Goal: Task Accomplishment & Management: Complete application form

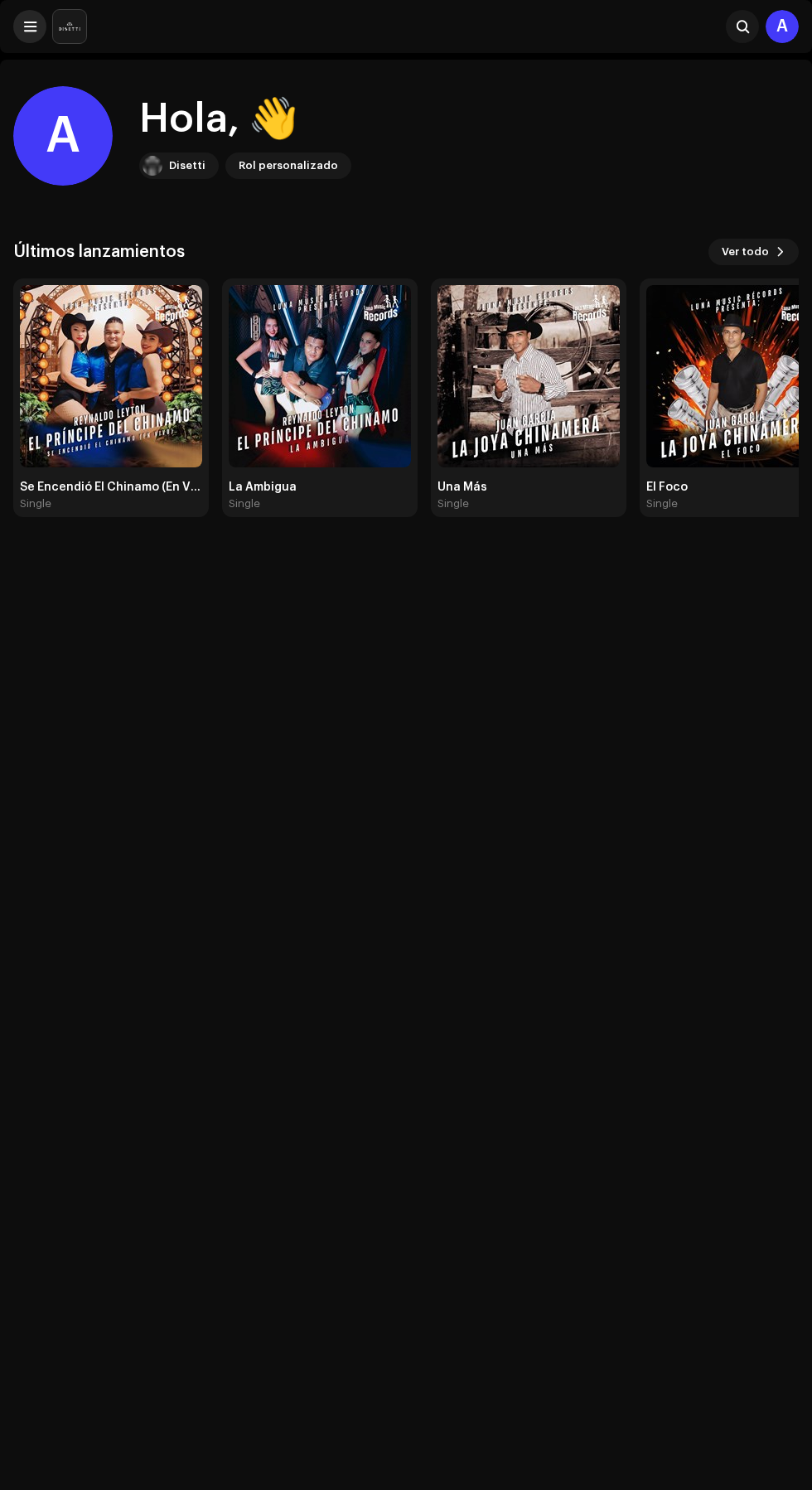
click at [30, 26] on span at bounding box center [30, 26] width 13 height 13
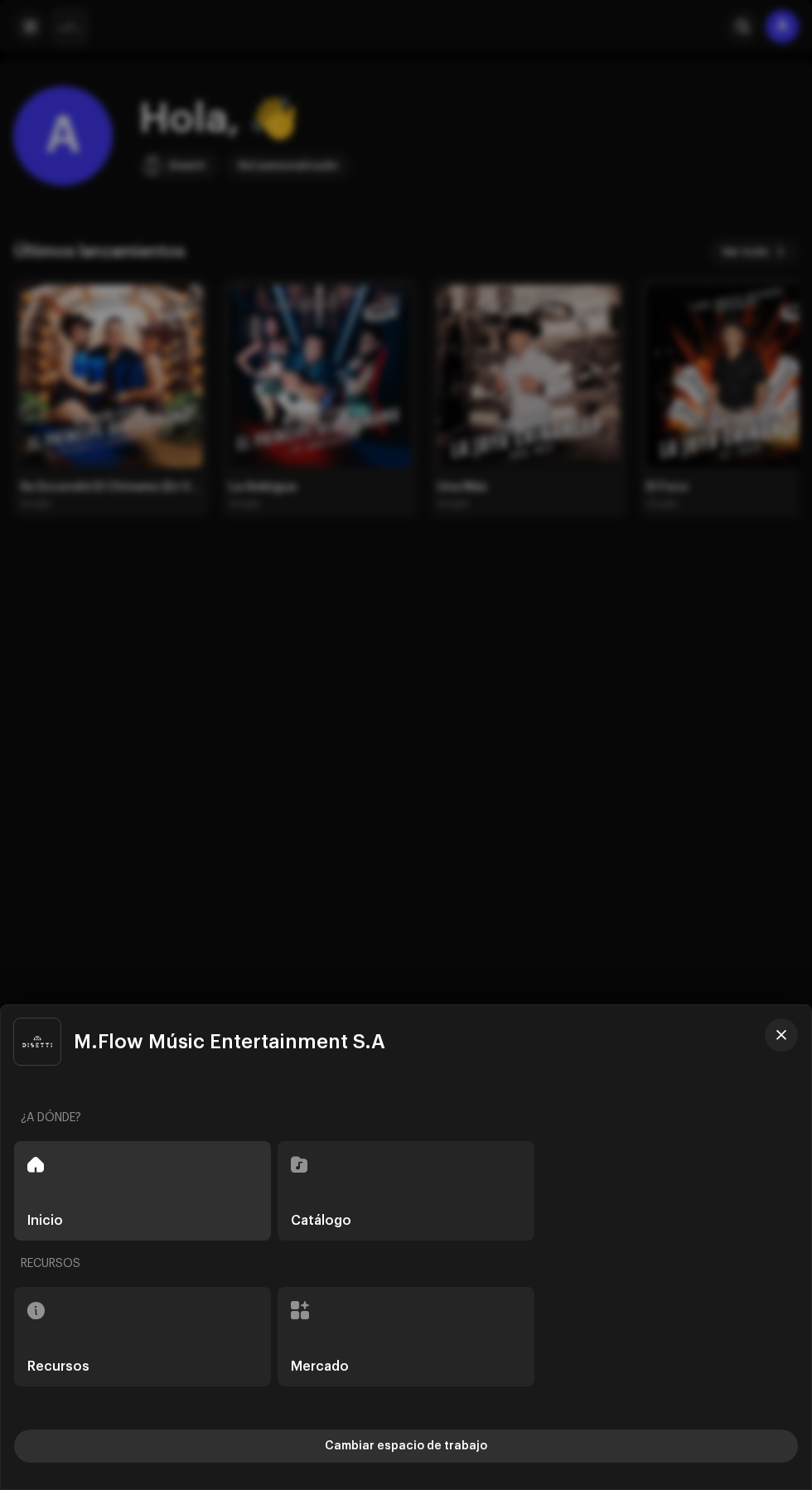
click at [575, 1442] on button "Cambiar espacio de trabajo" at bounding box center [406, 1447] width 784 height 34
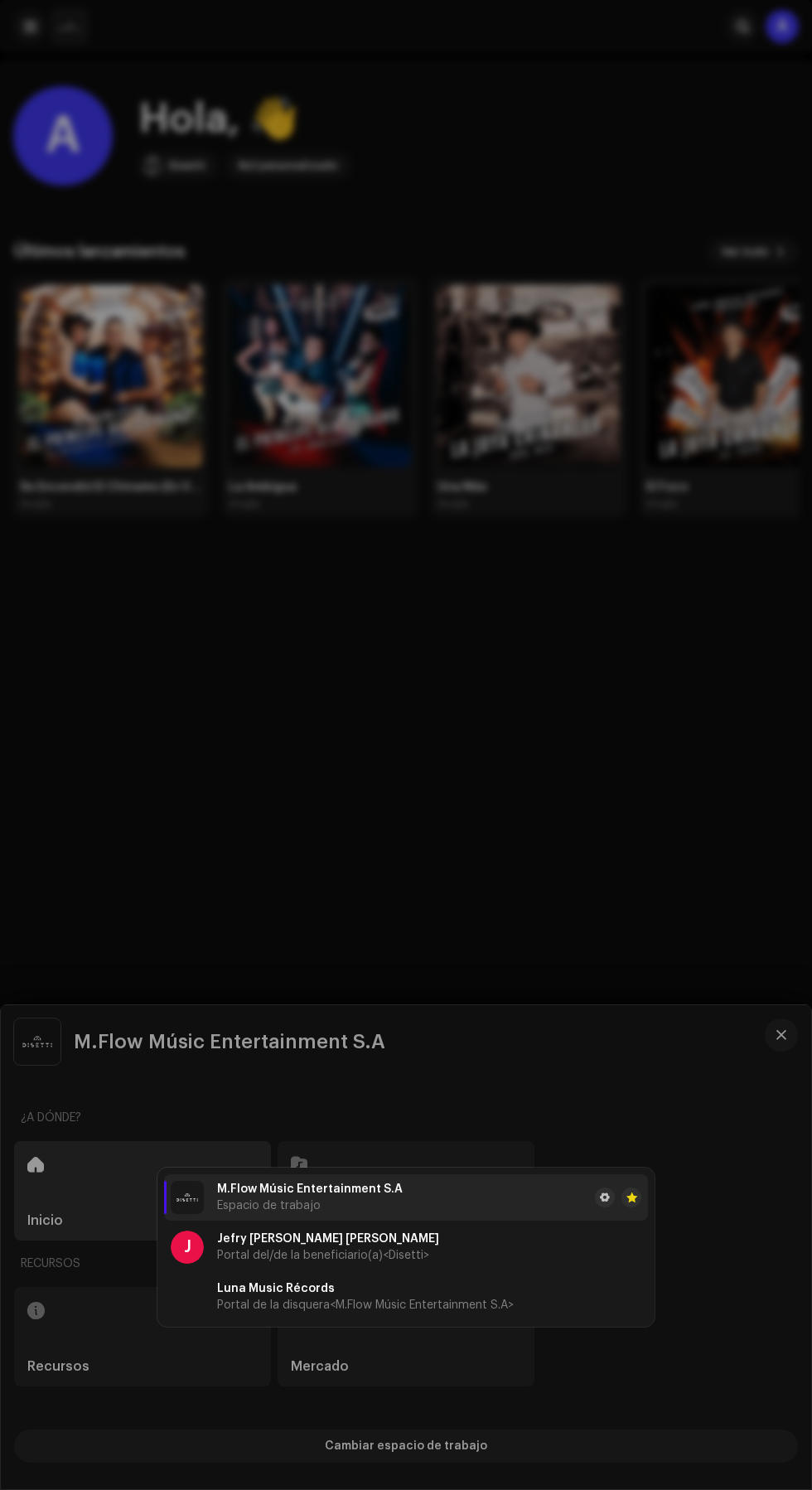
click at [523, 1187] on li "M.Flow Músic Entertainment S.A Espacio de trabajo" at bounding box center [406, 1197] width 483 height 46
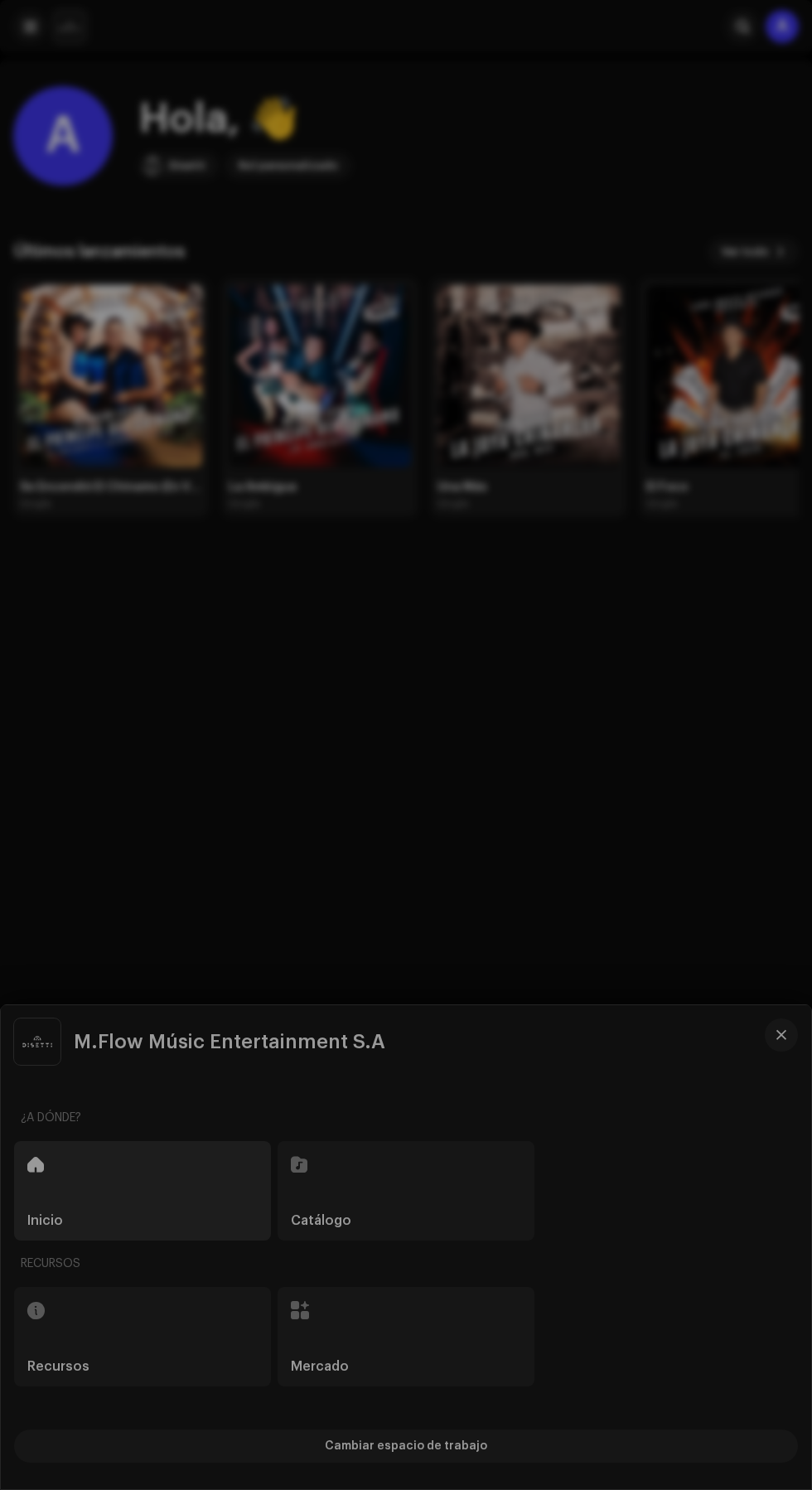
click at [595, 1052] on div "M.Flow Músic Entertainment S.A Espacio de trabajo J [PERSON_NAME] [PERSON_NAME]…" at bounding box center [406, 1247] width 810 height 484
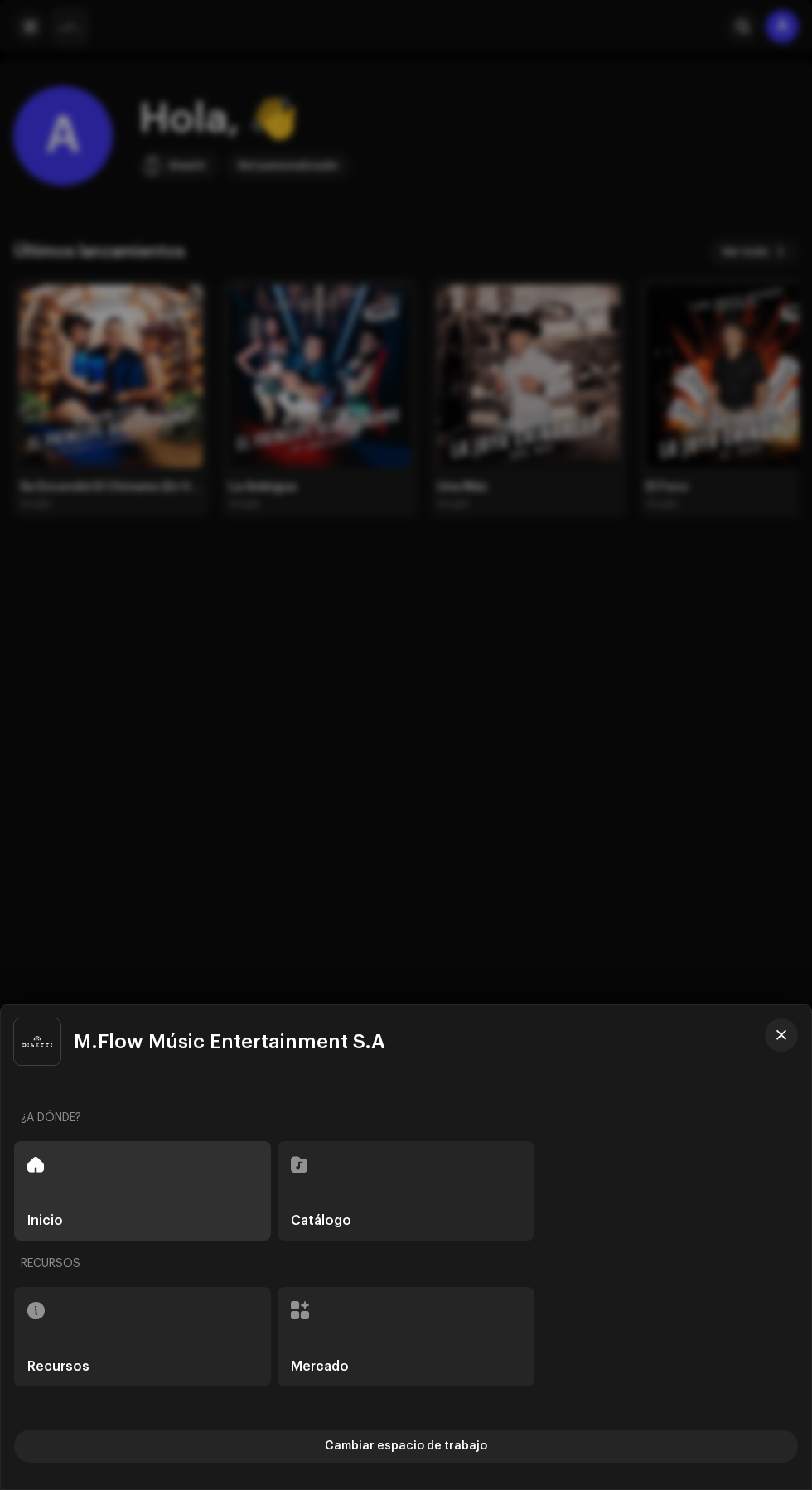
click at [471, 1196] on div "Catálogo" at bounding box center [406, 1191] width 257 height 100
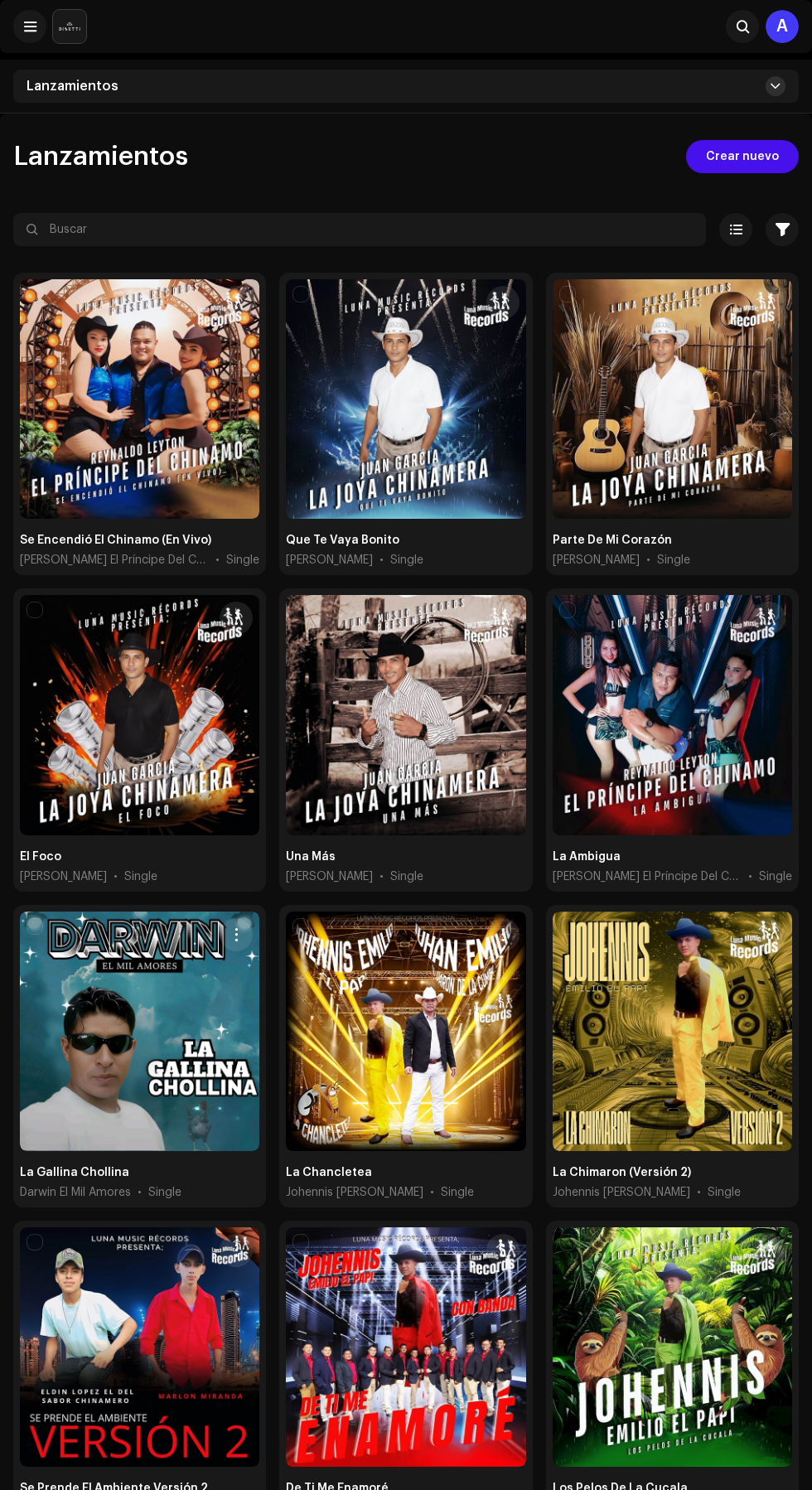
click at [775, 86] on span at bounding box center [775, 86] width 10 height 13
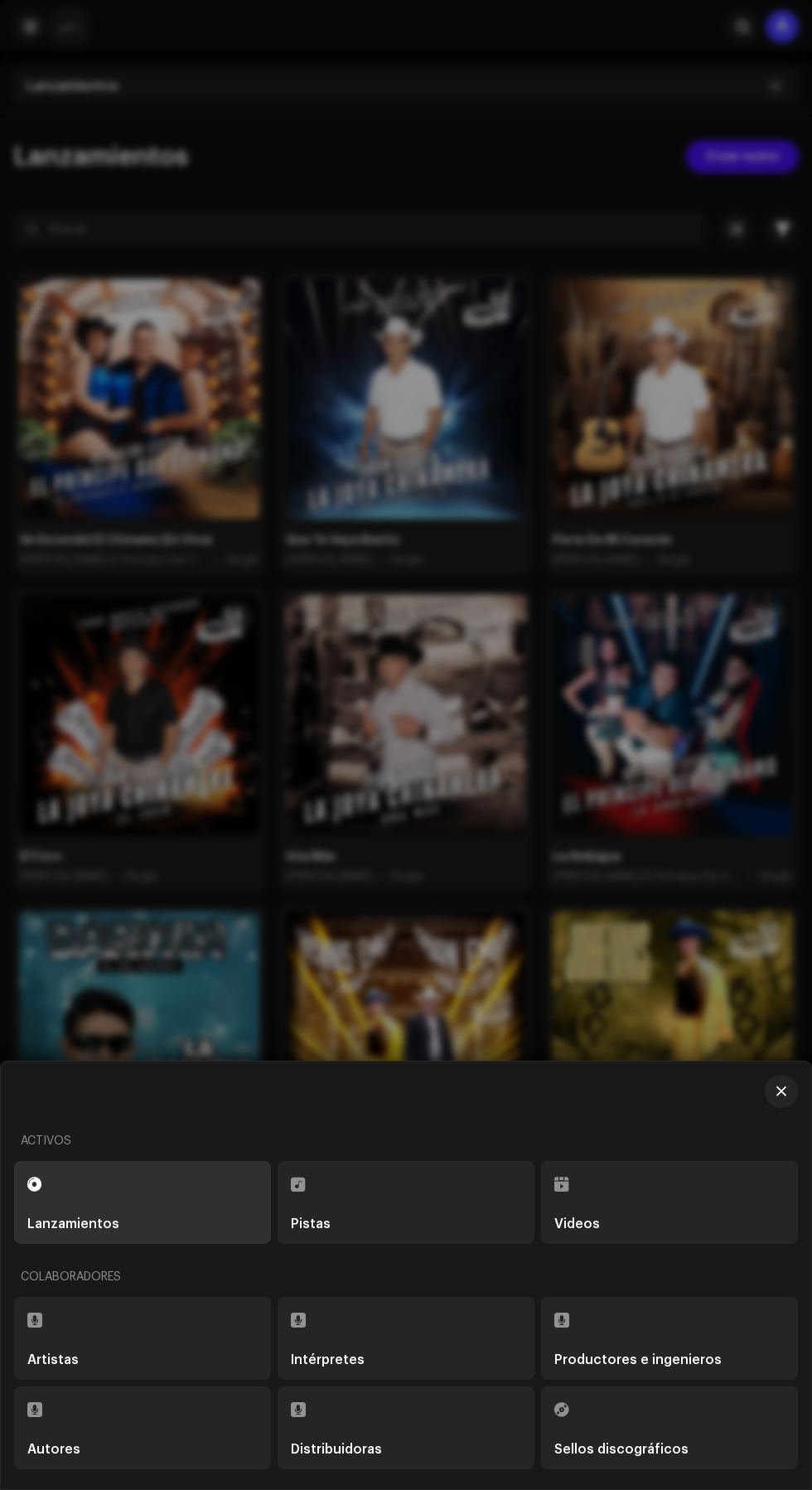
click at [654, 1449] on div "Sellos discográficos" at bounding box center [622, 1449] width 134 height 13
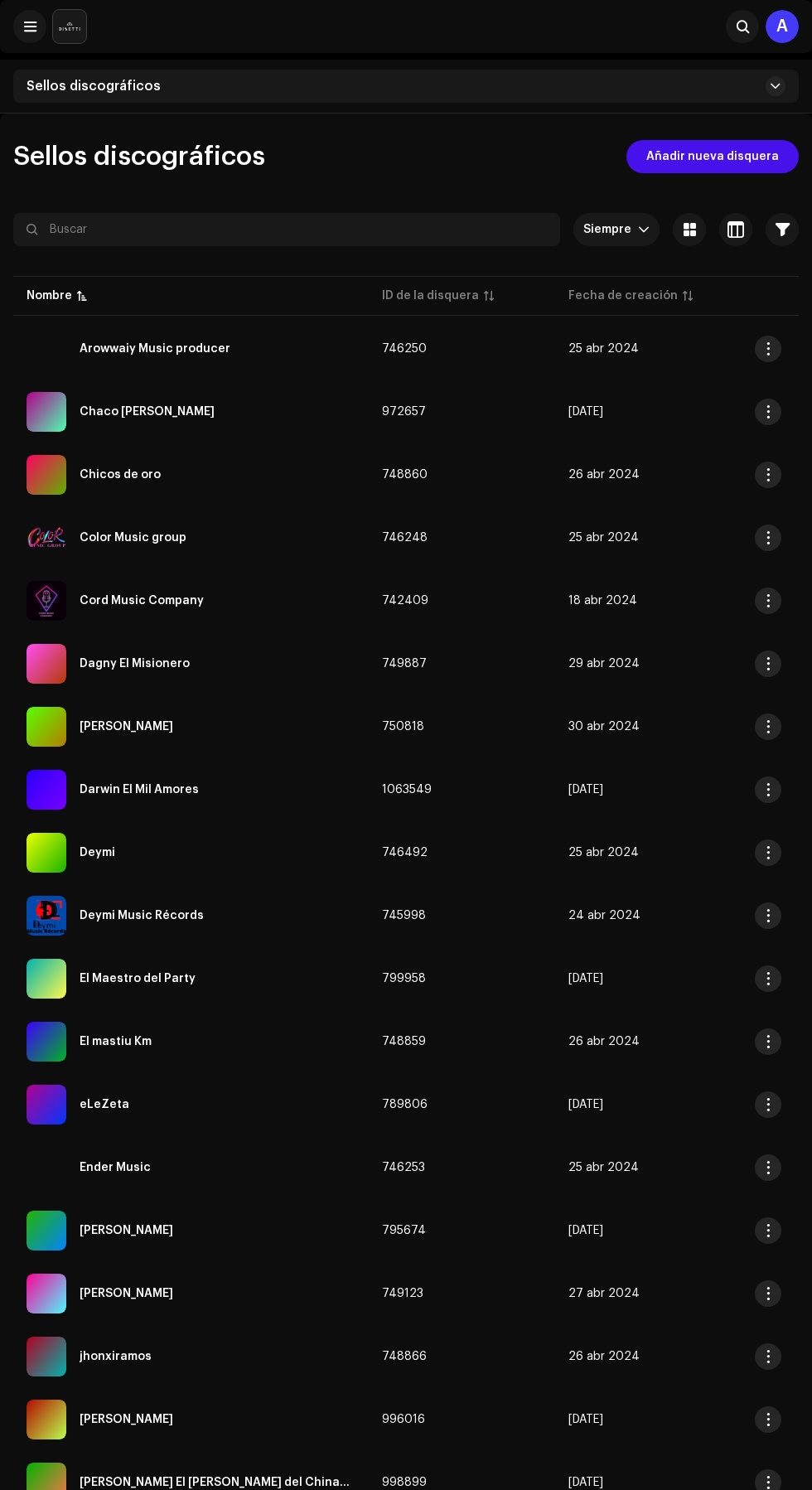
scroll to position [275, 0]
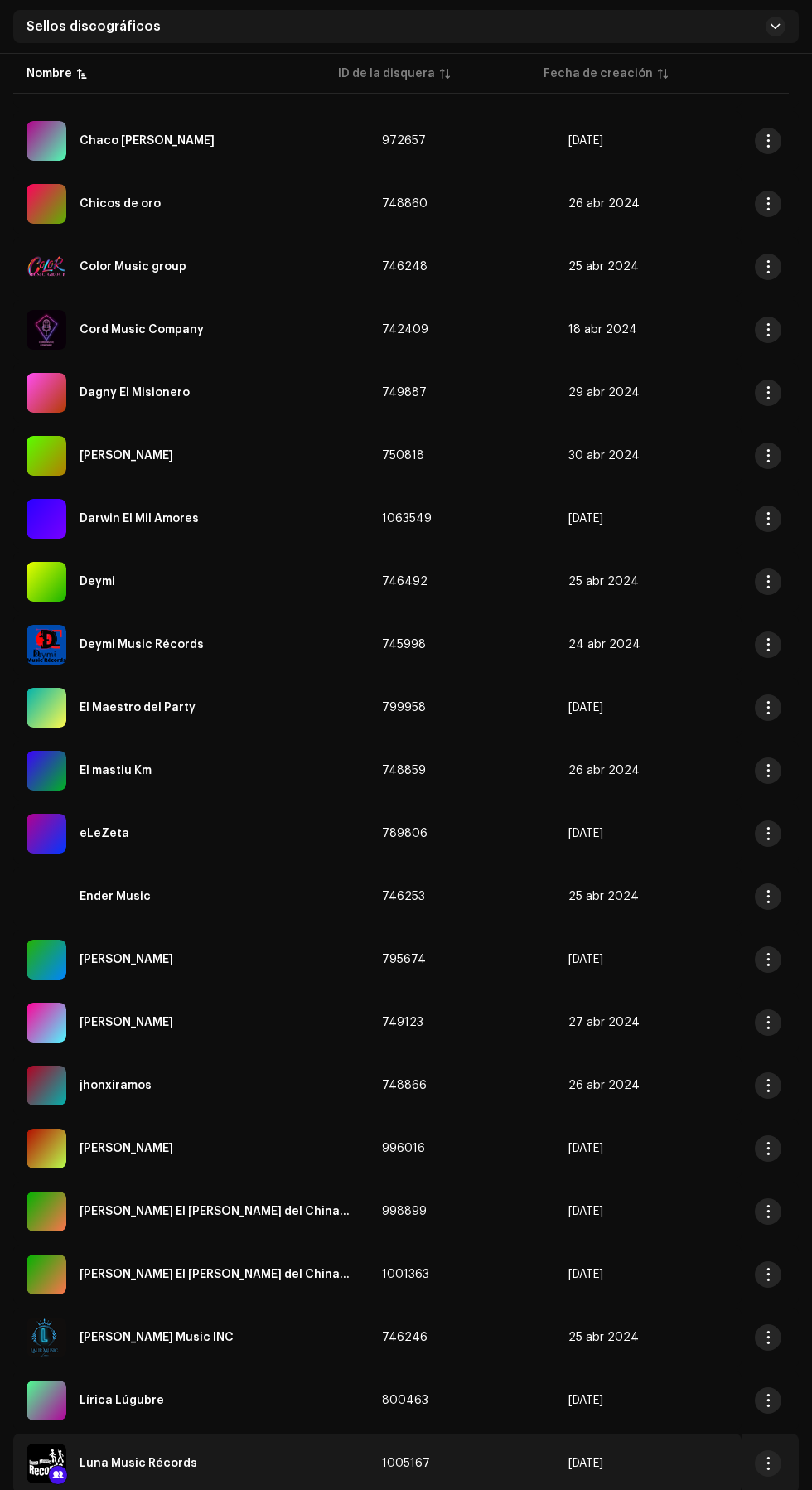
click at [220, 1462] on div "Luna Music Récords" at bounding box center [190, 1463] width 329 height 39
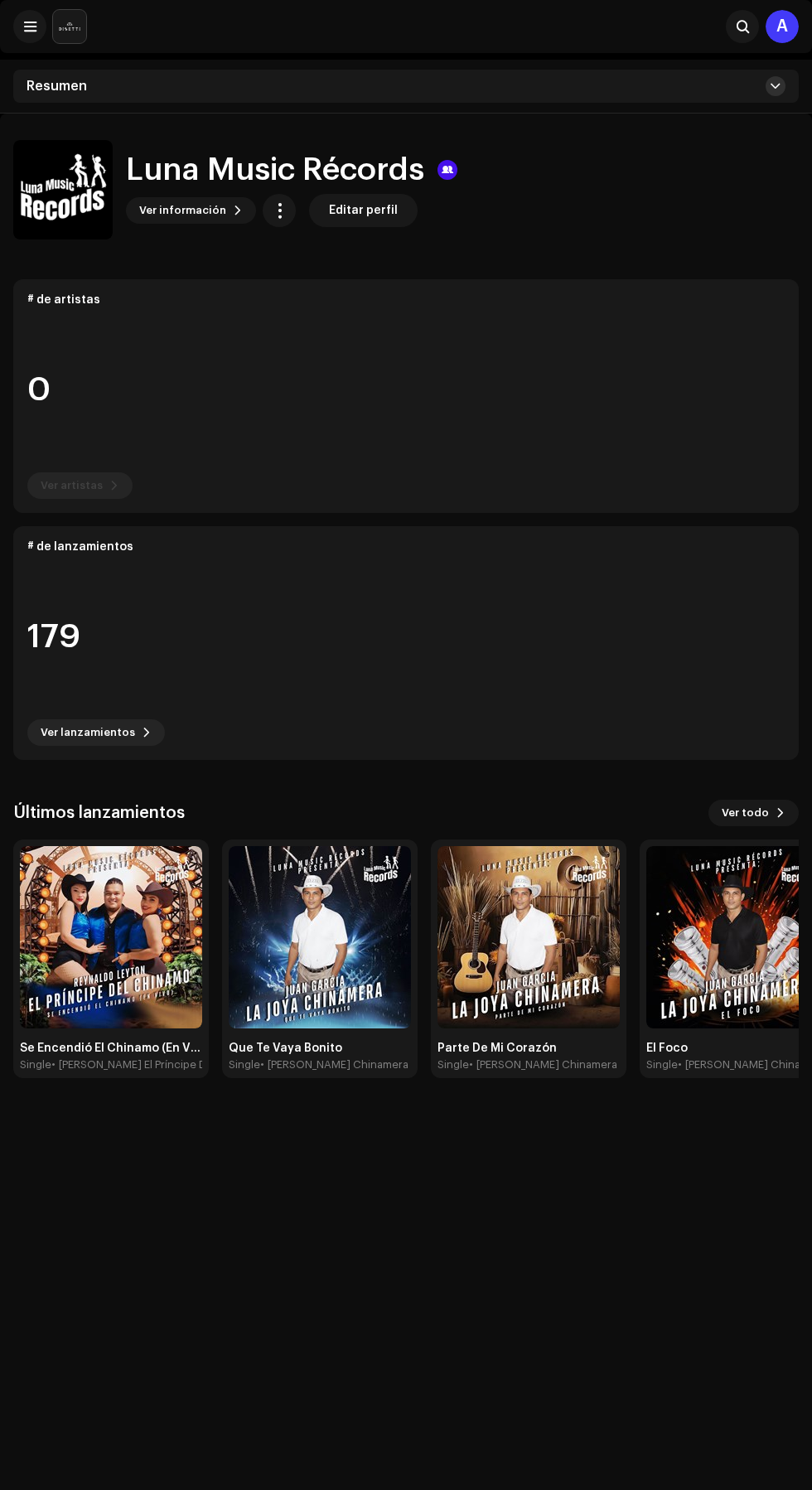
click at [775, 86] on span at bounding box center [775, 86] width 10 height 13
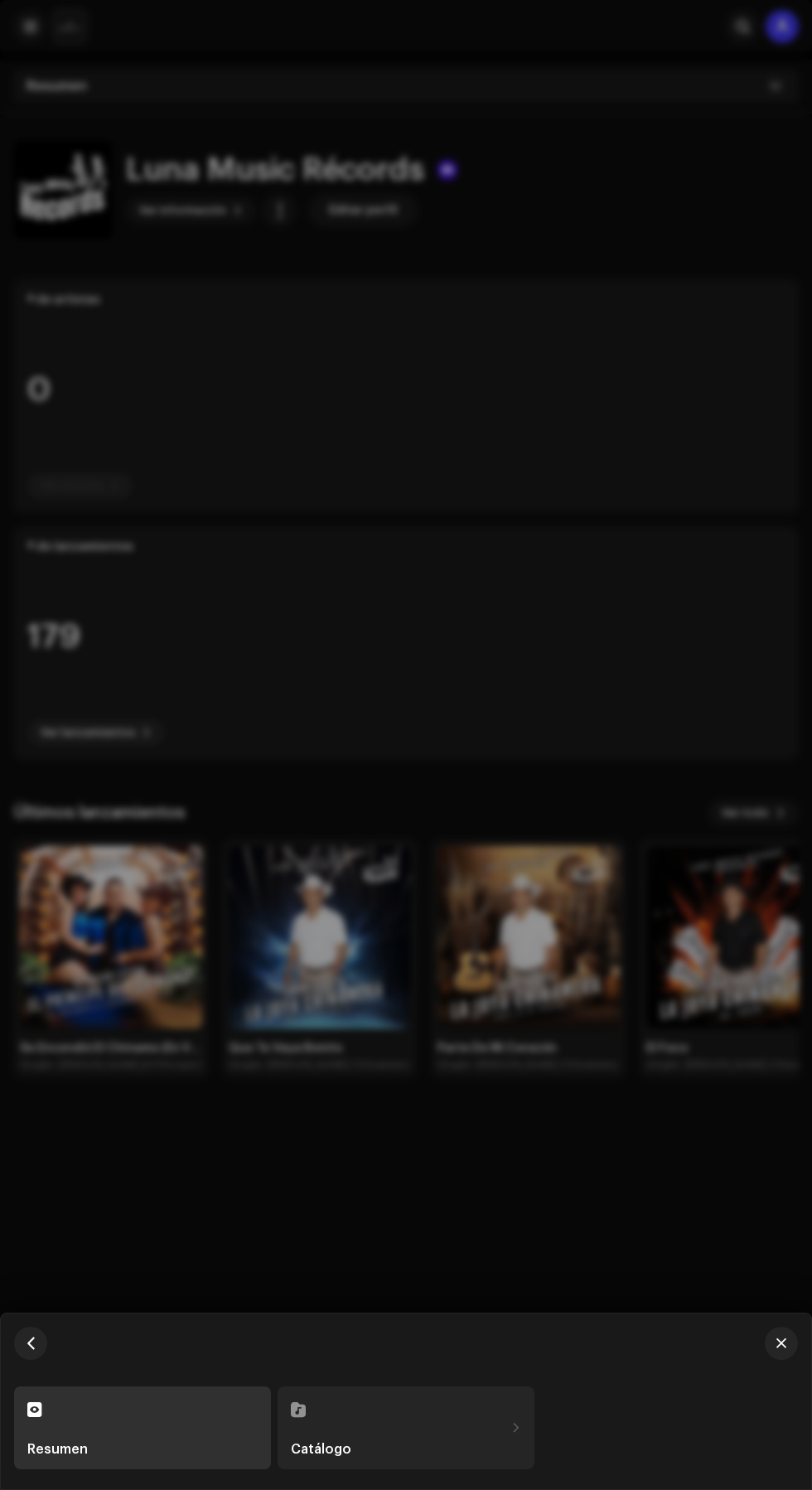
click at [463, 1456] on div "Catálogo" at bounding box center [398, 1449] width 214 height 13
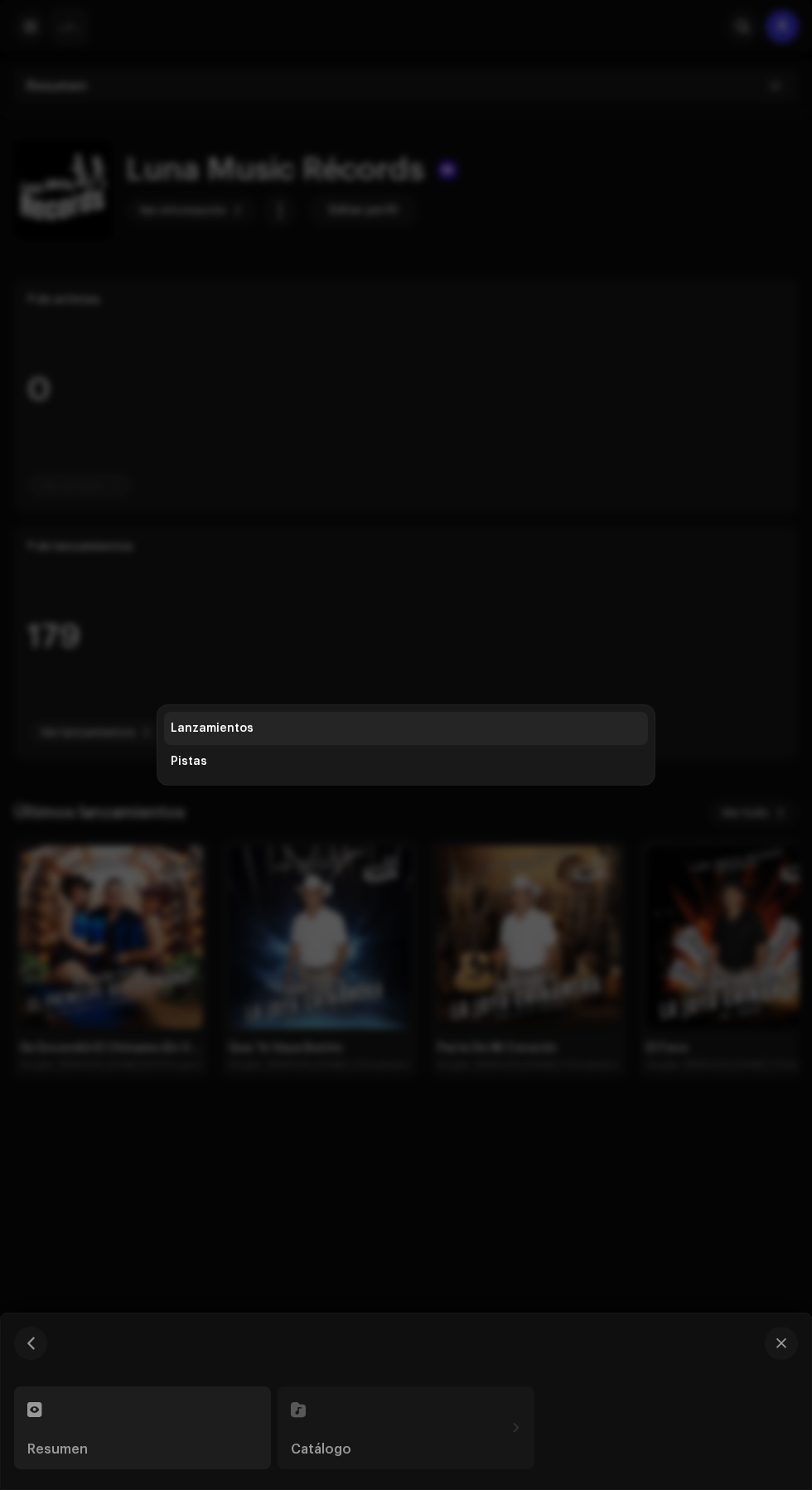
click at [492, 735] on div "Lanzamientos" at bounding box center [406, 728] width 471 height 13
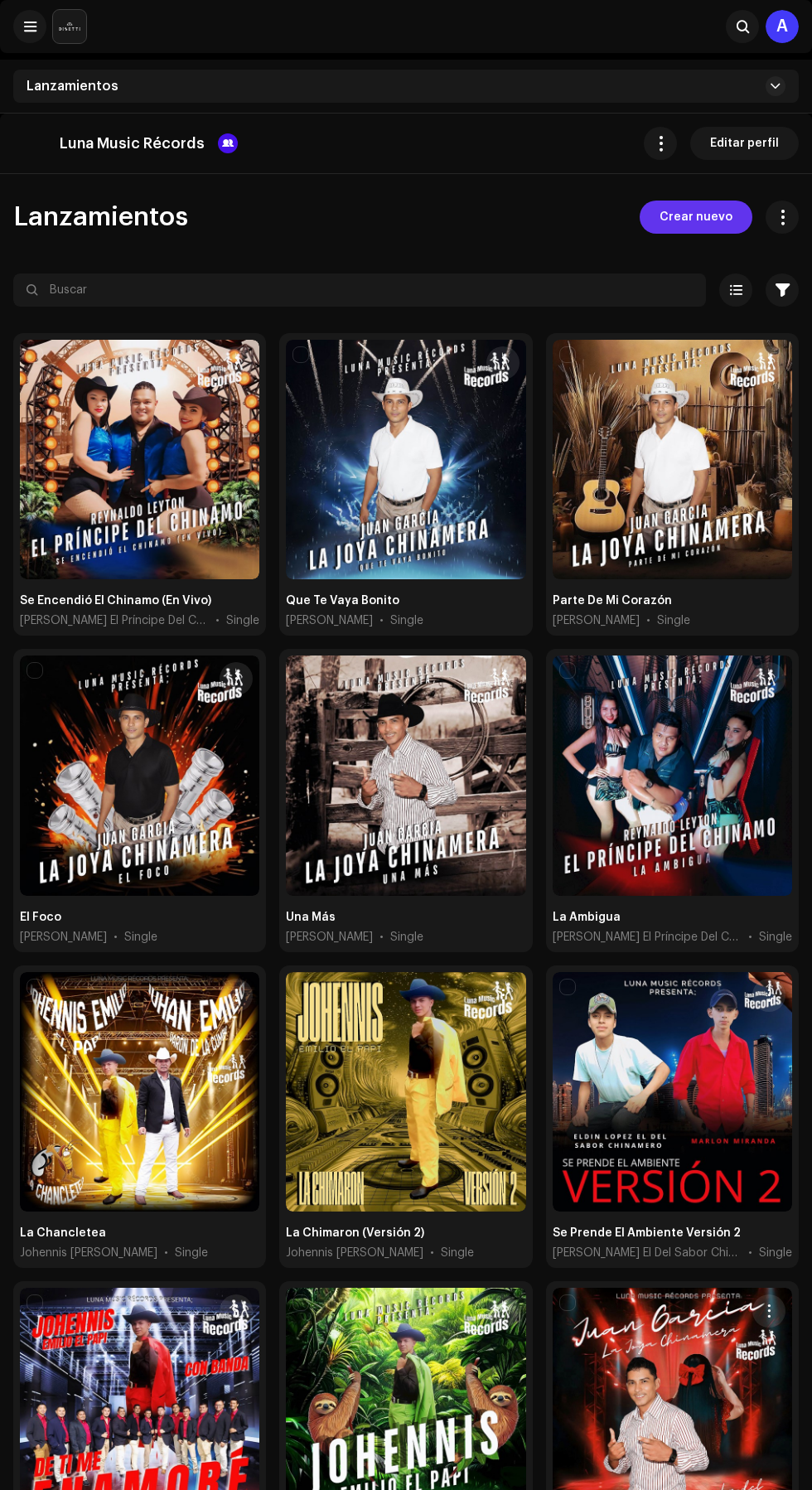
click at [716, 215] on span "Crear nuevo" at bounding box center [697, 217] width 73 height 34
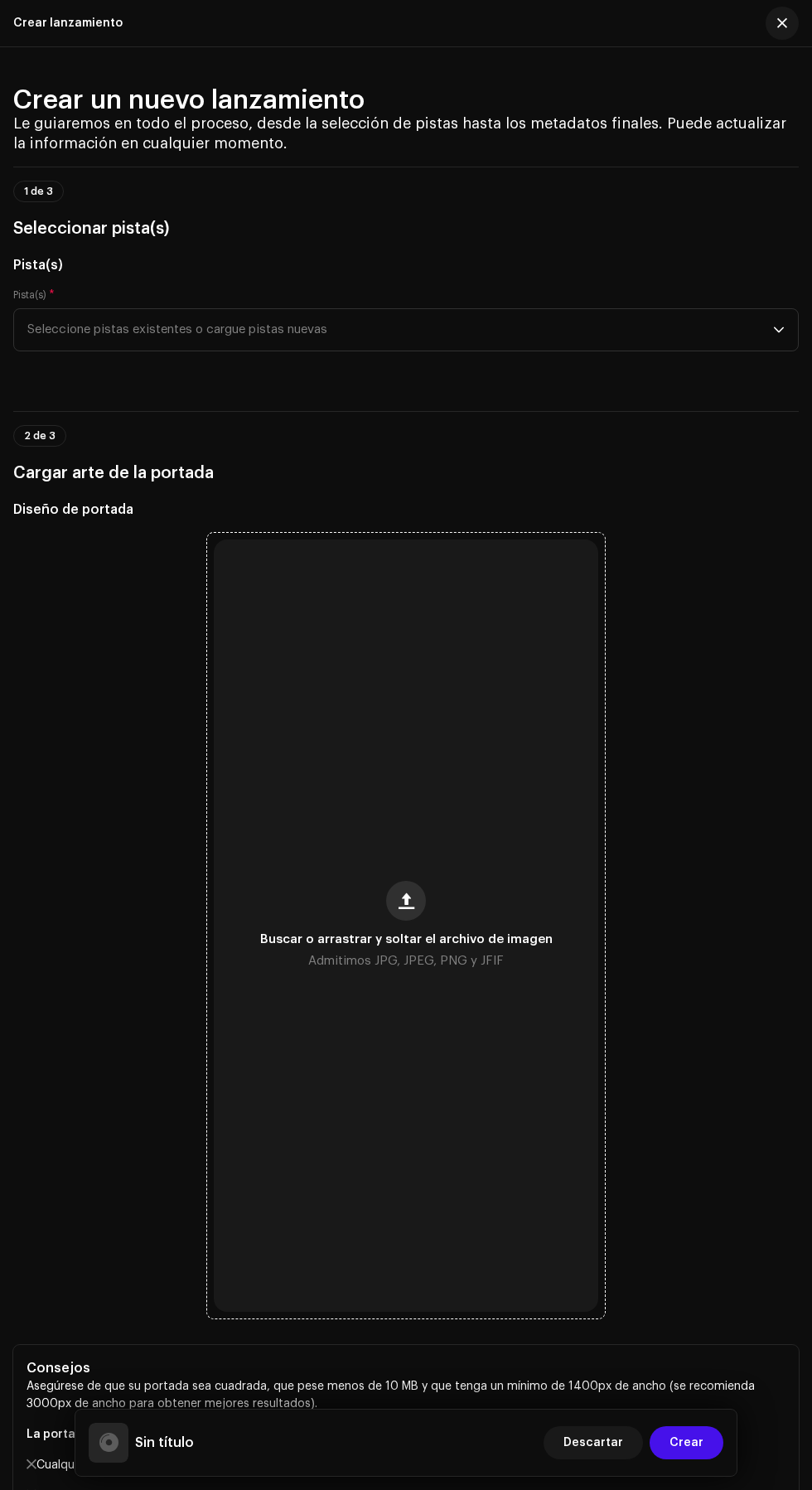
click at [406, 908] on span "button" at bounding box center [406, 900] width 16 height 13
click at [720, 350] on span "Seleccione pistas existentes o cargue pistas nuevas" at bounding box center [401, 330] width 746 height 41
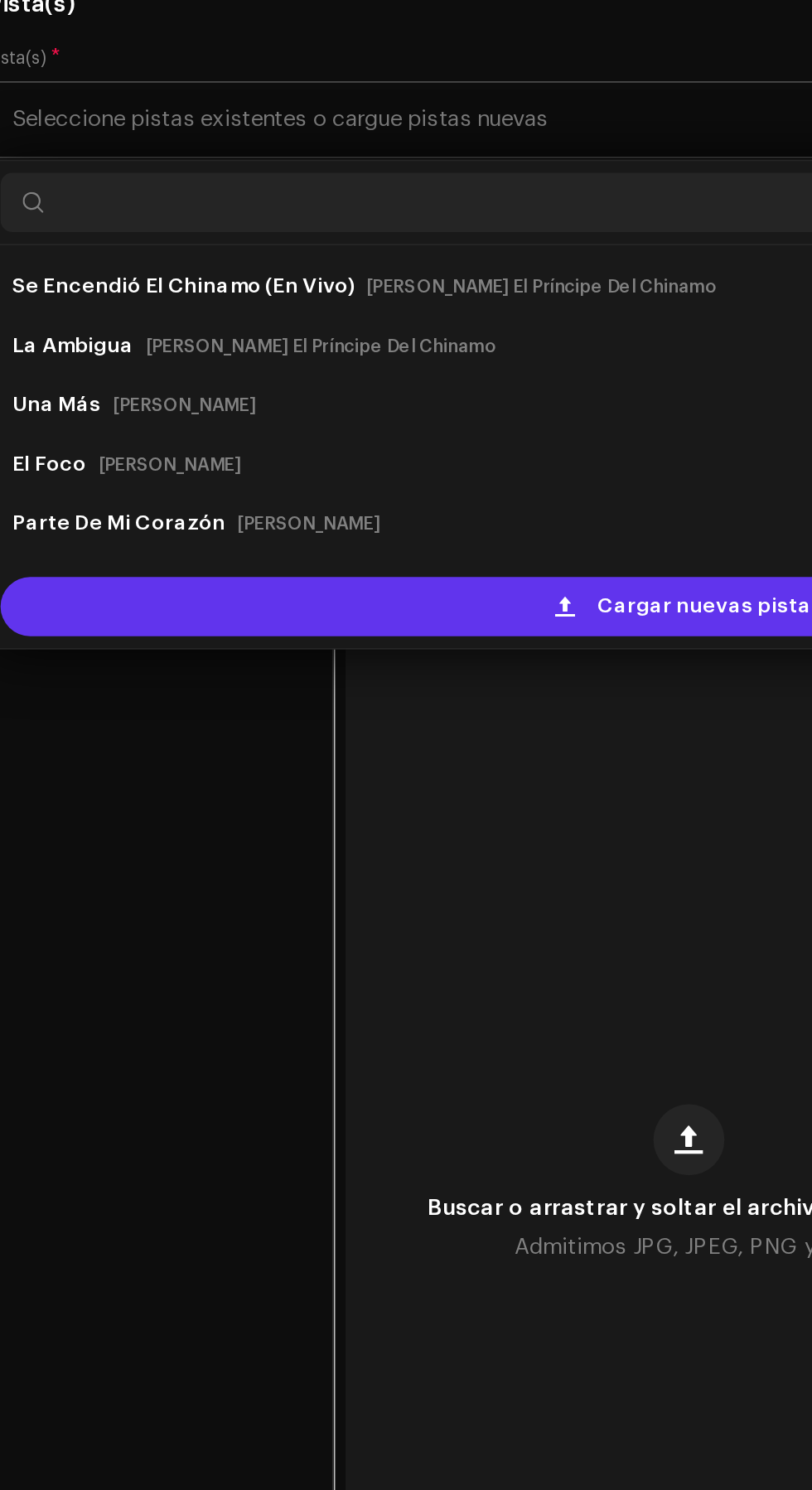
click at [425, 619] on span "Cargar nuevas pistas" at bounding box center [418, 603] width 126 height 34
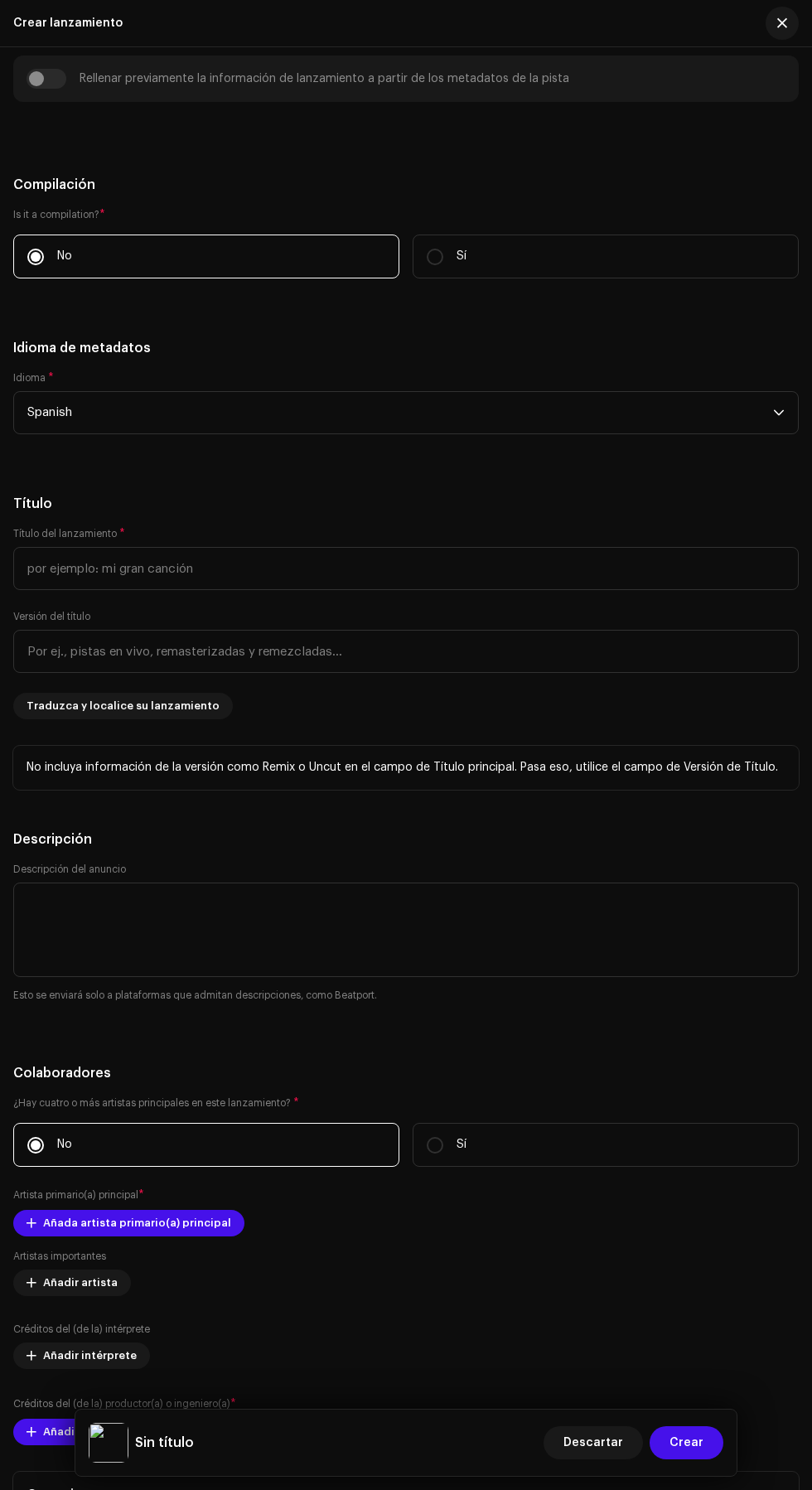
scroll to position [1783, 0]
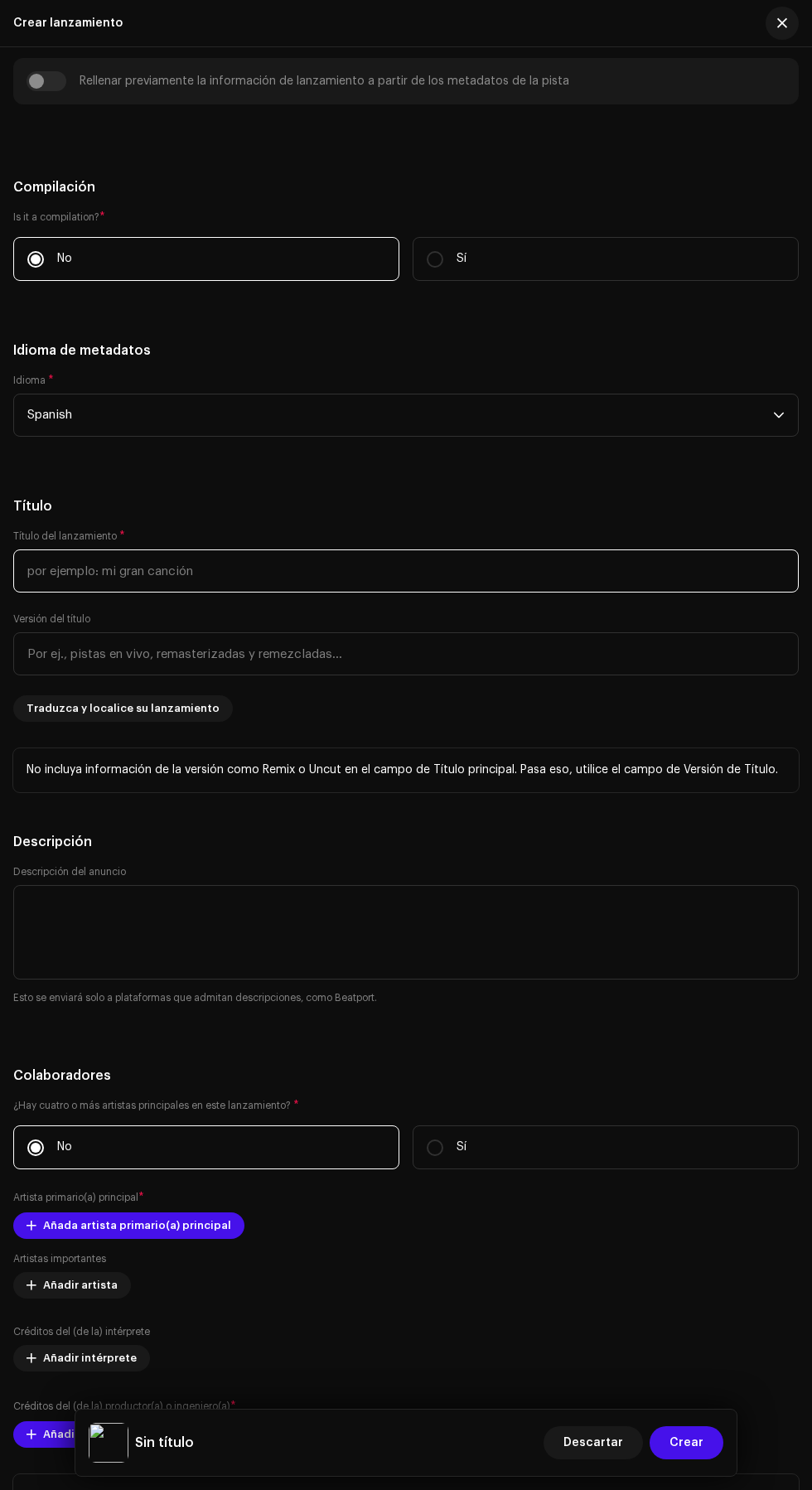
click at [489, 593] on input "text" at bounding box center [406, 571] width 785 height 43
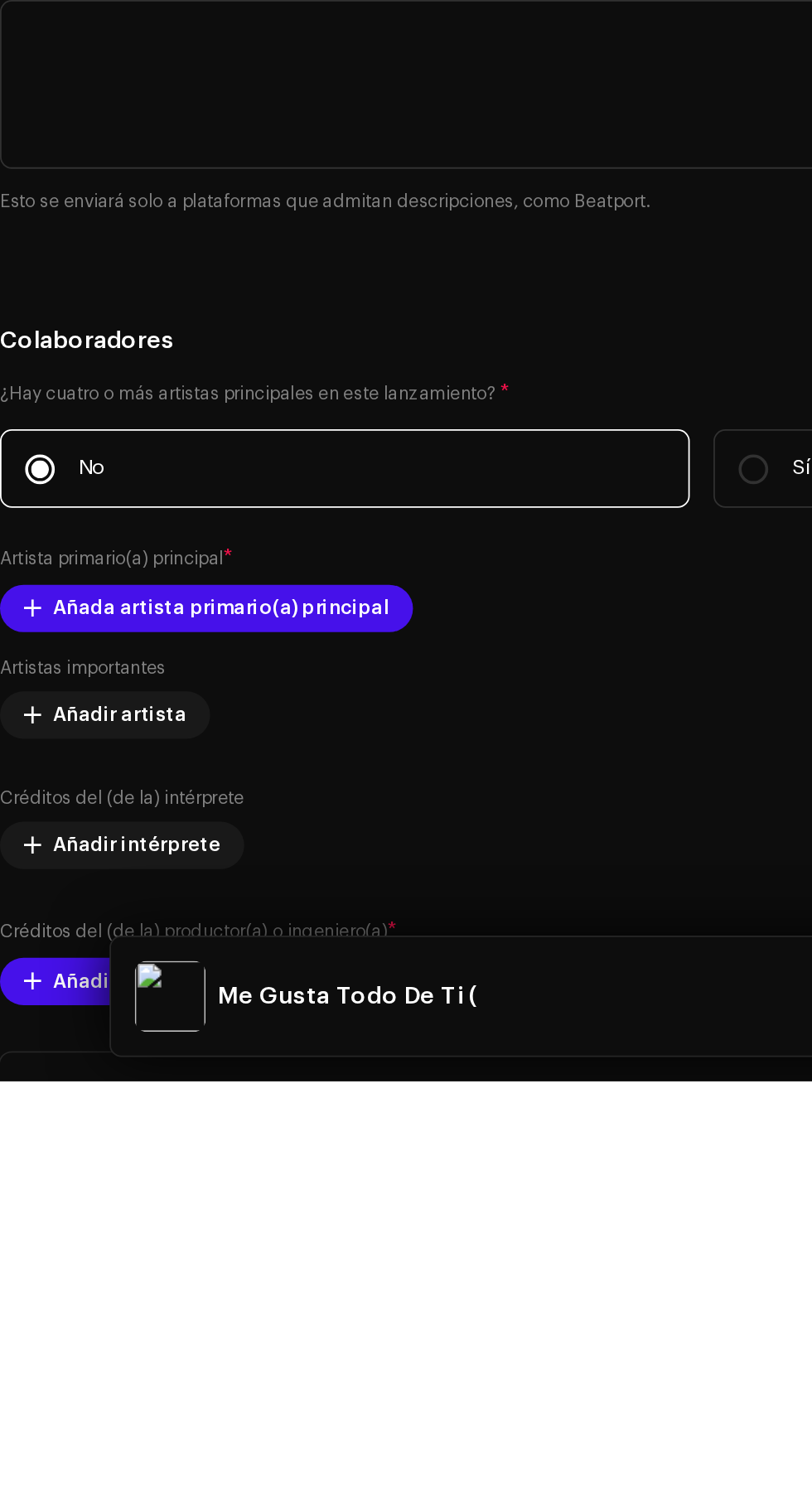
scroll to position [1850, 0]
type input "Me Gusta Todo De Ti (En Vivo)"
click at [383, 516] on h5 "Título" at bounding box center [406, 506] width 785 height 20
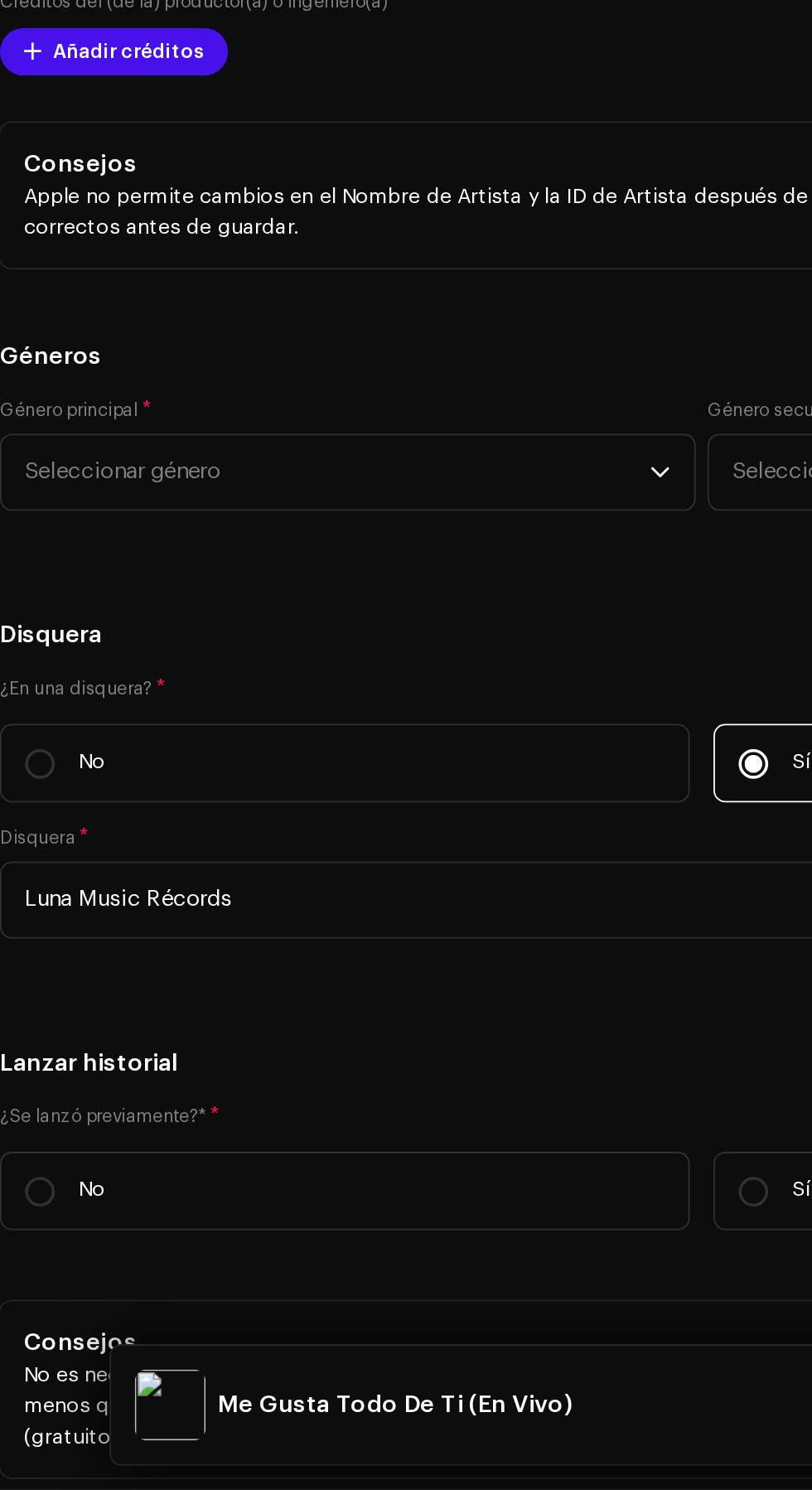
scroll to position [2601, 0]
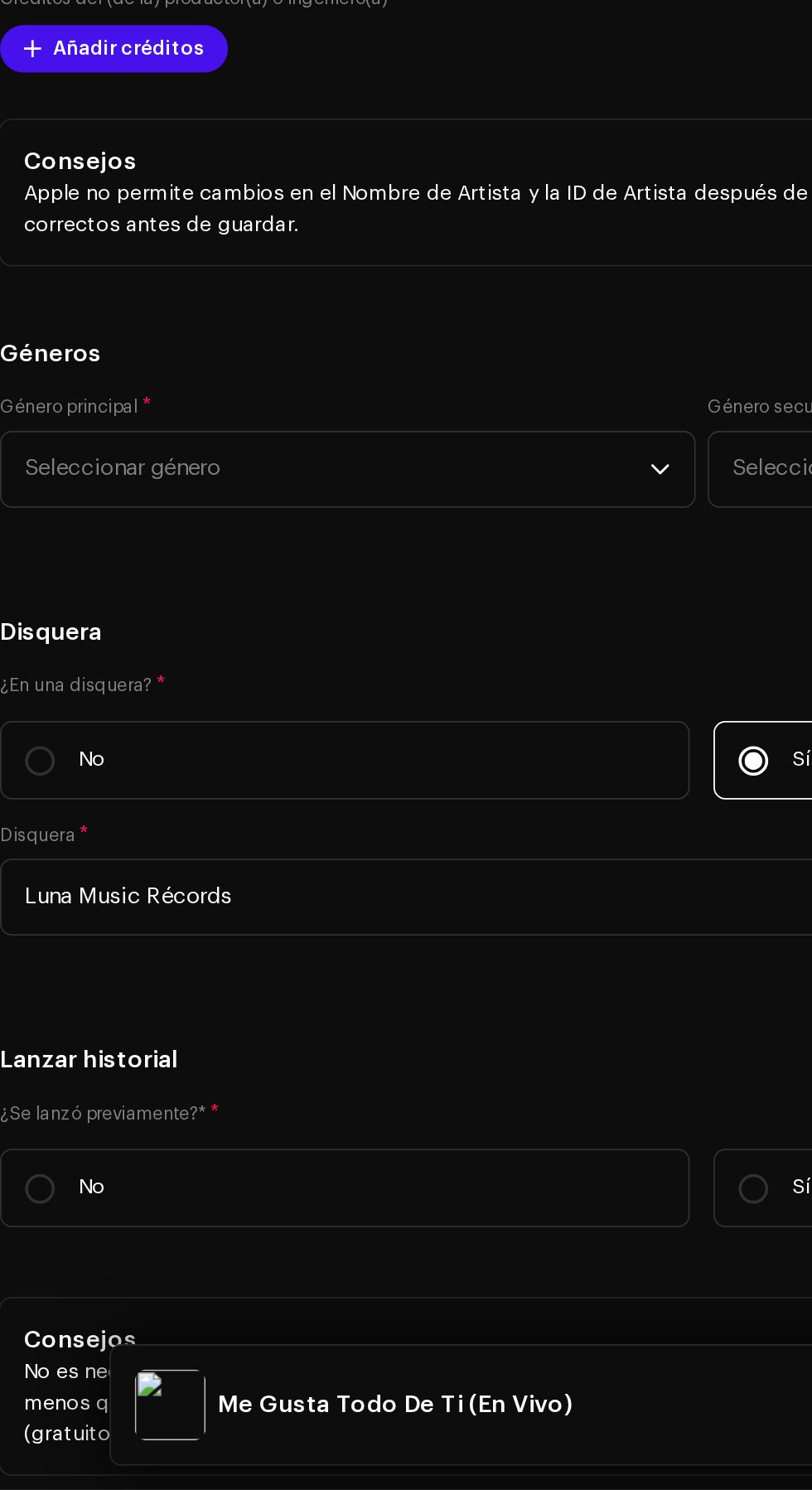
click at [44, 491] on span "Añada artista primario(a) principal" at bounding box center [137, 475] width 188 height 34
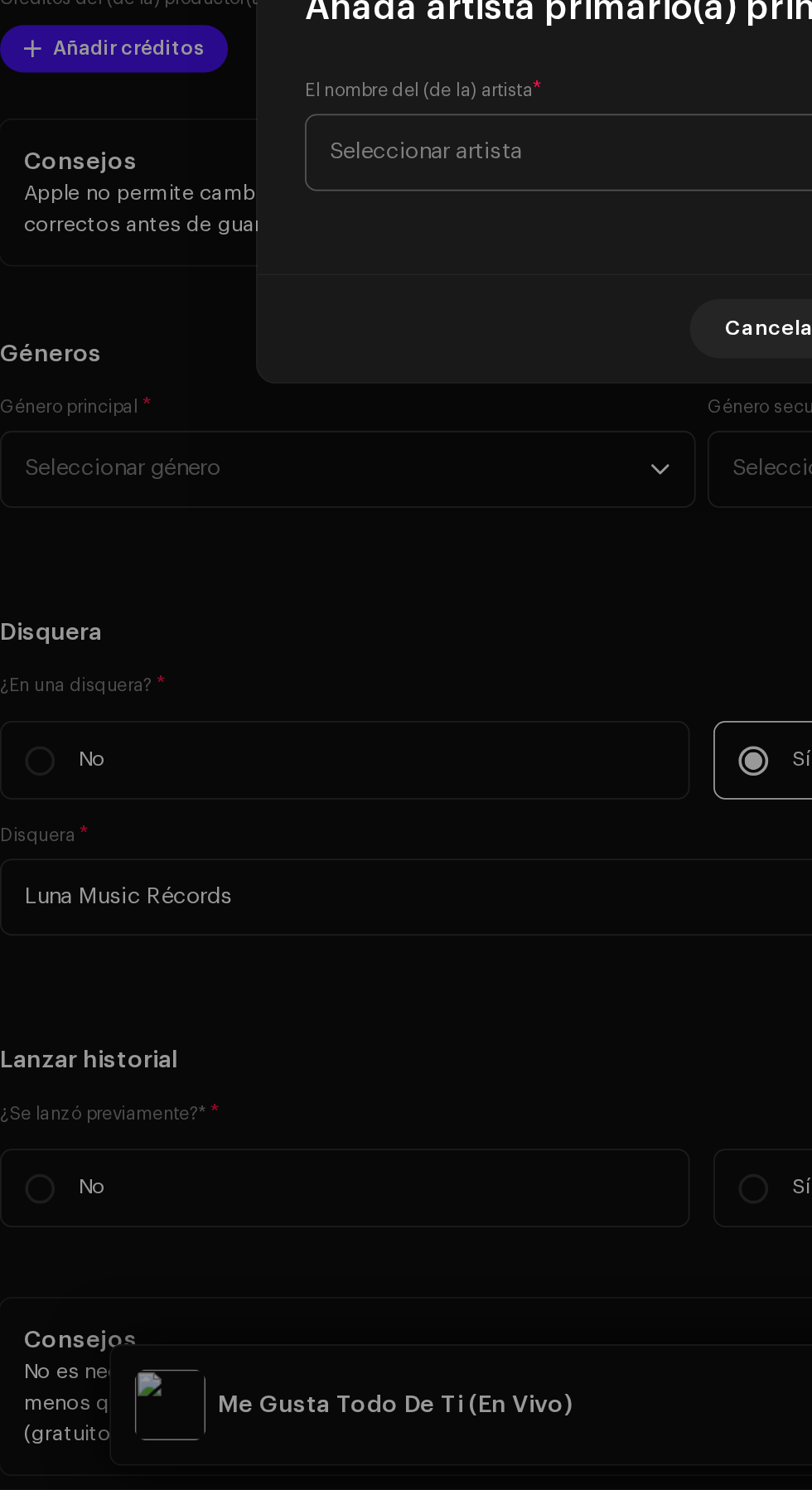
click at [370, 756] on span "Seleccionar artista" at bounding box center [401, 742] width 405 height 41
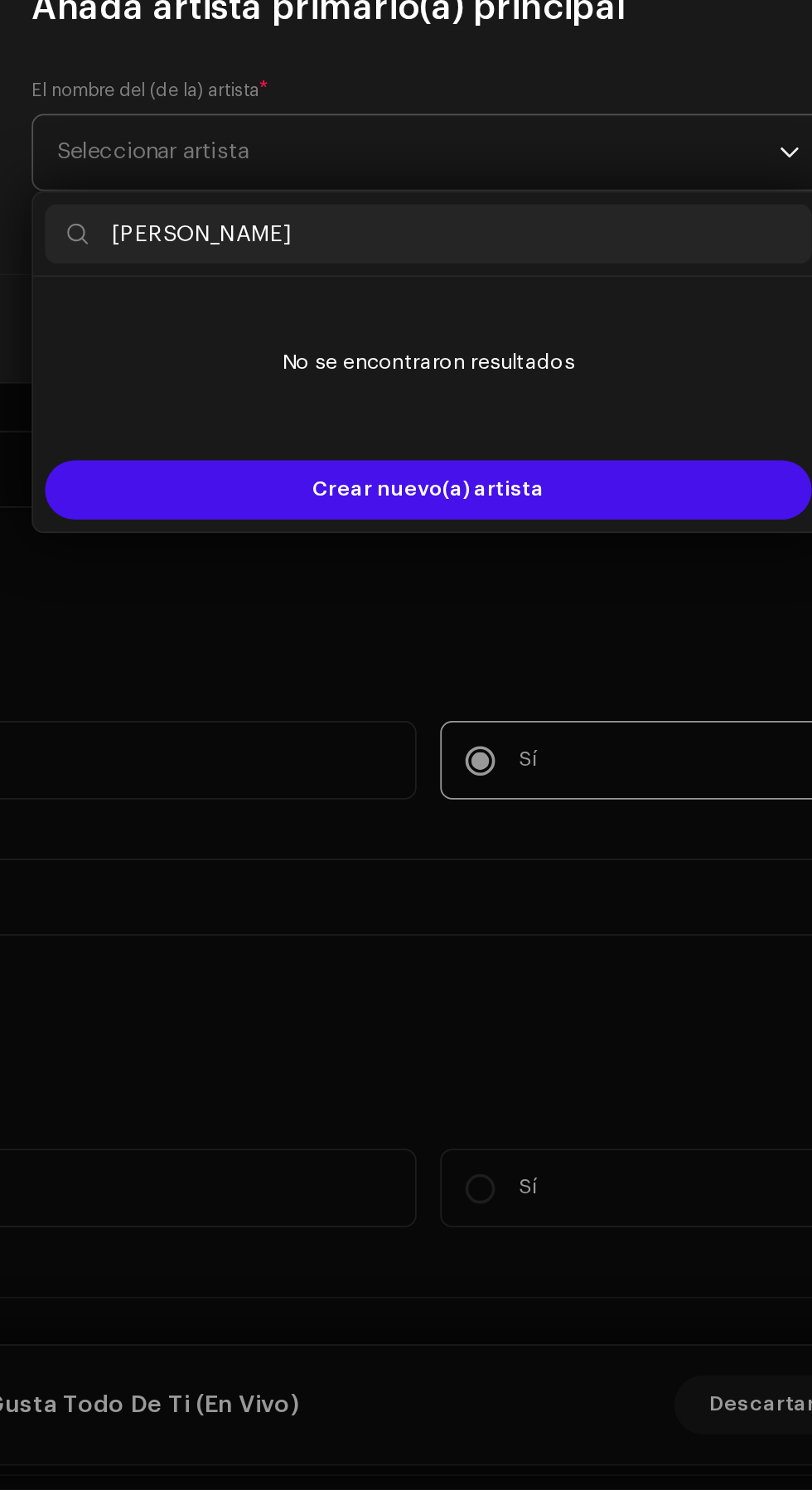
type input "[PERSON_NAME]"
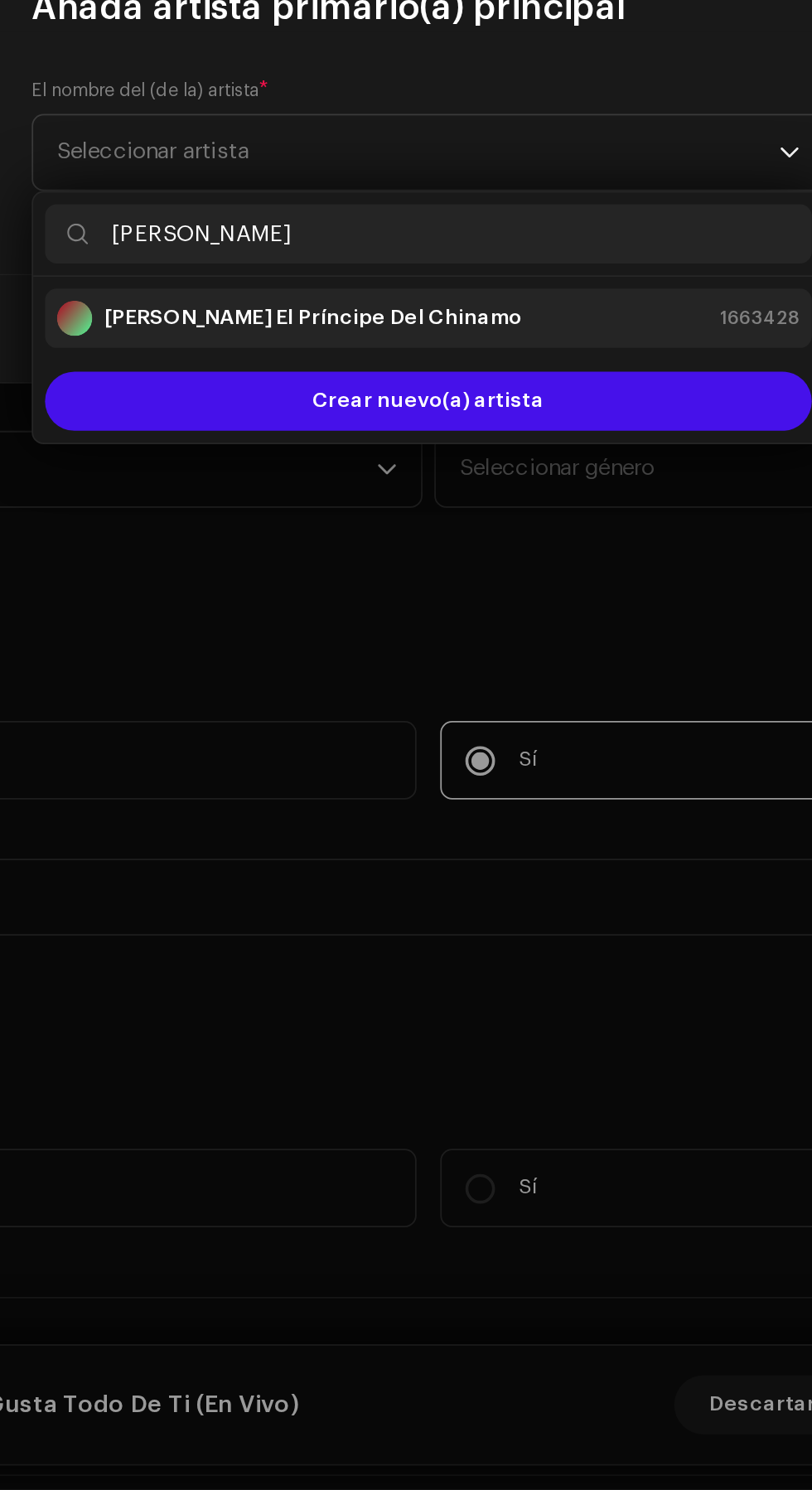
click at [516, 830] on div "[PERSON_NAME] El Príncipe Del Chinamo 1663428" at bounding box center [406, 835] width 416 height 20
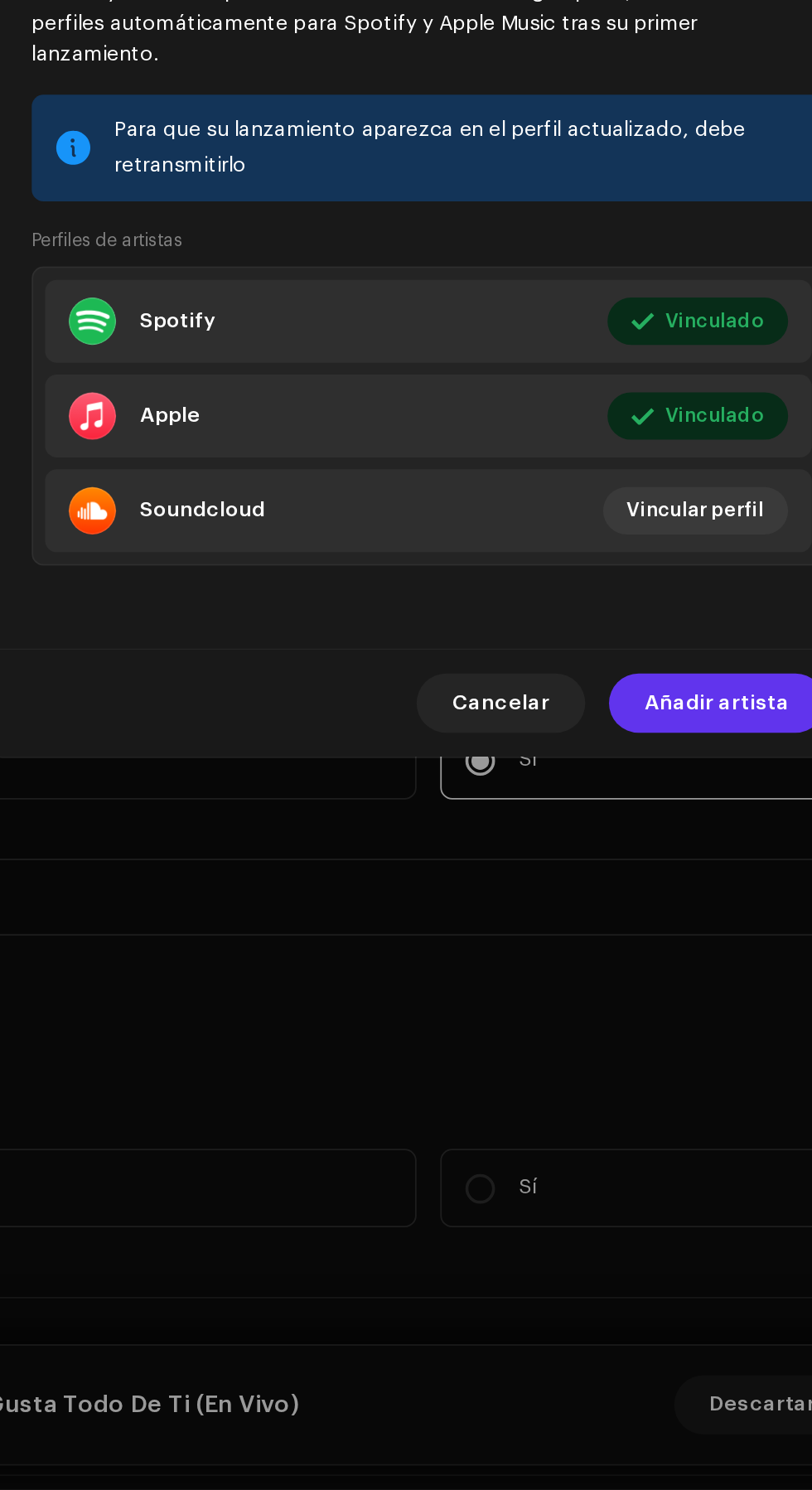
click at [583, 1064] on span "Añadir artista" at bounding box center [567, 1050] width 81 height 34
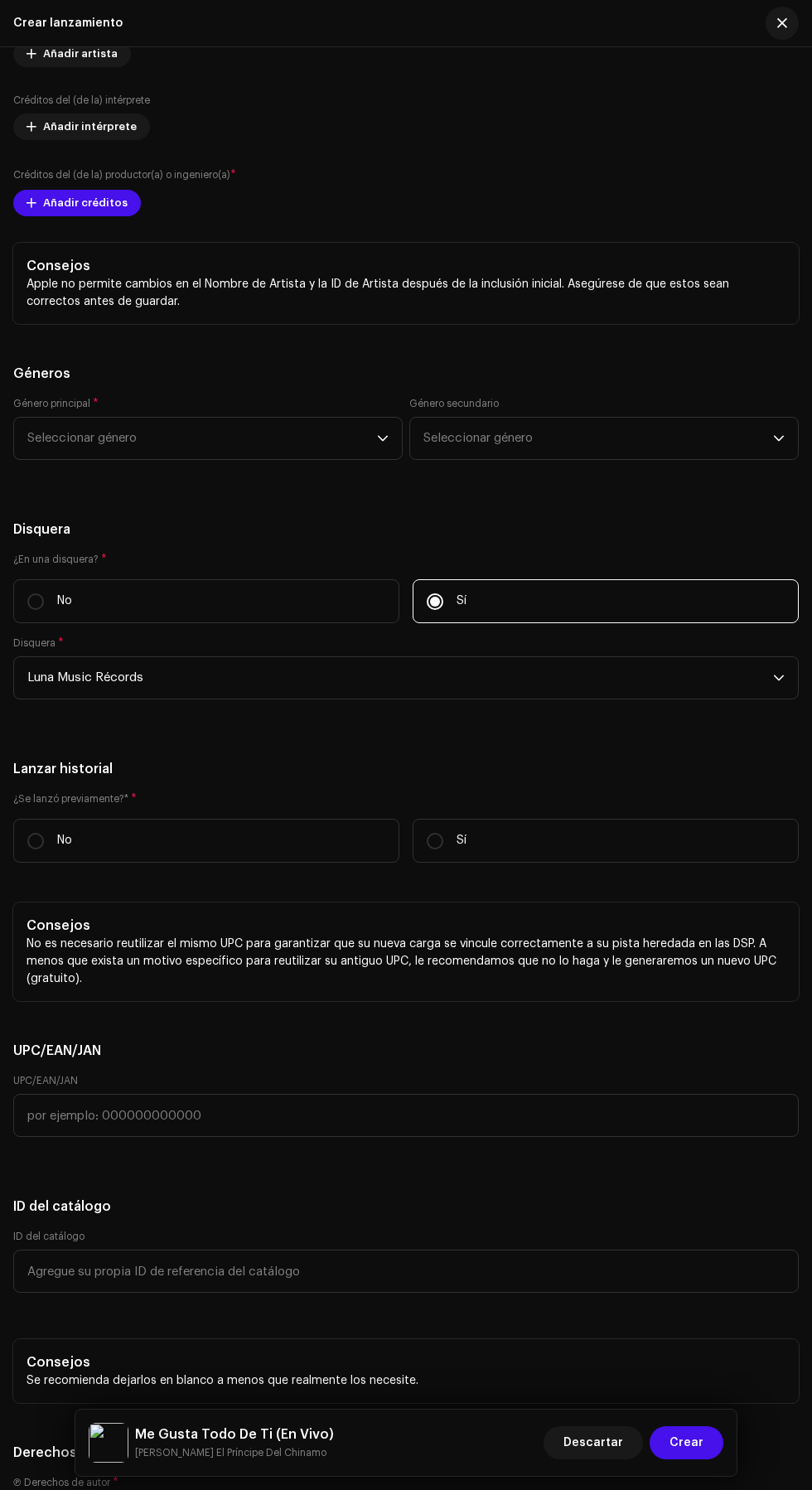
scroll to position [3103, 0]
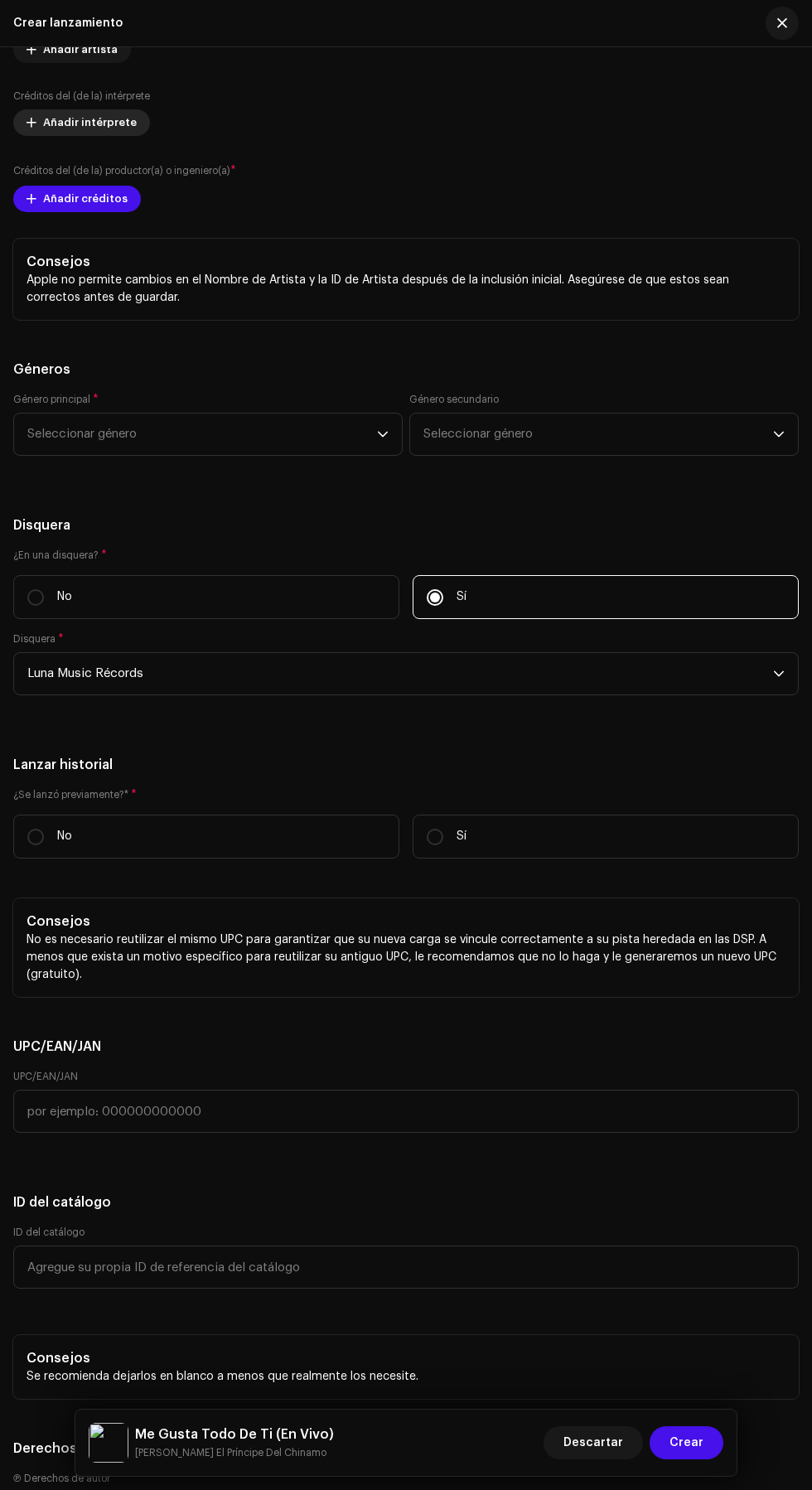
click at [49, 139] on span "Añadir intérprete" at bounding box center [90, 123] width 94 height 34
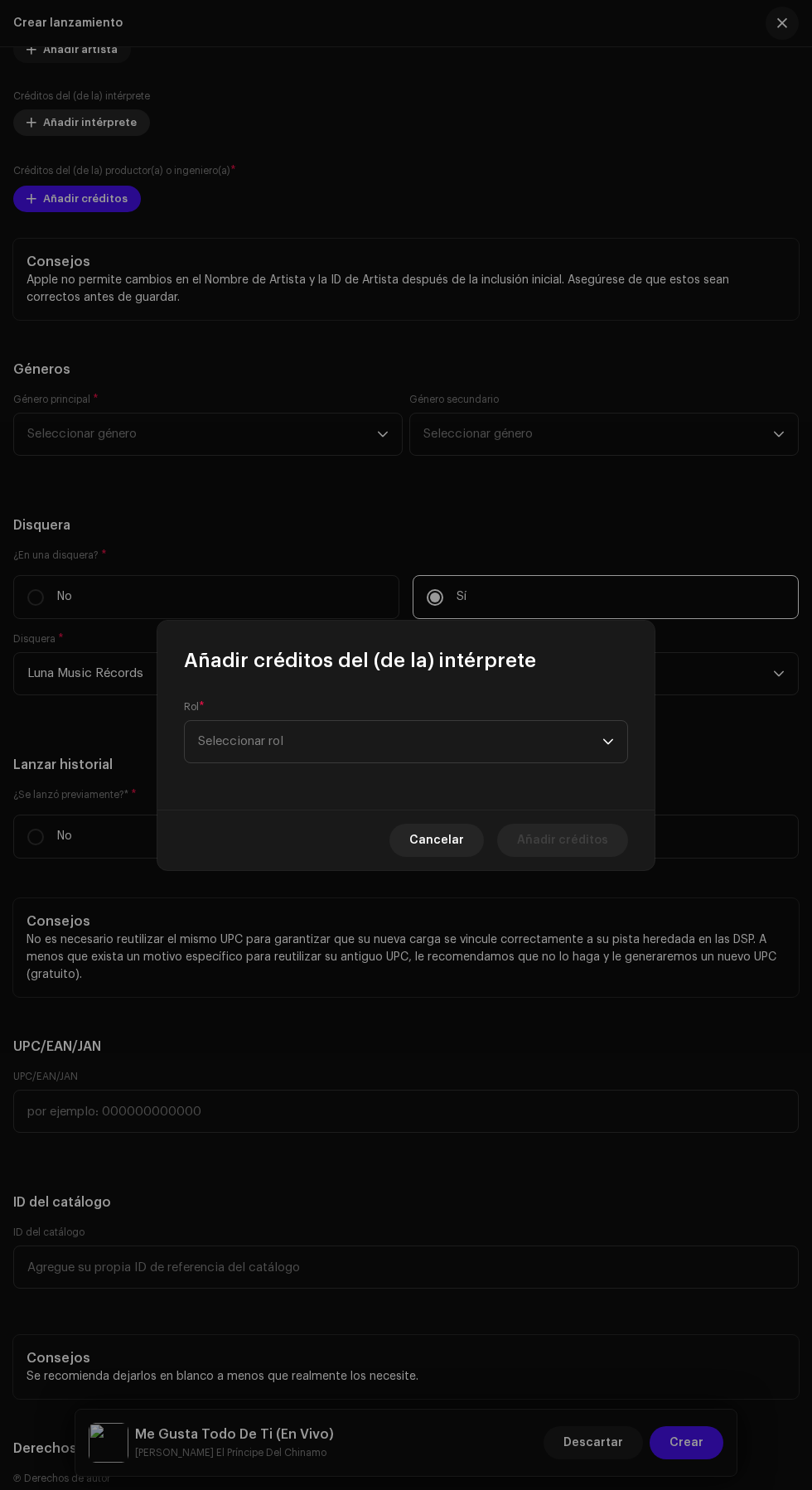
click at [473, 749] on span "Seleccionar rol" at bounding box center [401, 742] width 405 height 41
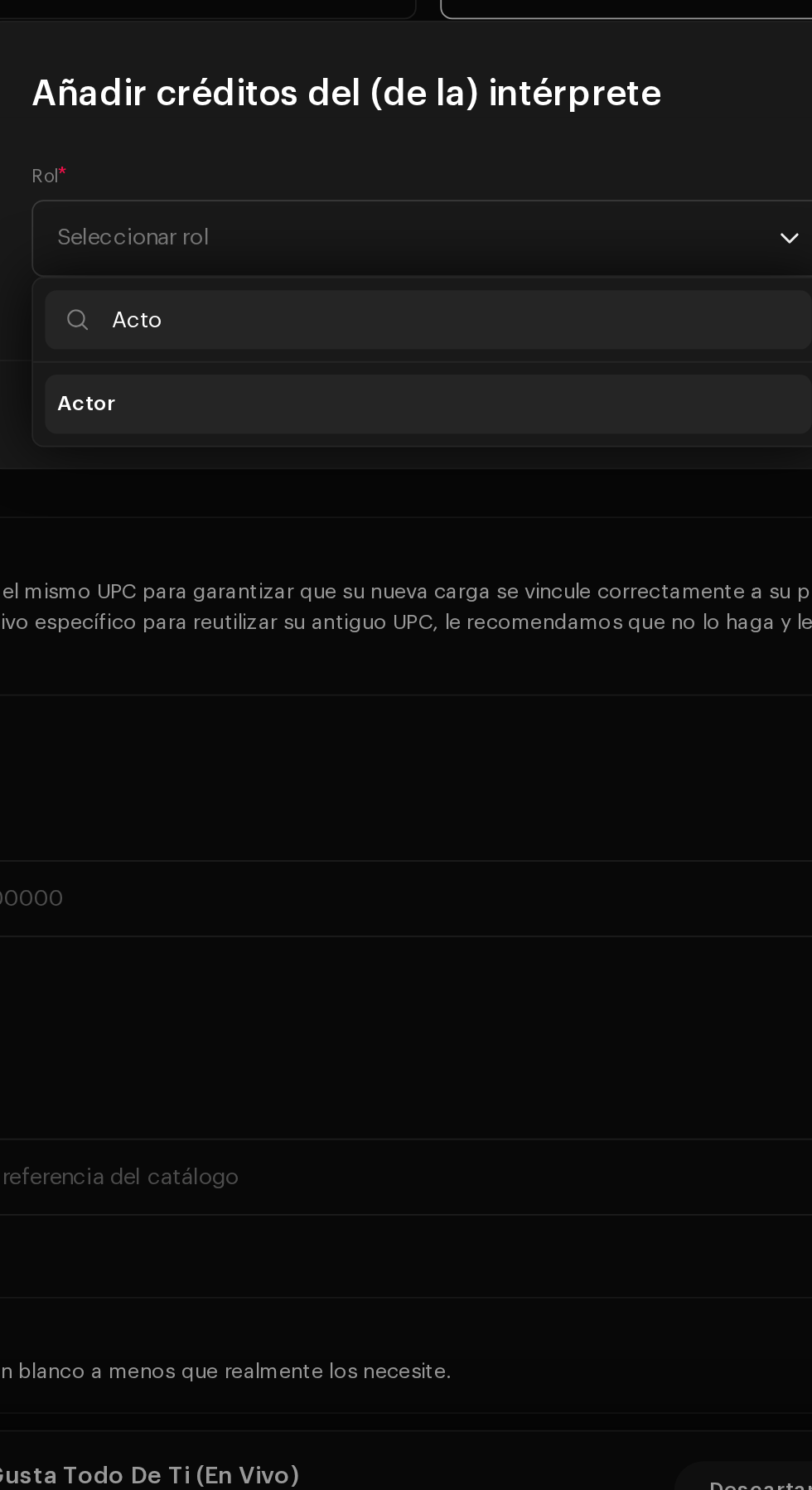
type input "Acto"
click at [448, 828] on li "Actor" at bounding box center [406, 835] width 429 height 34
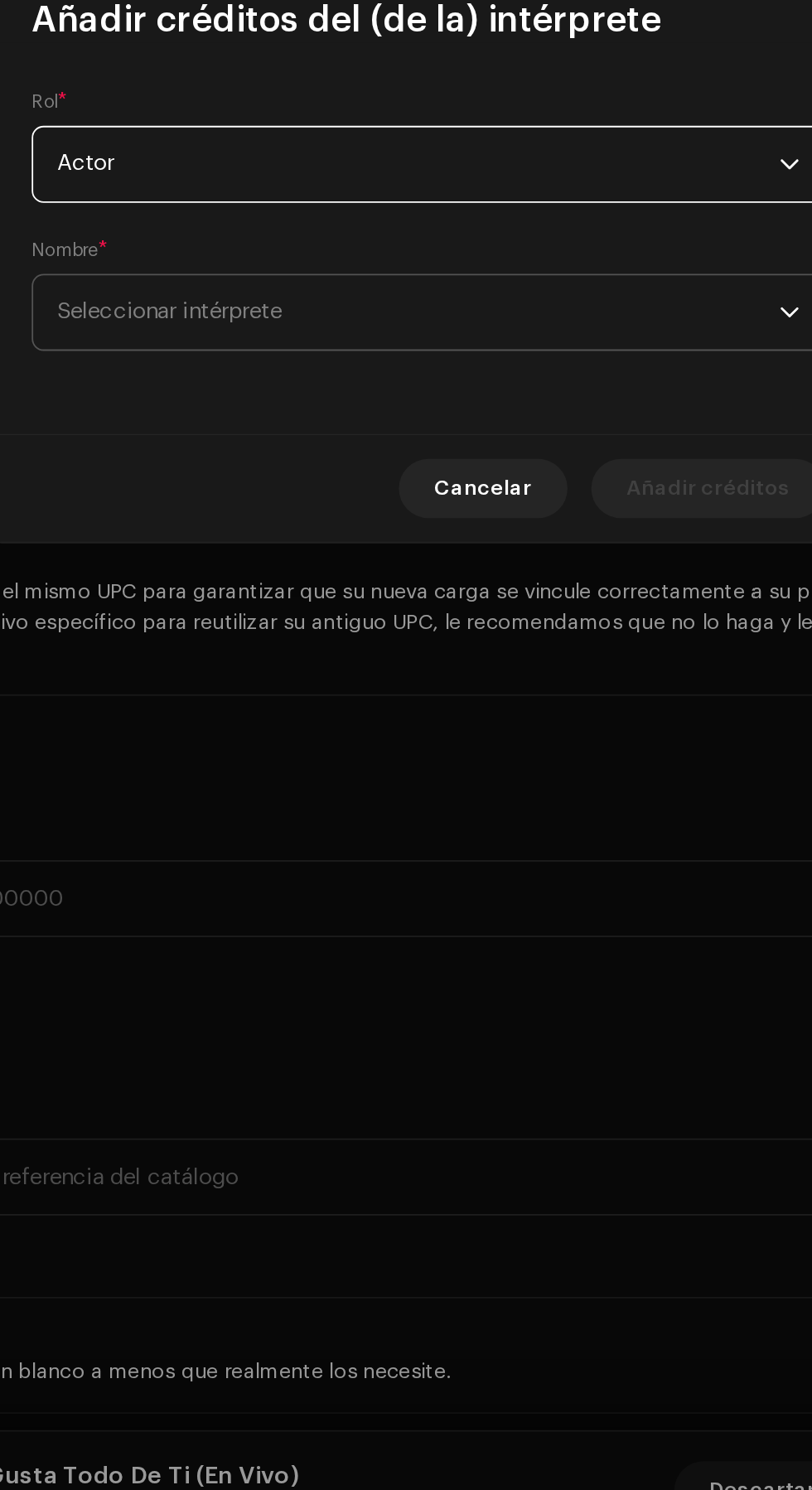
click at [466, 792] on span "Seleccionar intérprete" at bounding box center [401, 783] width 405 height 41
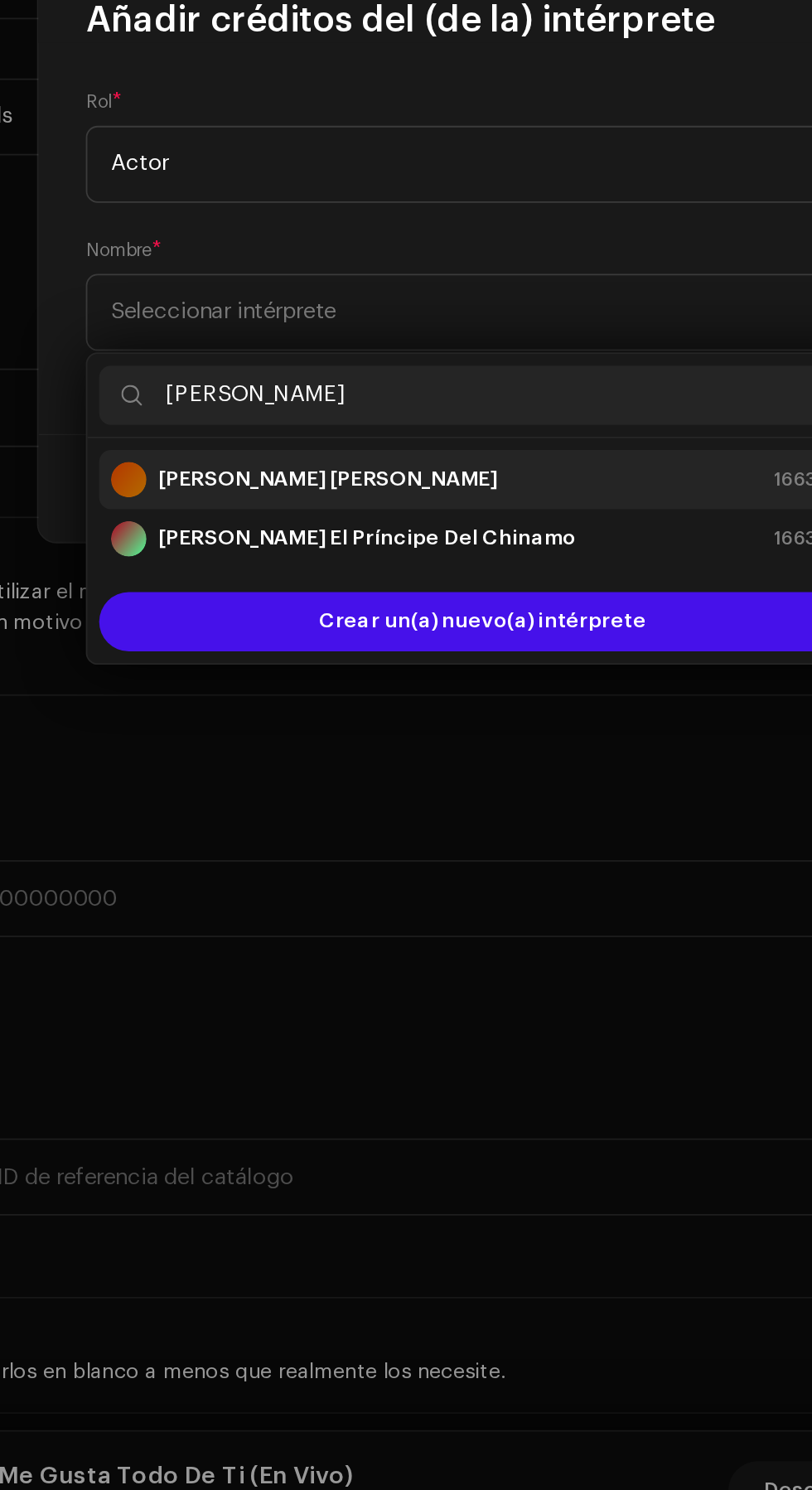
type input "[PERSON_NAME]"
click at [439, 871] on div "[PERSON_NAME] [PERSON_NAME] 1663429" at bounding box center [406, 877] width 416 height 20
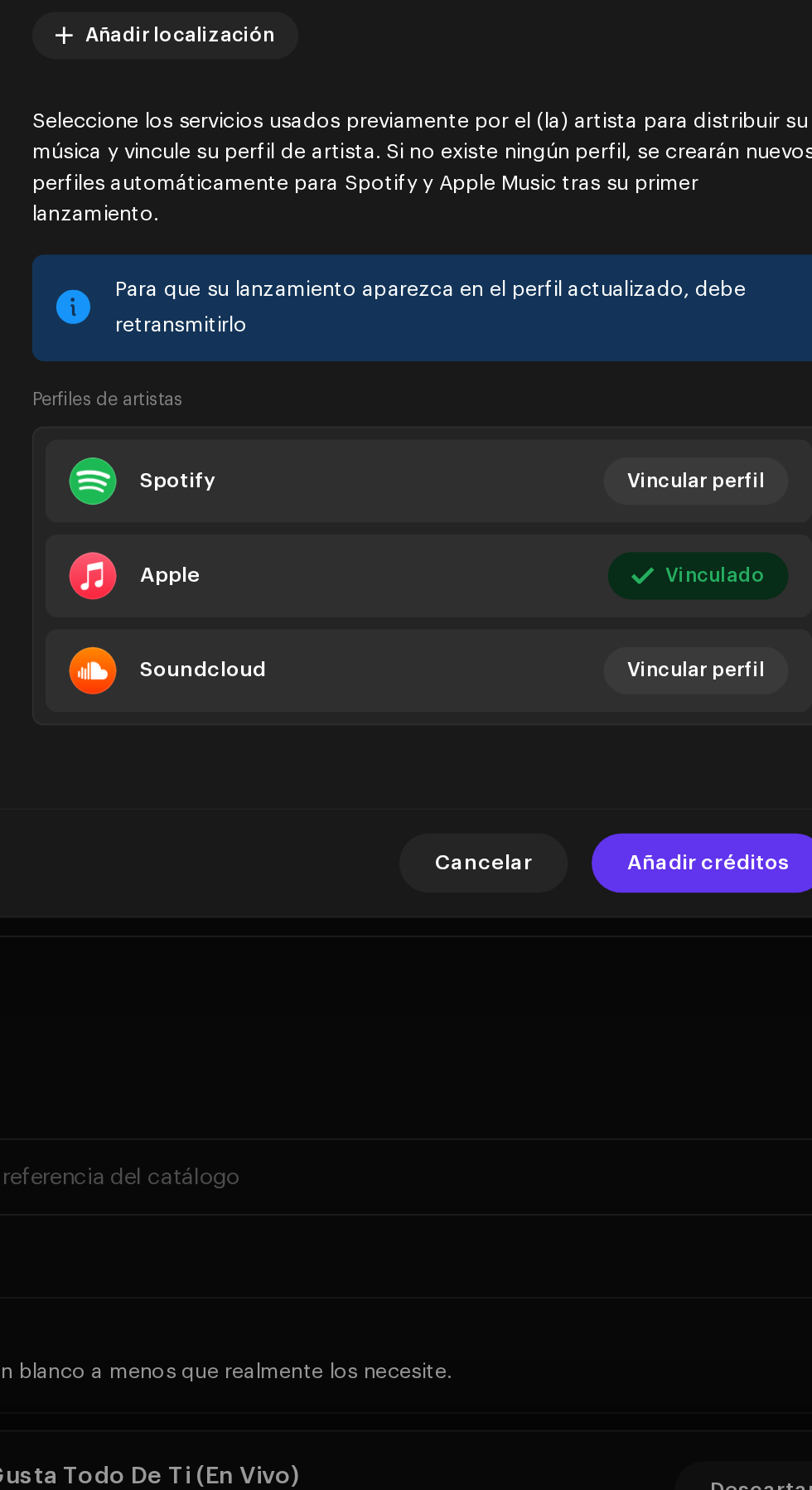
click at [576, 1107] on span "Añadir créditos" at bounding box center [562, 1091] width 91 height 34
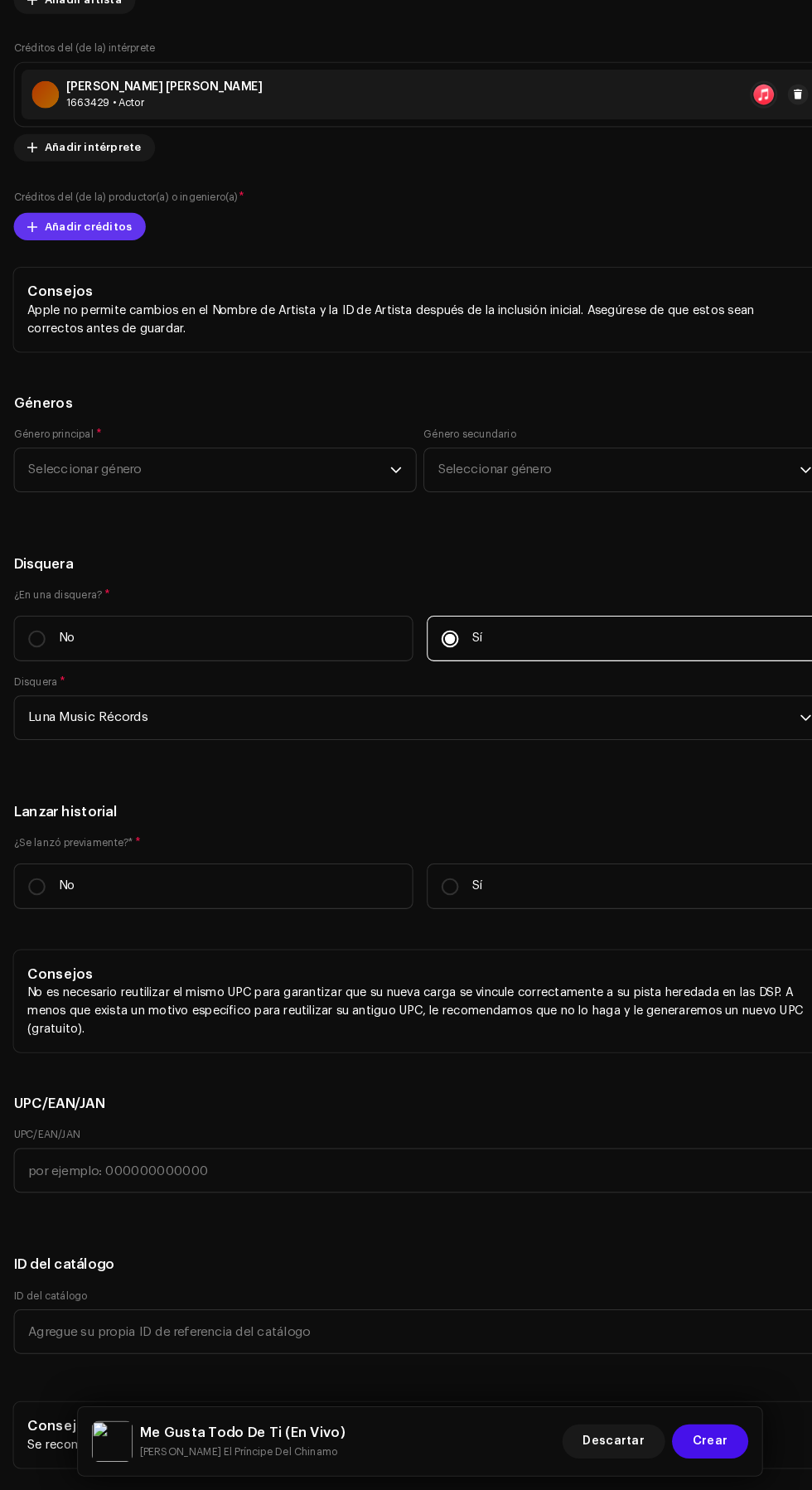
click at [55, 285] on span "Añadir créditos" at bounding box center [86, 268] width 85 height 34
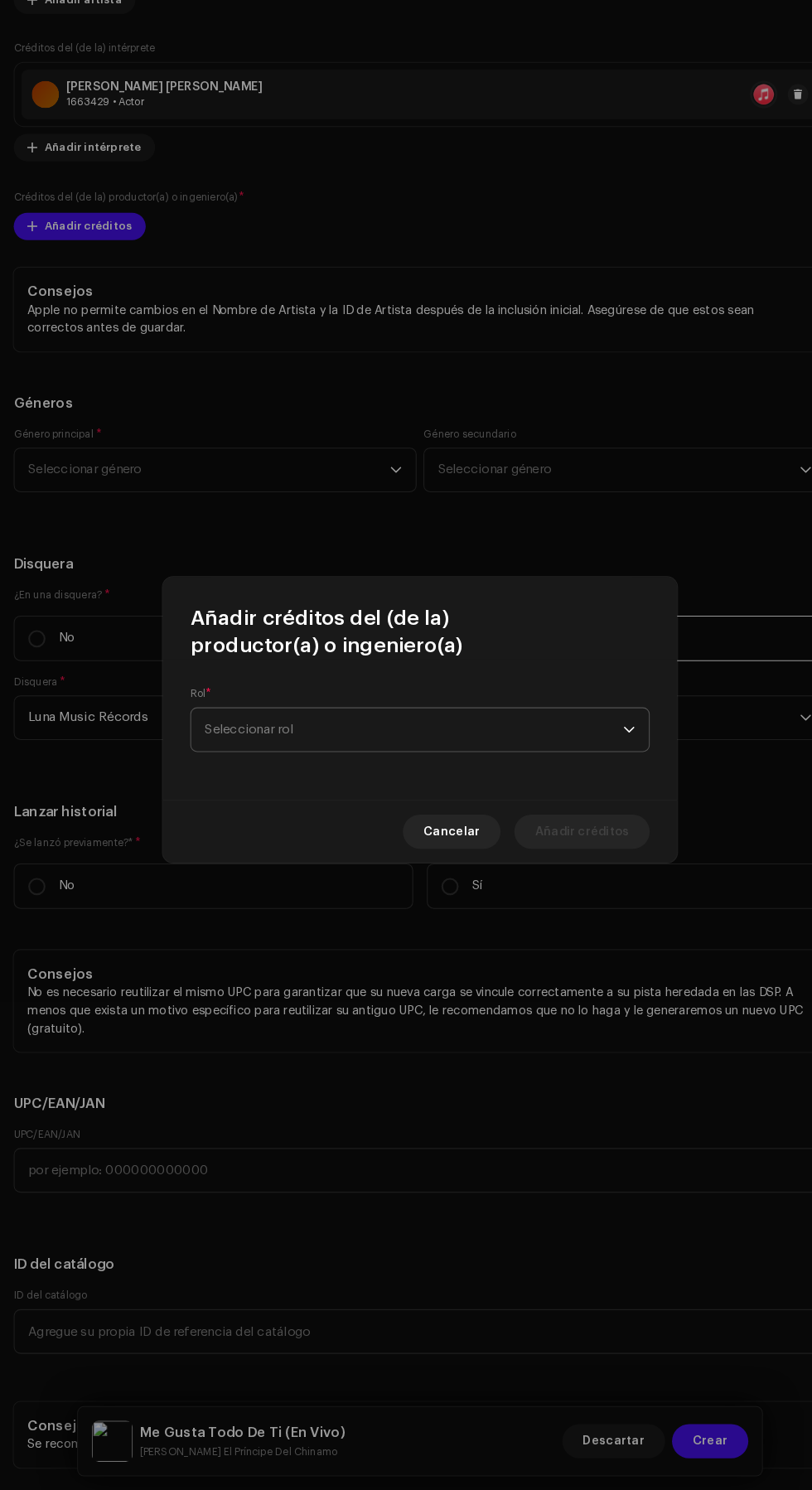
click at [475, 757] on span "Seleccionar rol" at bounding box center [401, 755] width 405 height 41
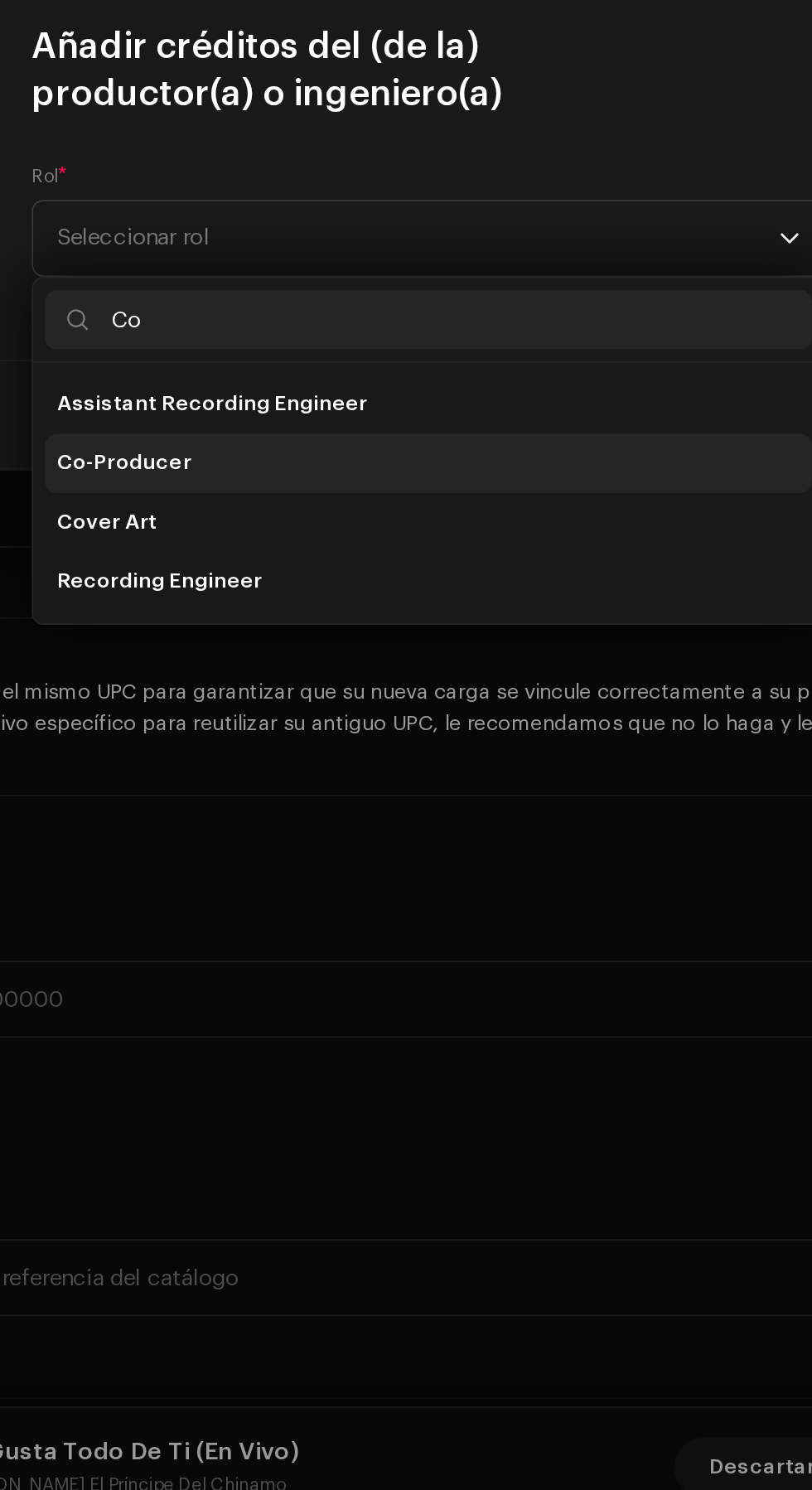
type input "Co"
click at [360, 882] on li "Co-Producer" at bounding box center [406, 881] width 429 height 34
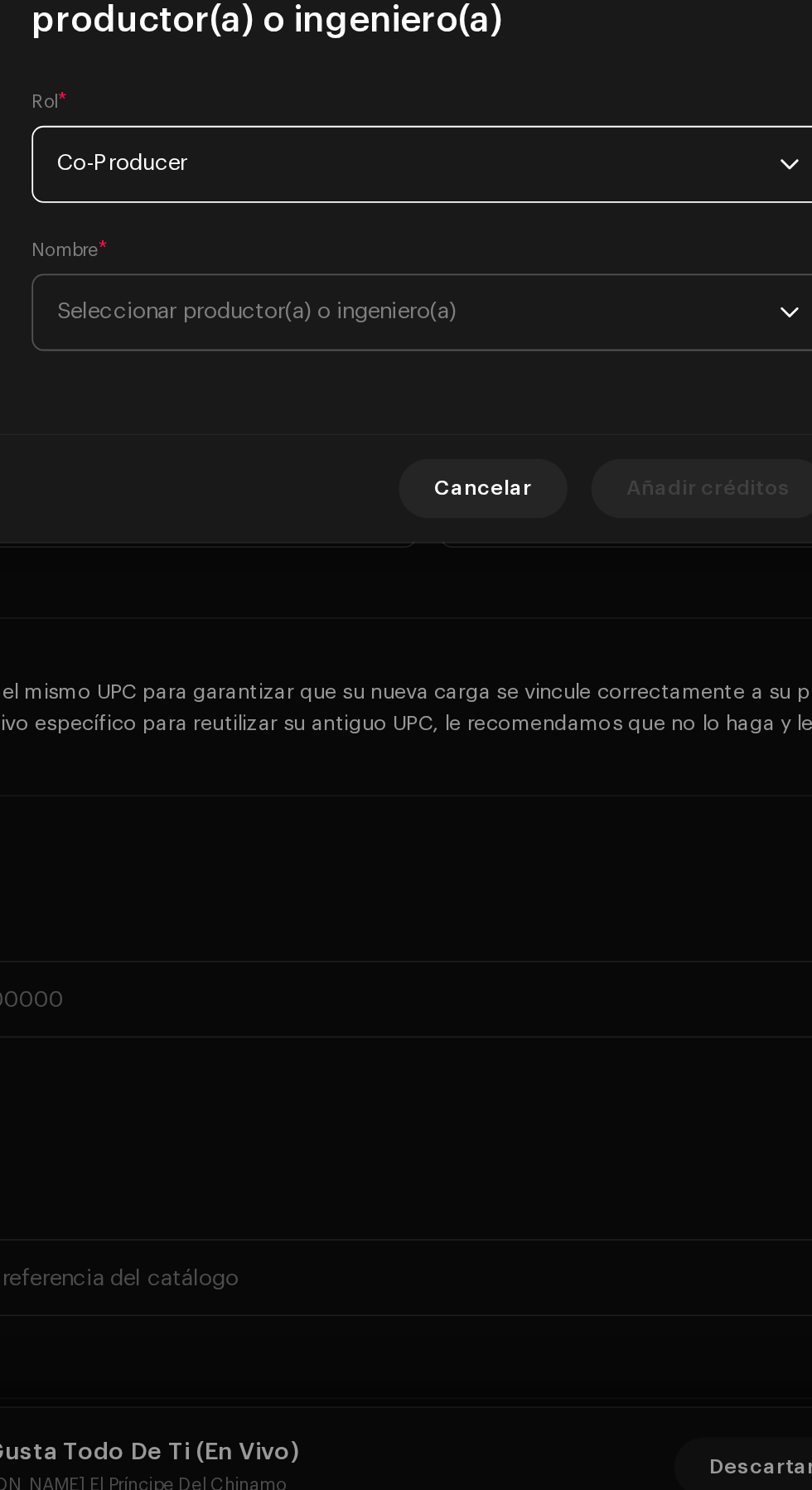
click at [442, 795] on span "Seleccionar productor(a) o ingeniero(a)" at bounding box center [401, 796] width 405 height 41
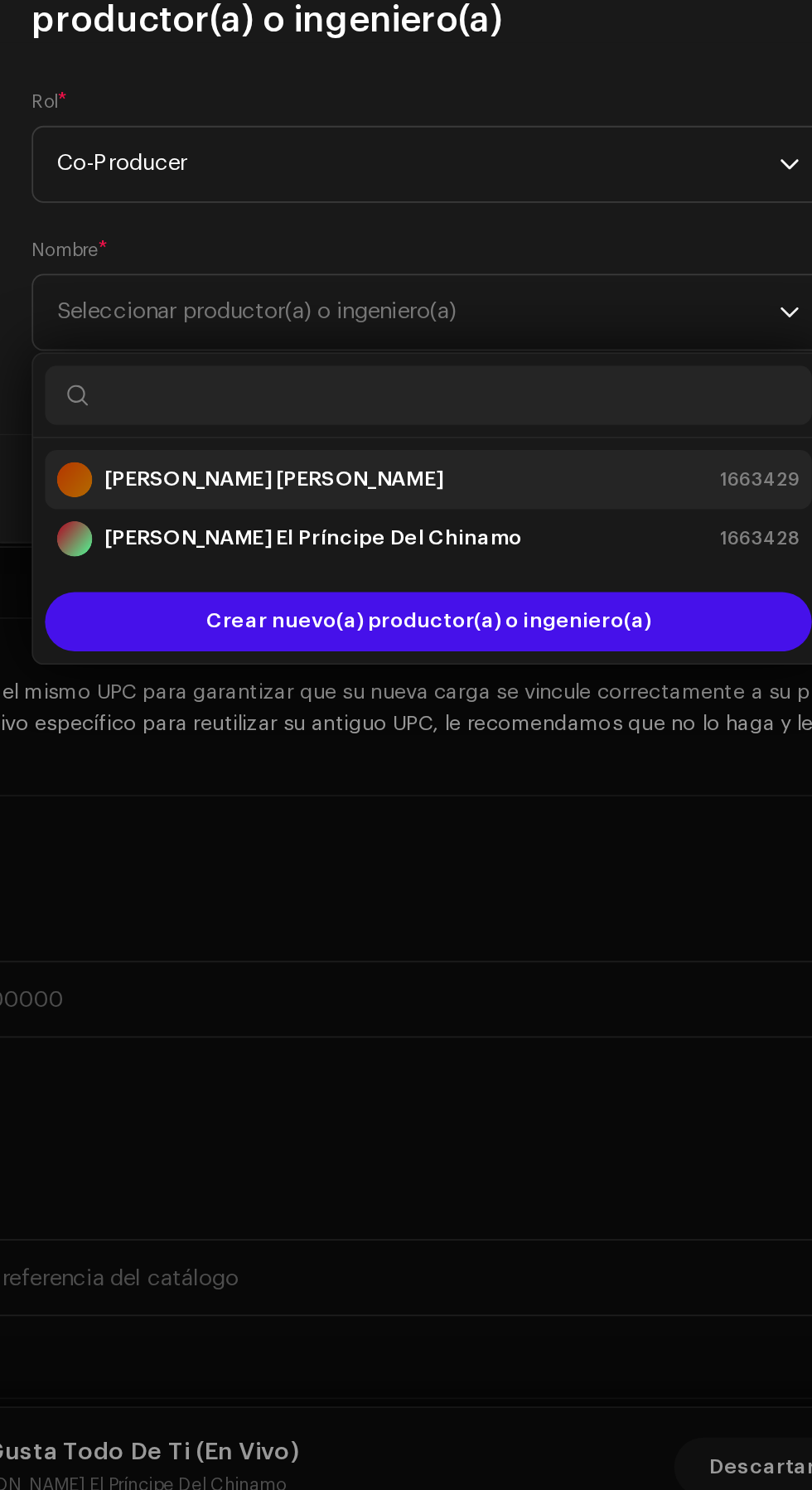
click at [448, 888] on div "[PERSON_NAME] [PERSON_NAME] 1663429" at bounding box center [406, 890] width 416 height 20
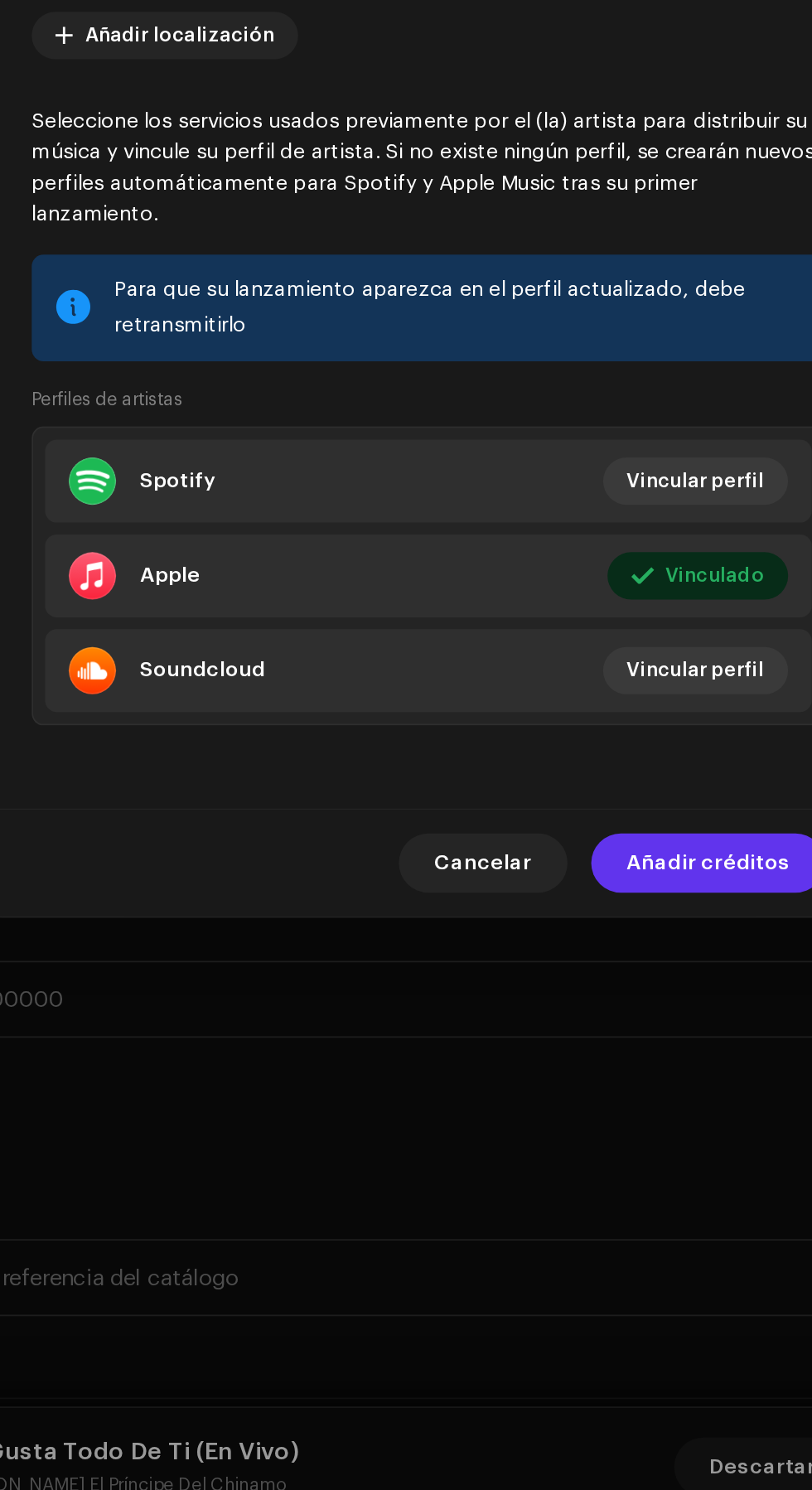
click at [572, 1115] on span "Añadir créditos" at bounding box center [562, 1105] width 91 height 34
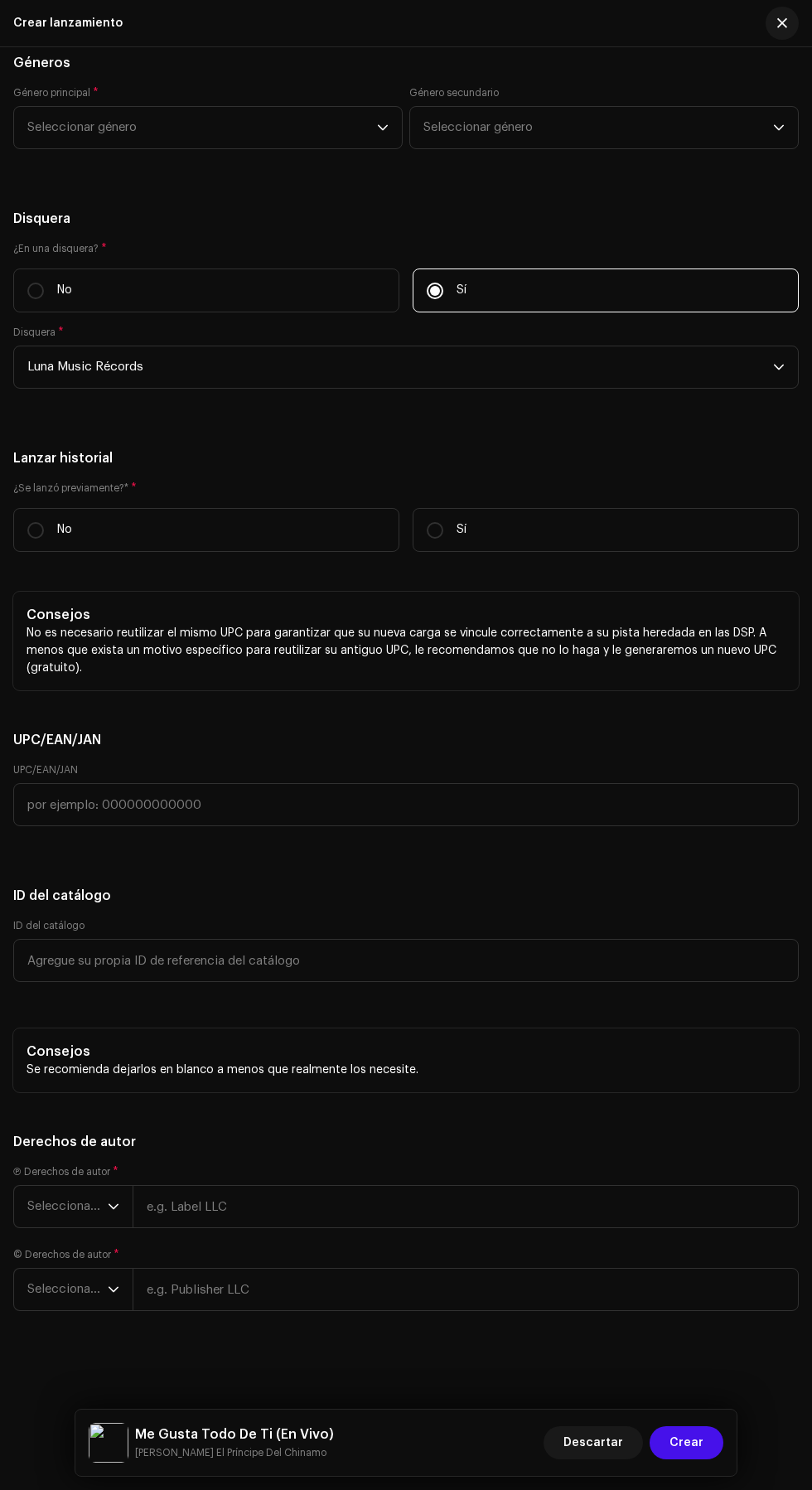
scroll to position [3825, 0]
click at [53, 148] on span "Seleccionar género" at bounding box center [202, 127] width 349 height 41
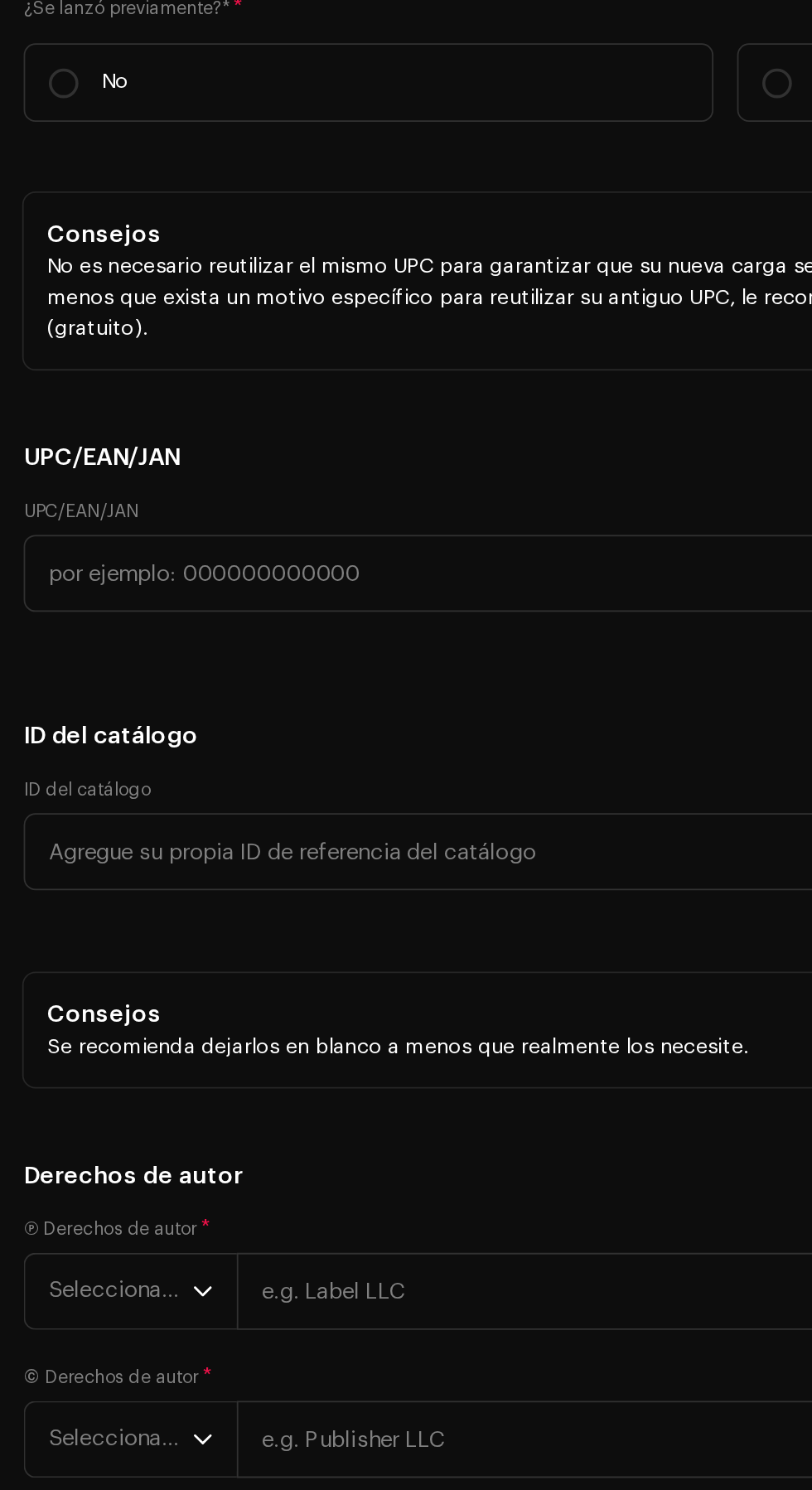
type input "Lati"
click at [138, 271] on li "Latin Rap" at bounding box center [208, 255] width 375 height 34
click at [241, 148] on span "Latin Rap" at bounding box center [202, 127] width 349 height 41
type input "Latin"
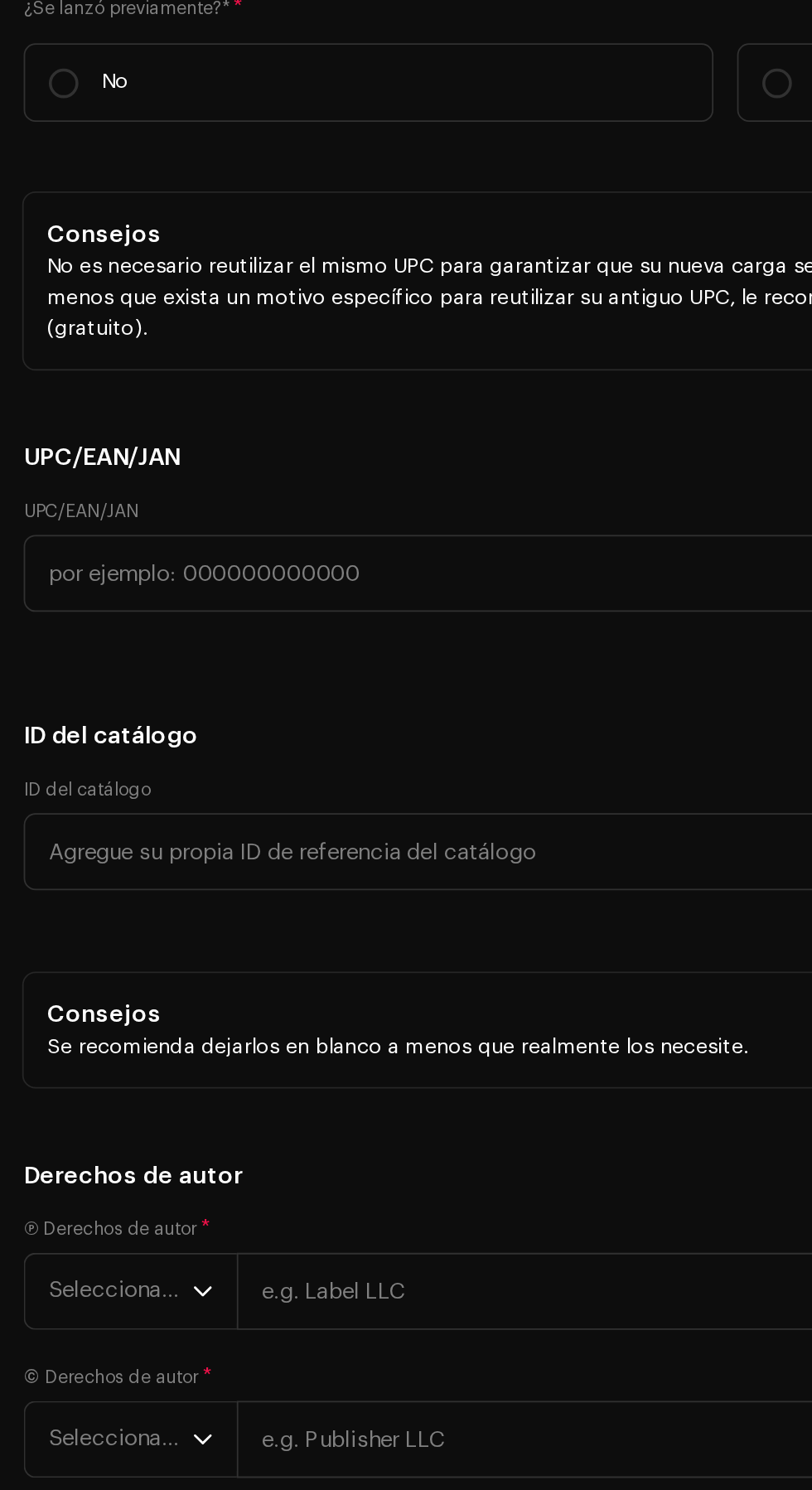
click at [195, 271] on li "Latin" at bounding box center [208, 256] width 375 height 34
click at [260, 73] on h5 "Géneros" at bounding box center [406, 63] width 785 height 20
click at [32, 539] on input "No" at bounding box center [36, 530] width 17 height 17
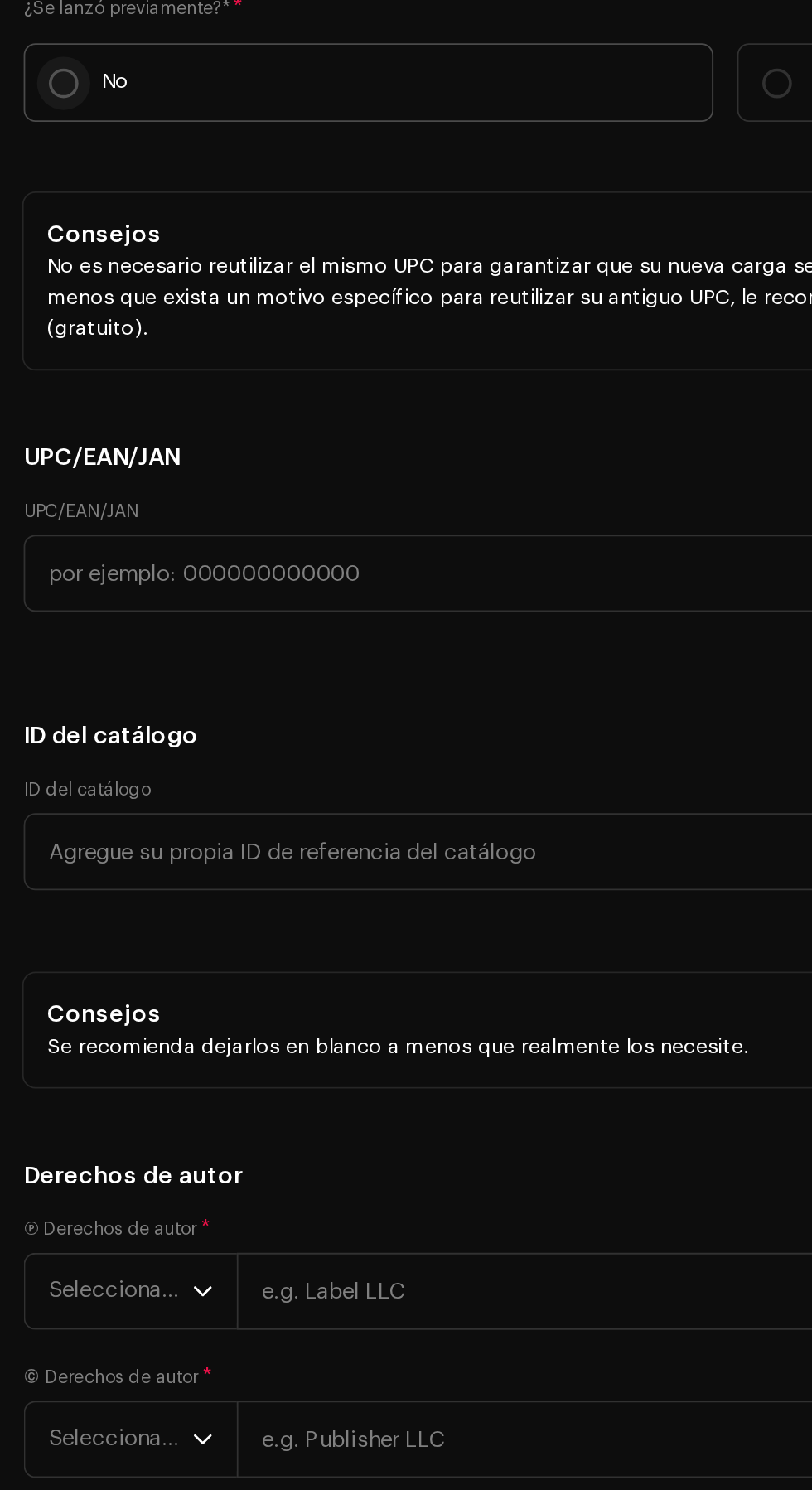
radio input "true"
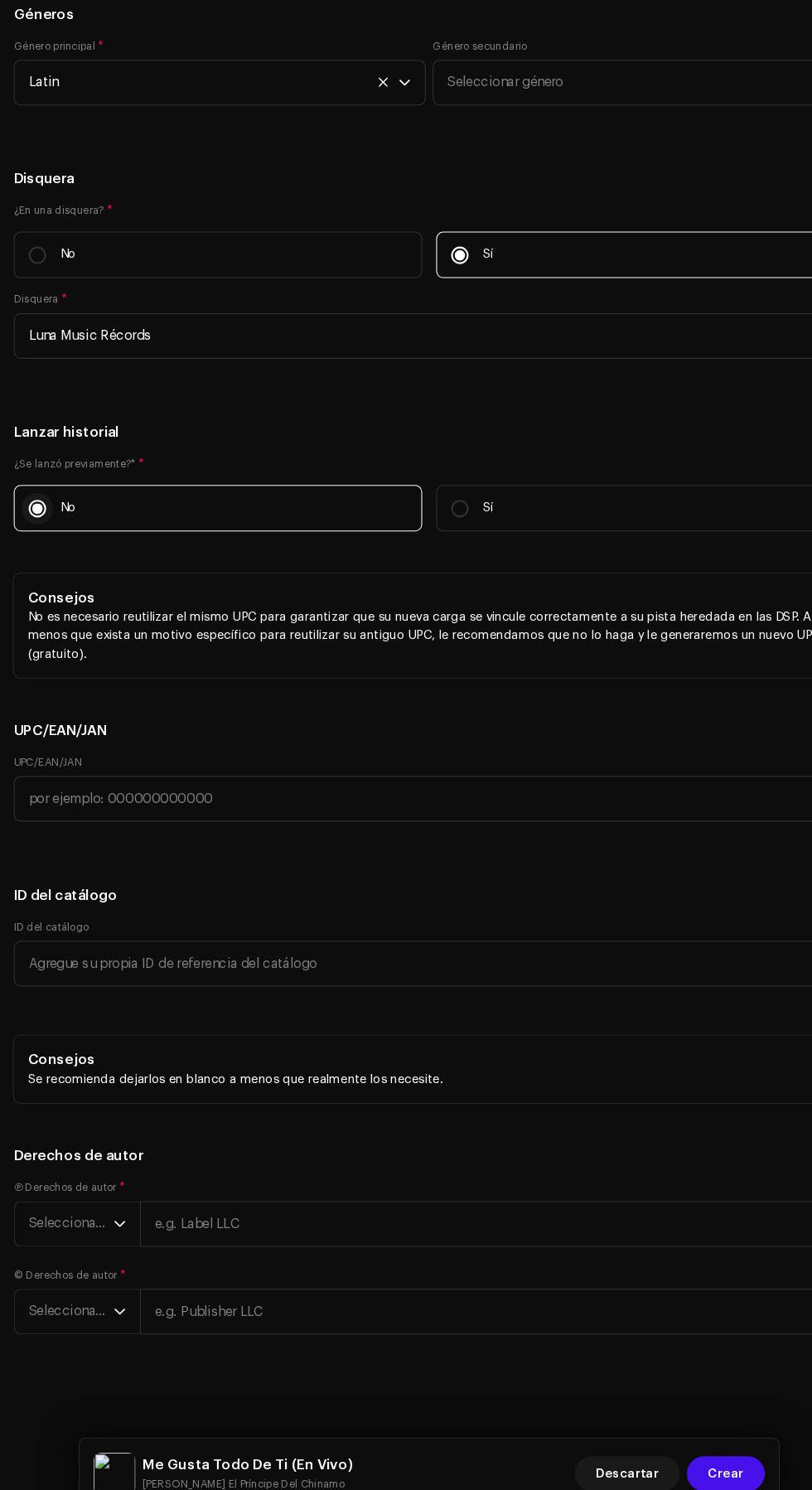
scroll to position [4601, 0]
click at [39, 1203] on span "Seleccionar año" at bounding box center [67, 1207] width 80 height 41
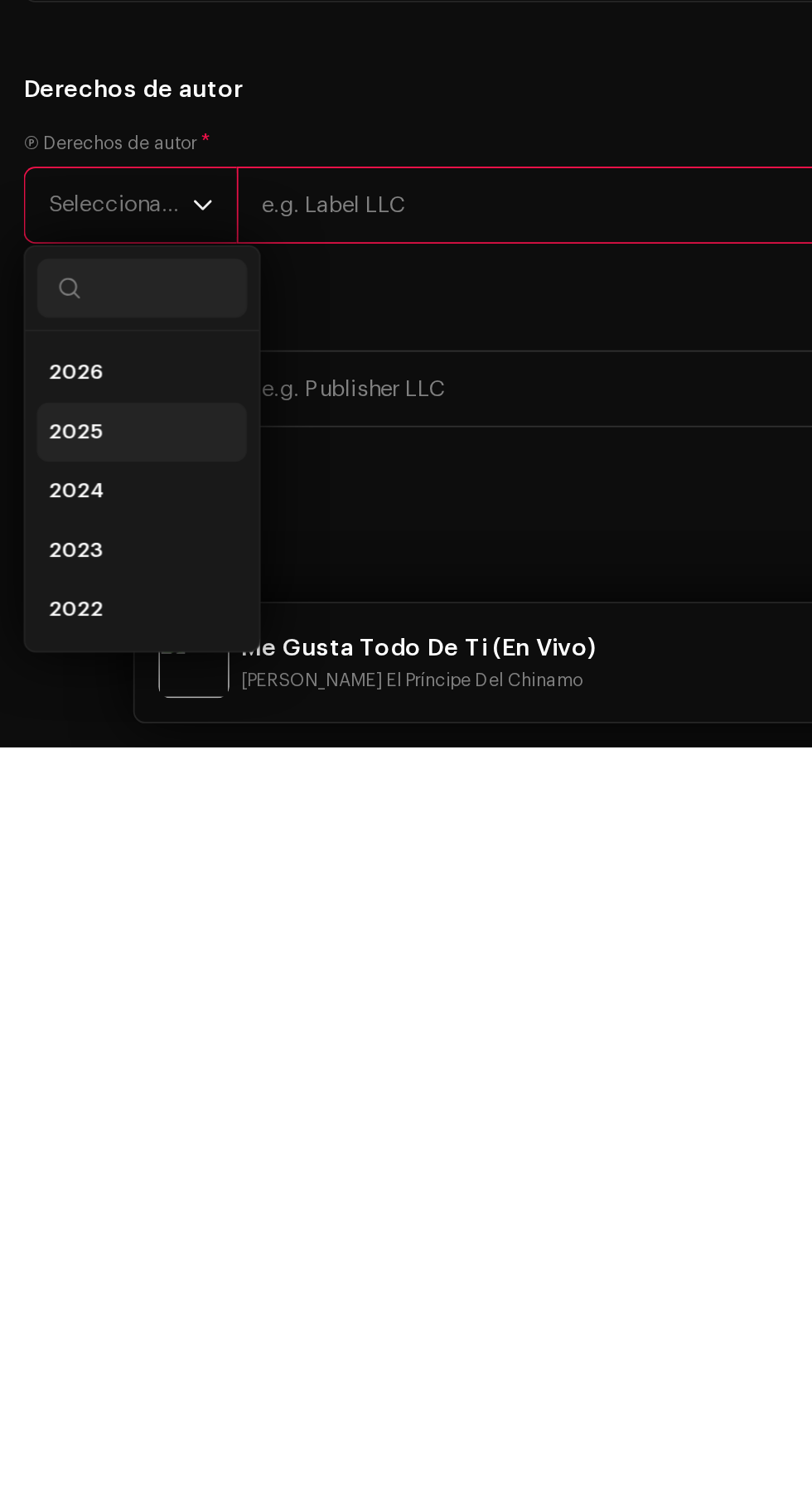
click at [80, 1329] on li "2025" at bounding box center [79, 1313] width 117 height 34
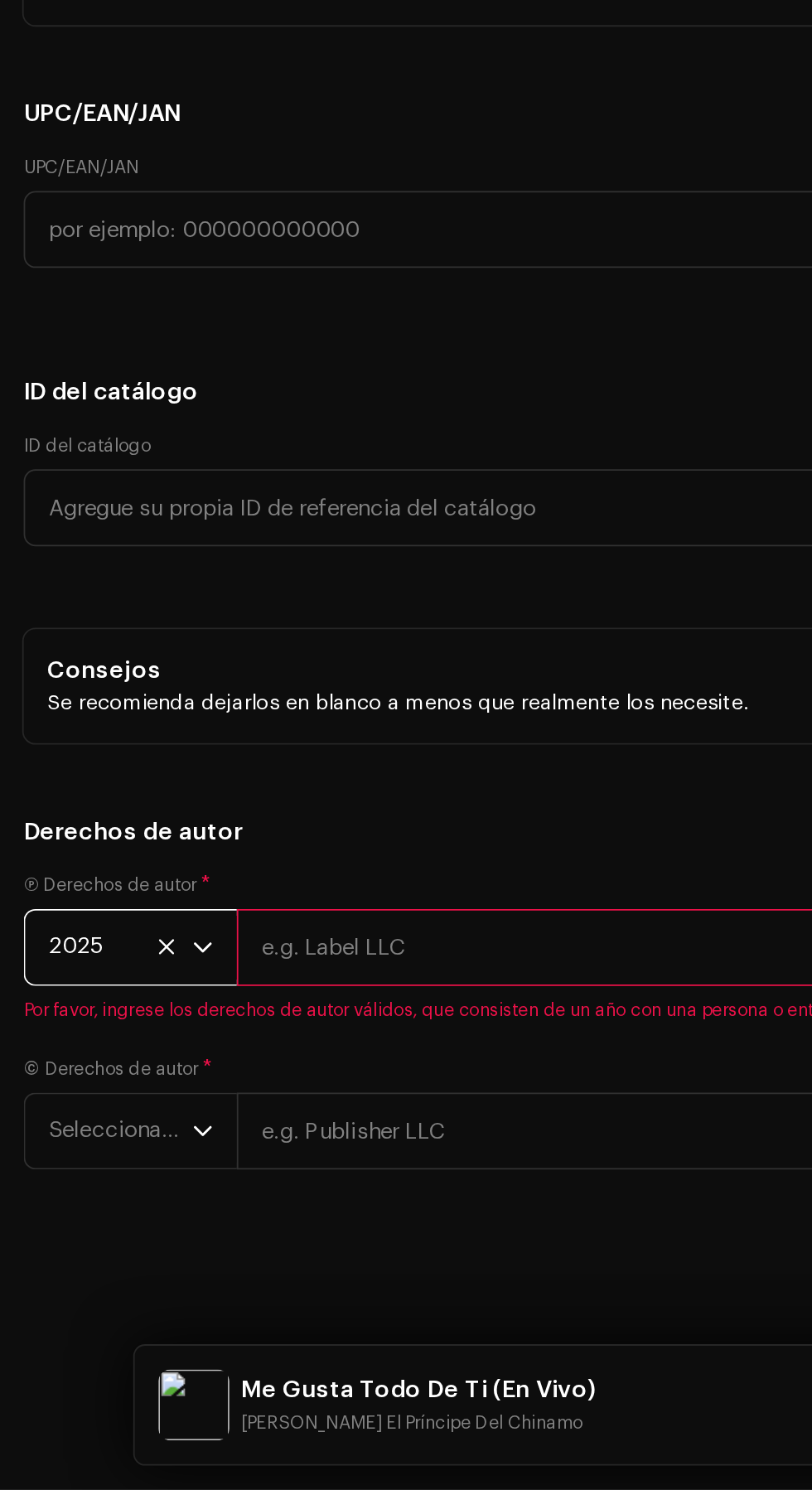
click at [310, 1209] on input "text" at bounding box center [465, 1187] width 666 height 43
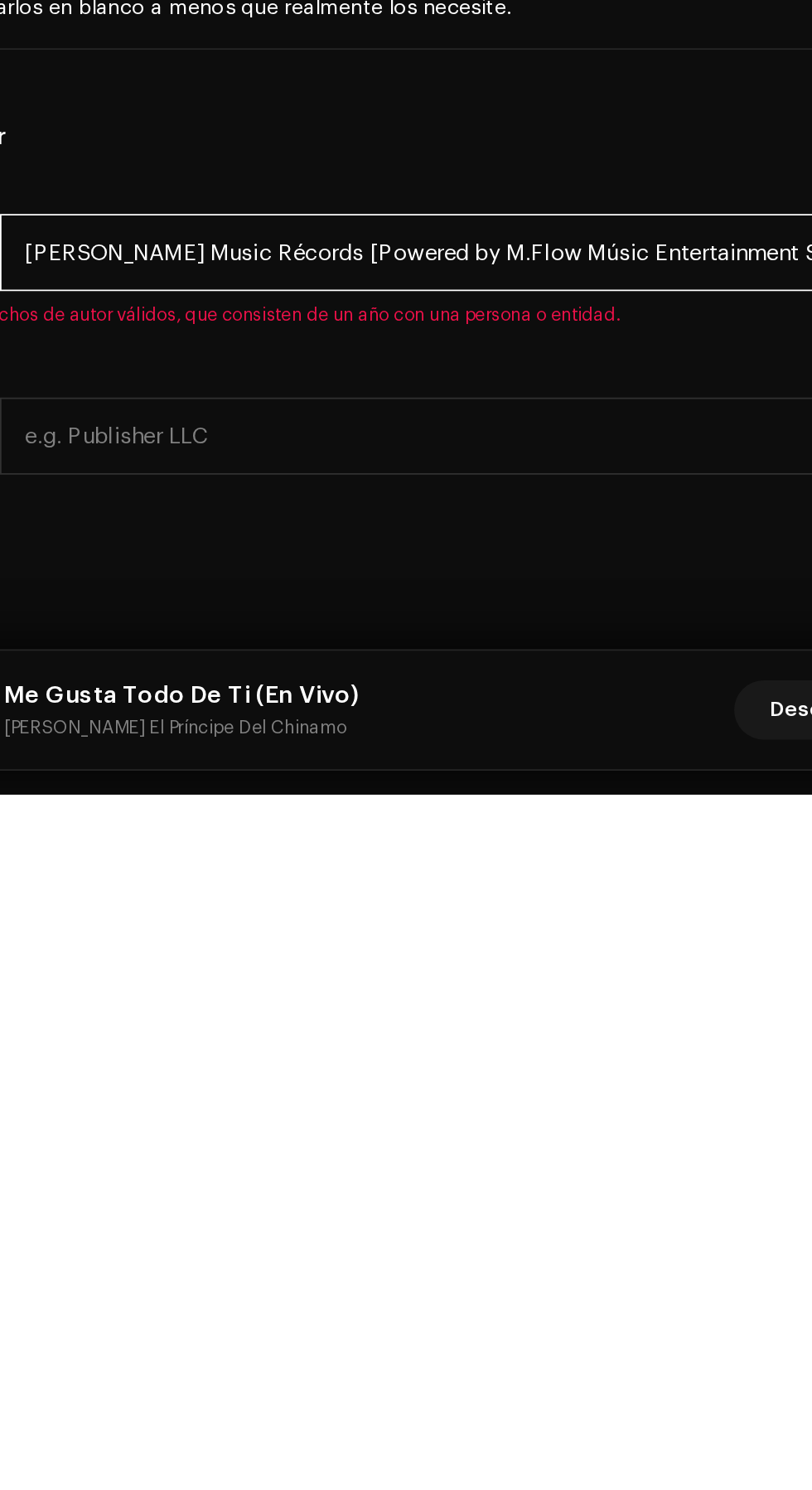
type input "[PERSON_NAME] Music Récords [Powered by M.Flow Músic Entertainment S.A]"
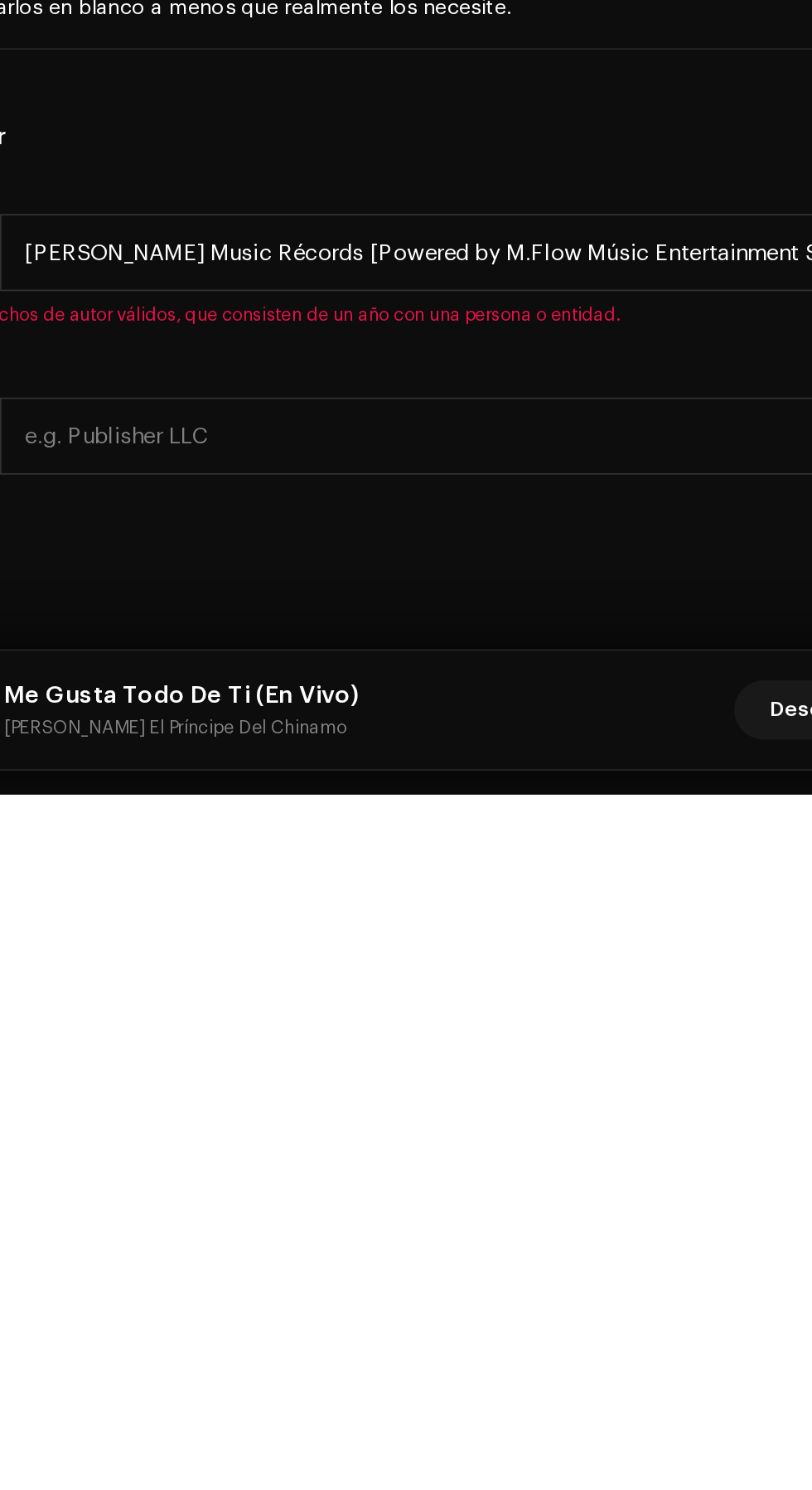
click at [480, 1132] on h5 "Derechos de autor" at bounding box center [406, 1122] width 785 height 20
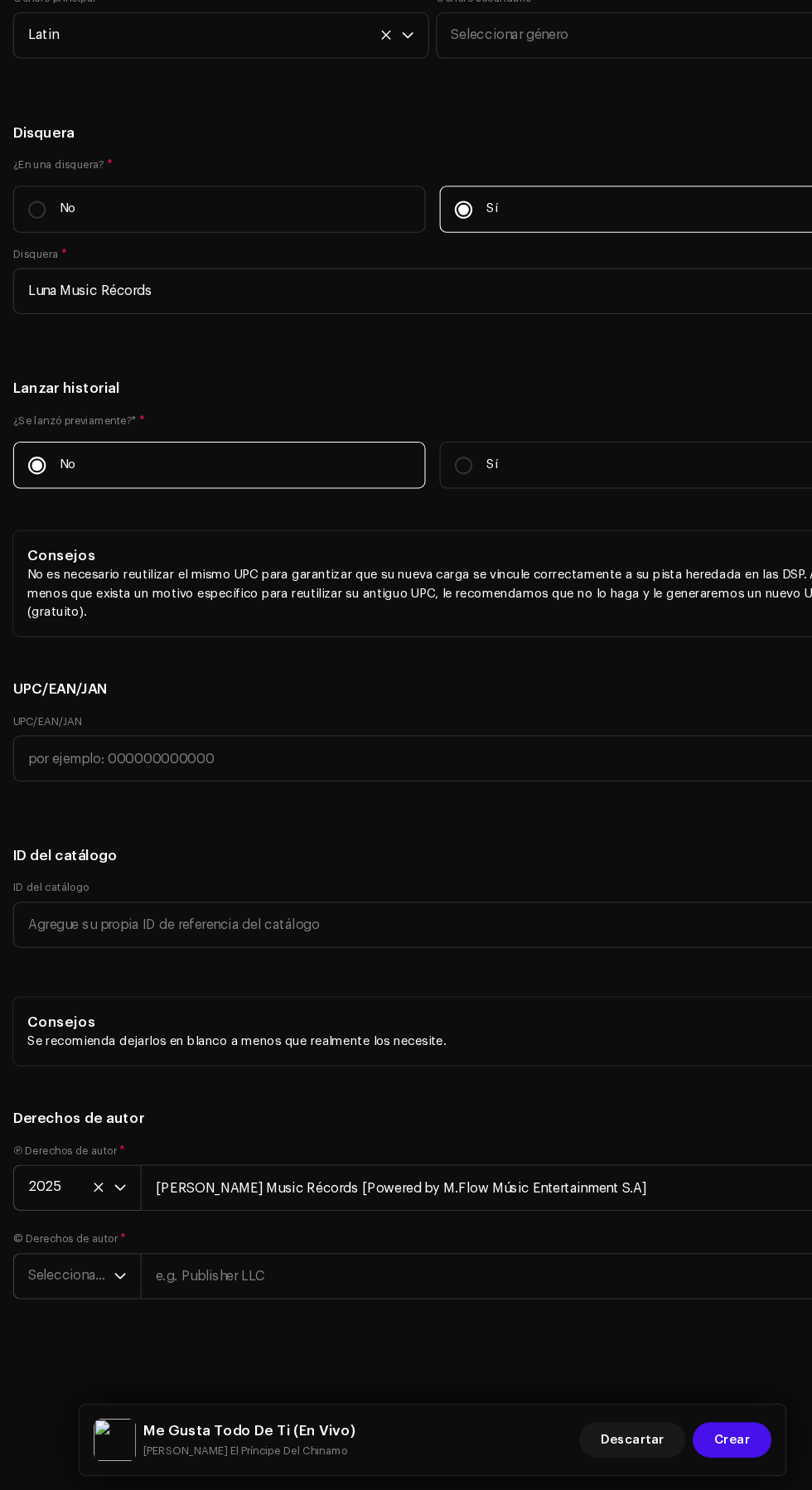
click at [42, 1290] on span "Seleccionar año" at bounding box center [67, 1290] width 80 height 41
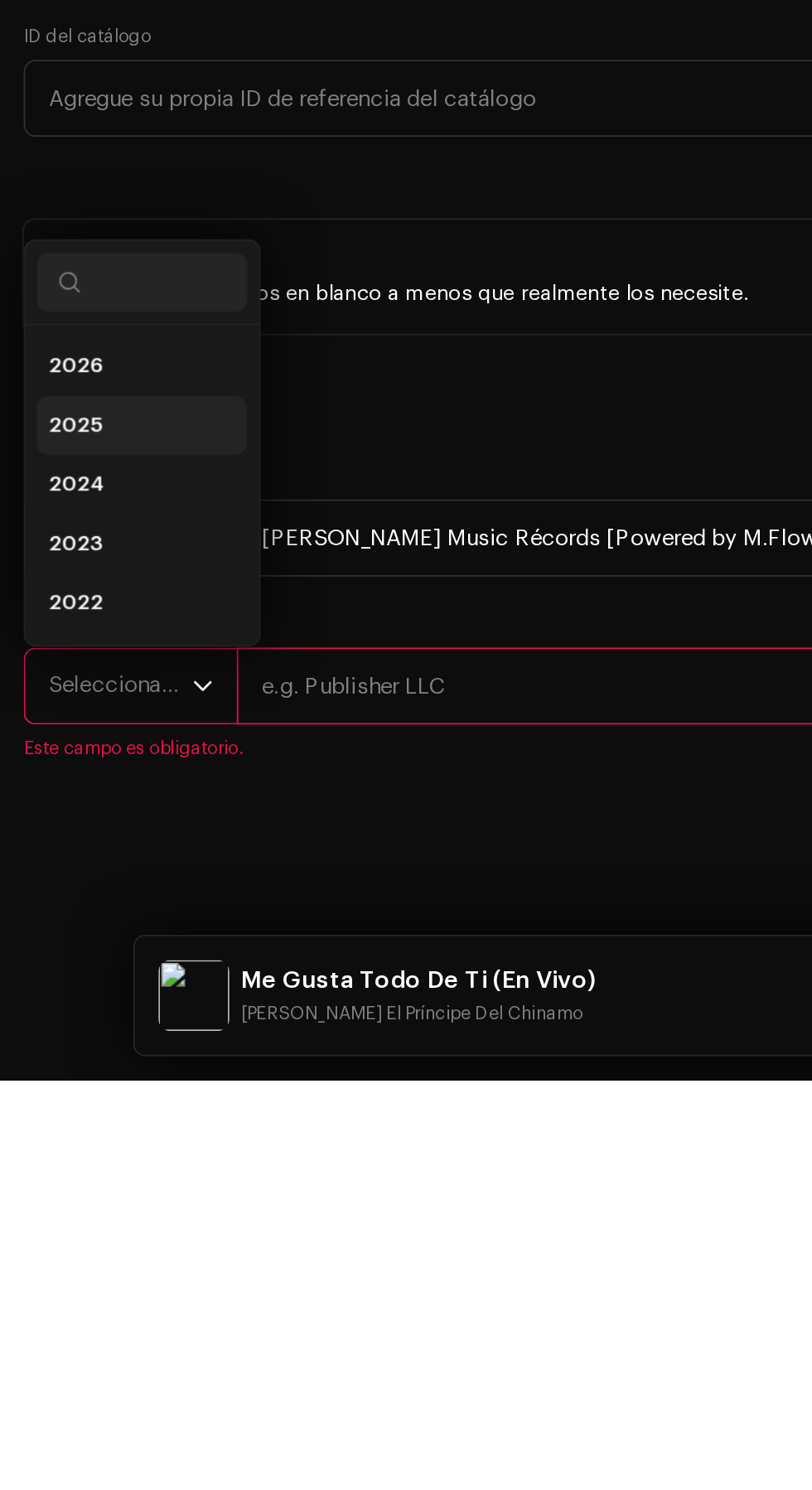
click at [74, 1138] on li "2025" at bounding box center [79, 1124] width 117 height 34
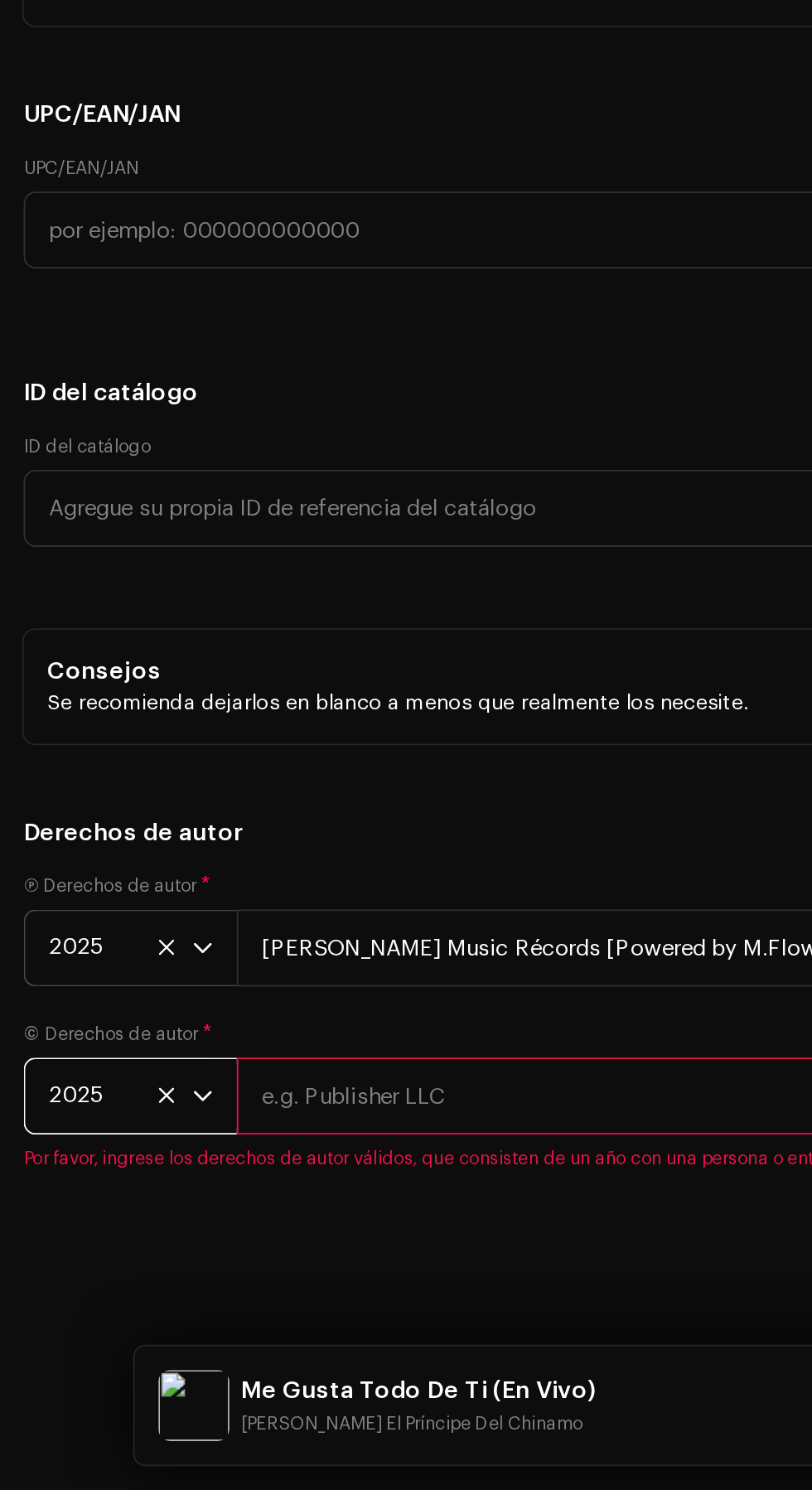
click at [291, 1285] on input "text" at bounding box center [465, 1270] width 666 height 43
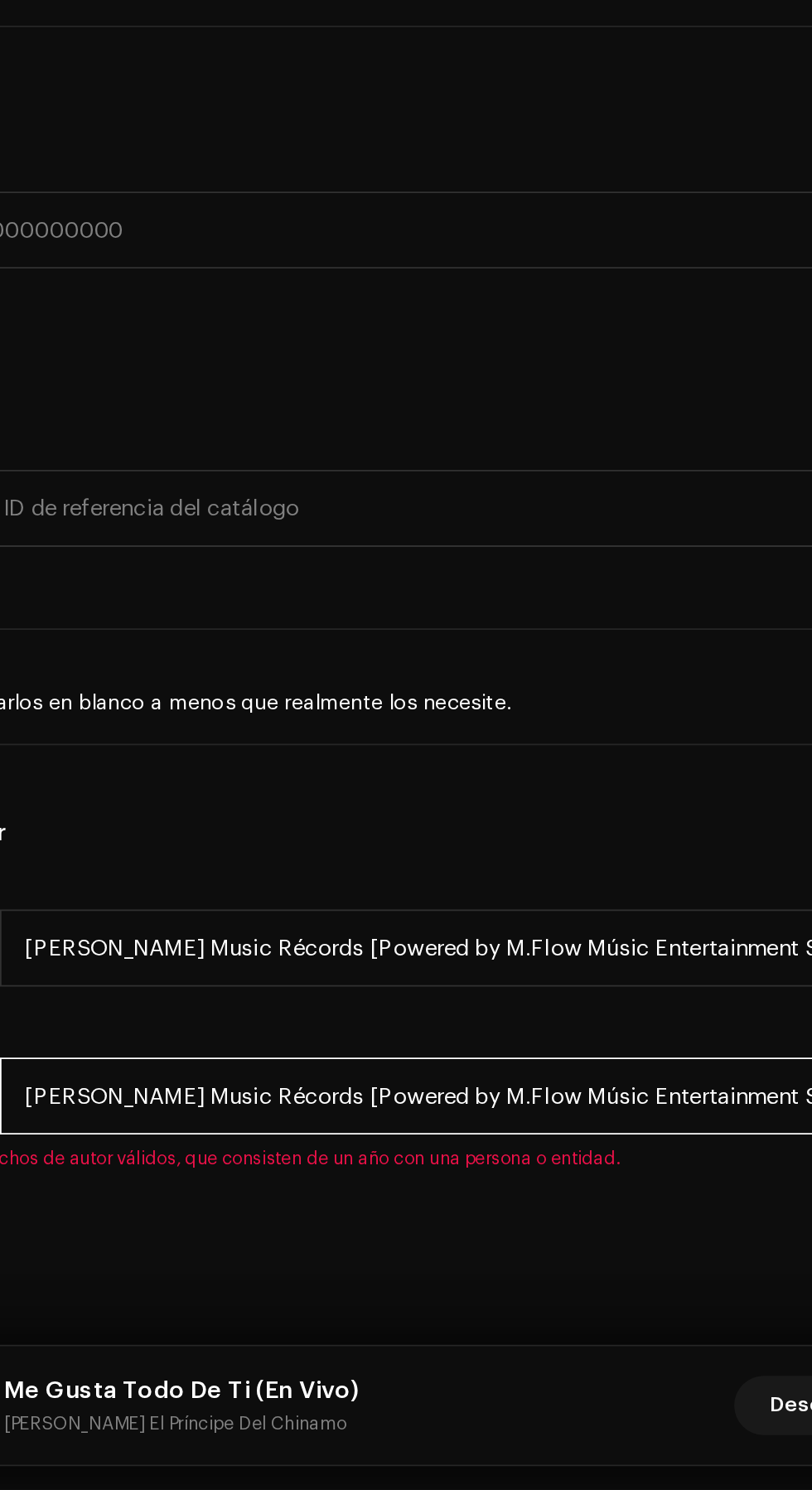
type input "[PERSON_NAME] Music Récords [Powered by M.Flow Músic Entertainment S.A]"
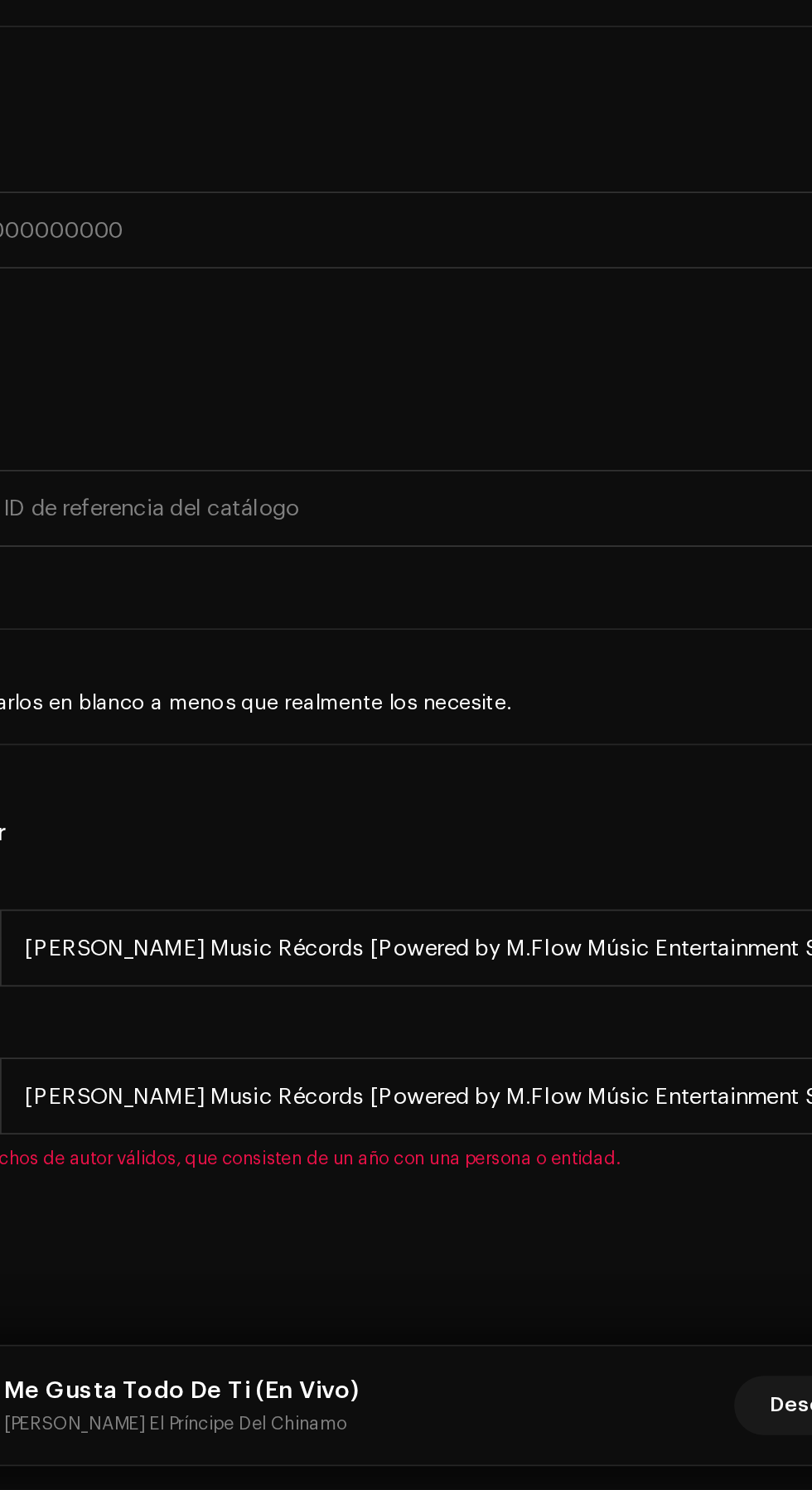
click at [476, 1132] on h5 "Derechos de autor" at bounding box center [406, 1122] width 785 height 20
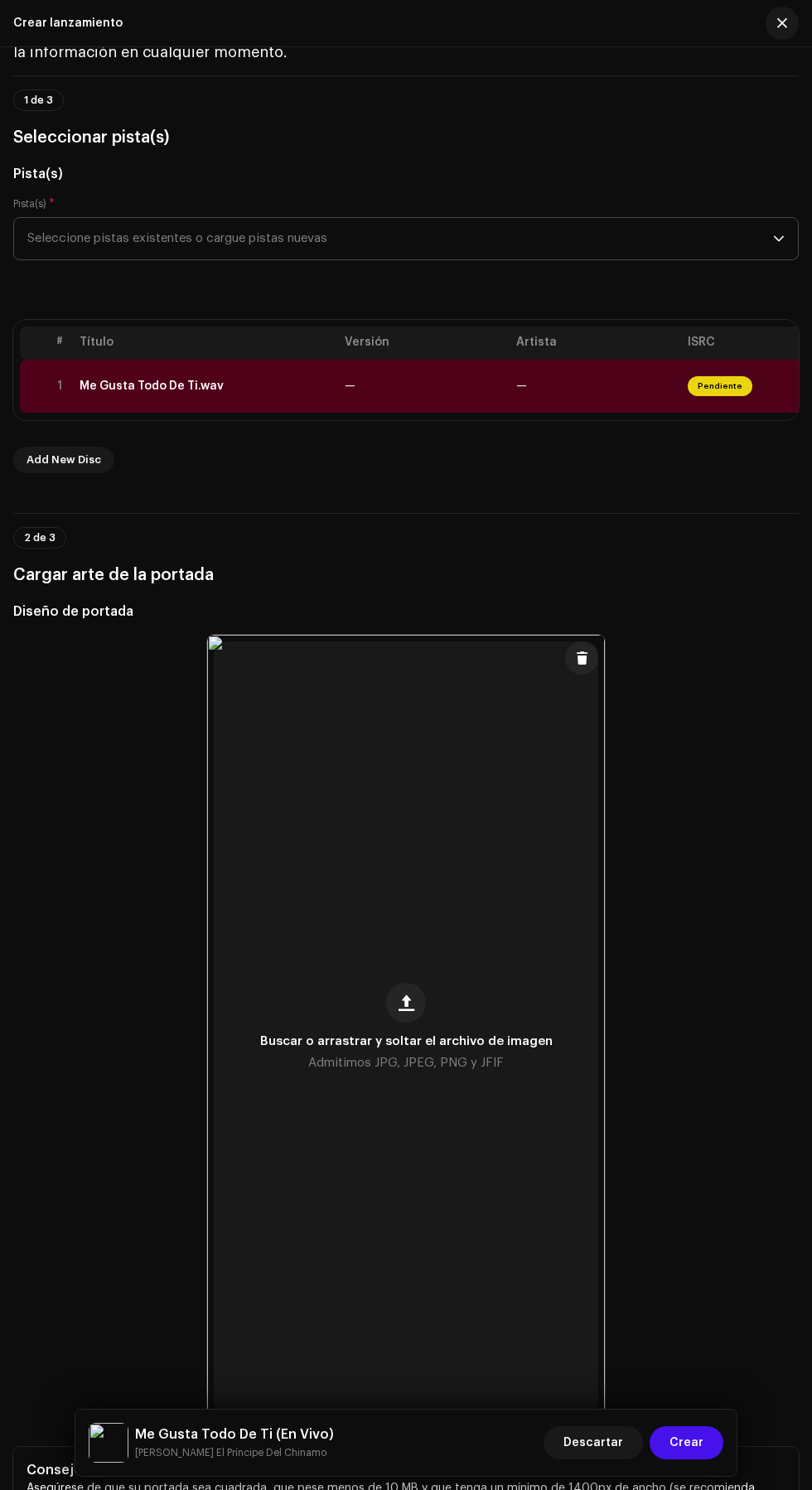
scroll to position [89, 0]
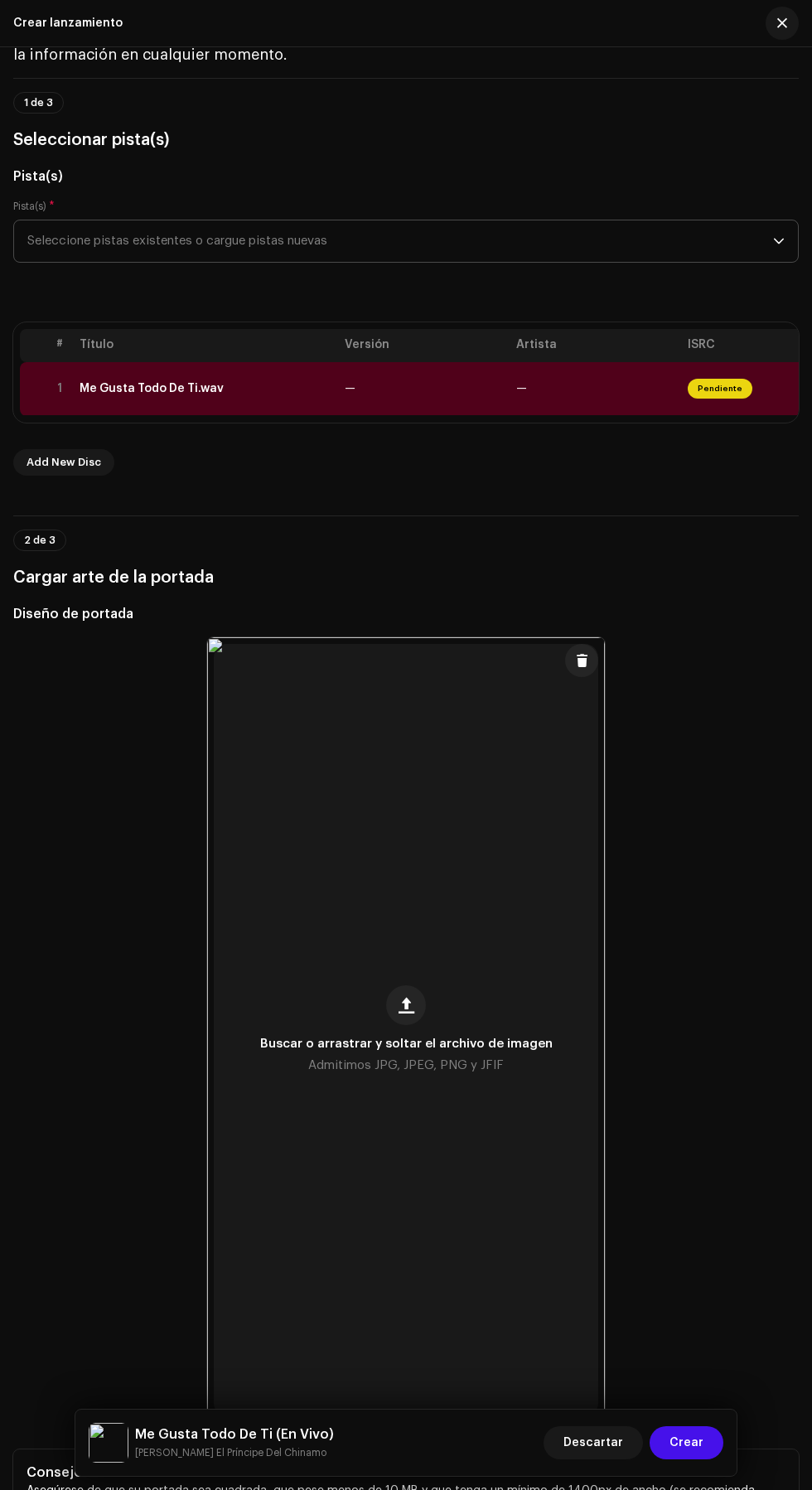
click at [459, 416] on td "—" at bounding box center [424, 389] width 172 height 54
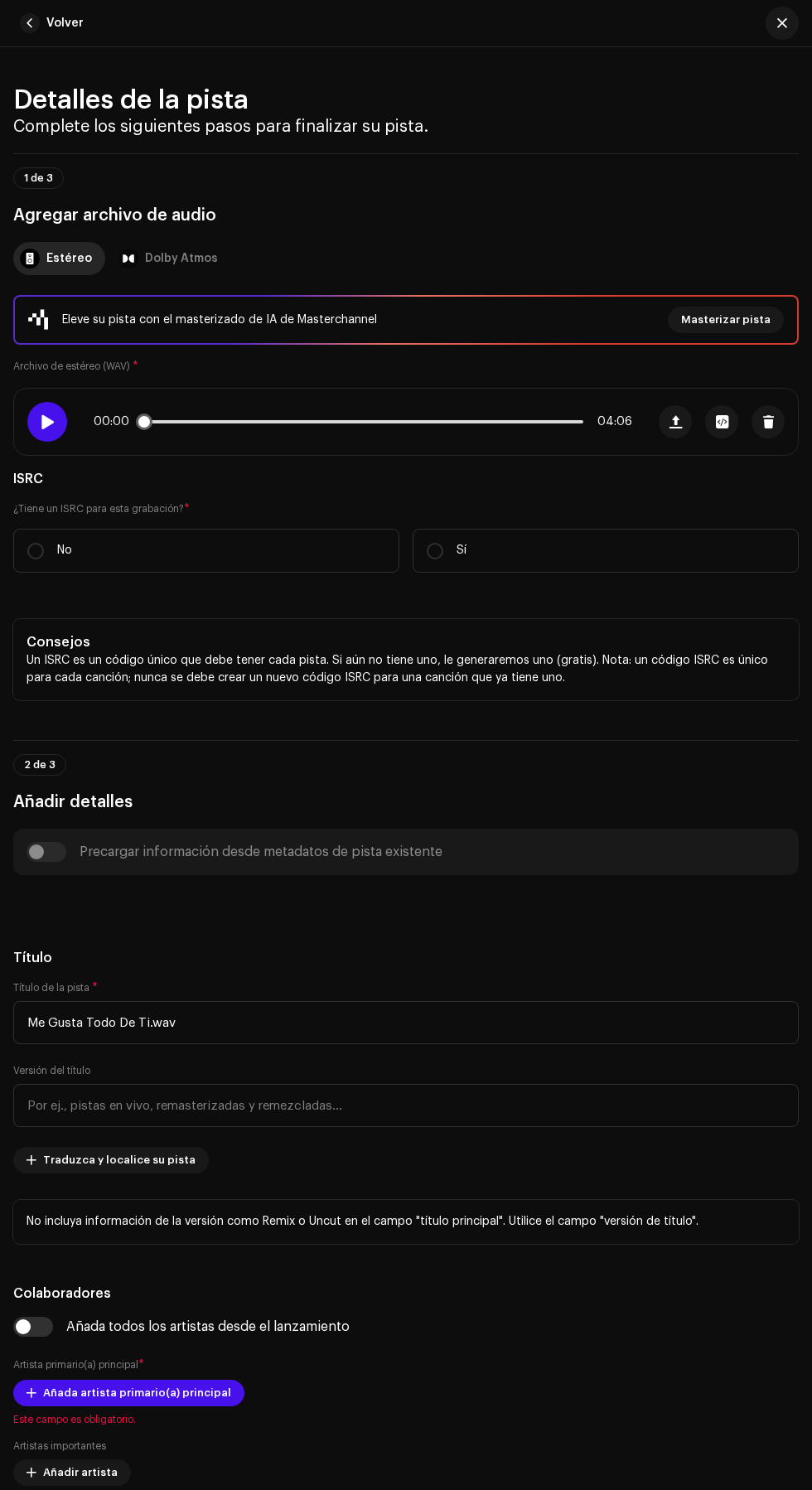
click at [47, 428] on span at bounding box center [46, 421] width 14 height 13
click at [35, 559] on input "No" at bounding box center [36, 551] width 17 height 17
radio input "true"
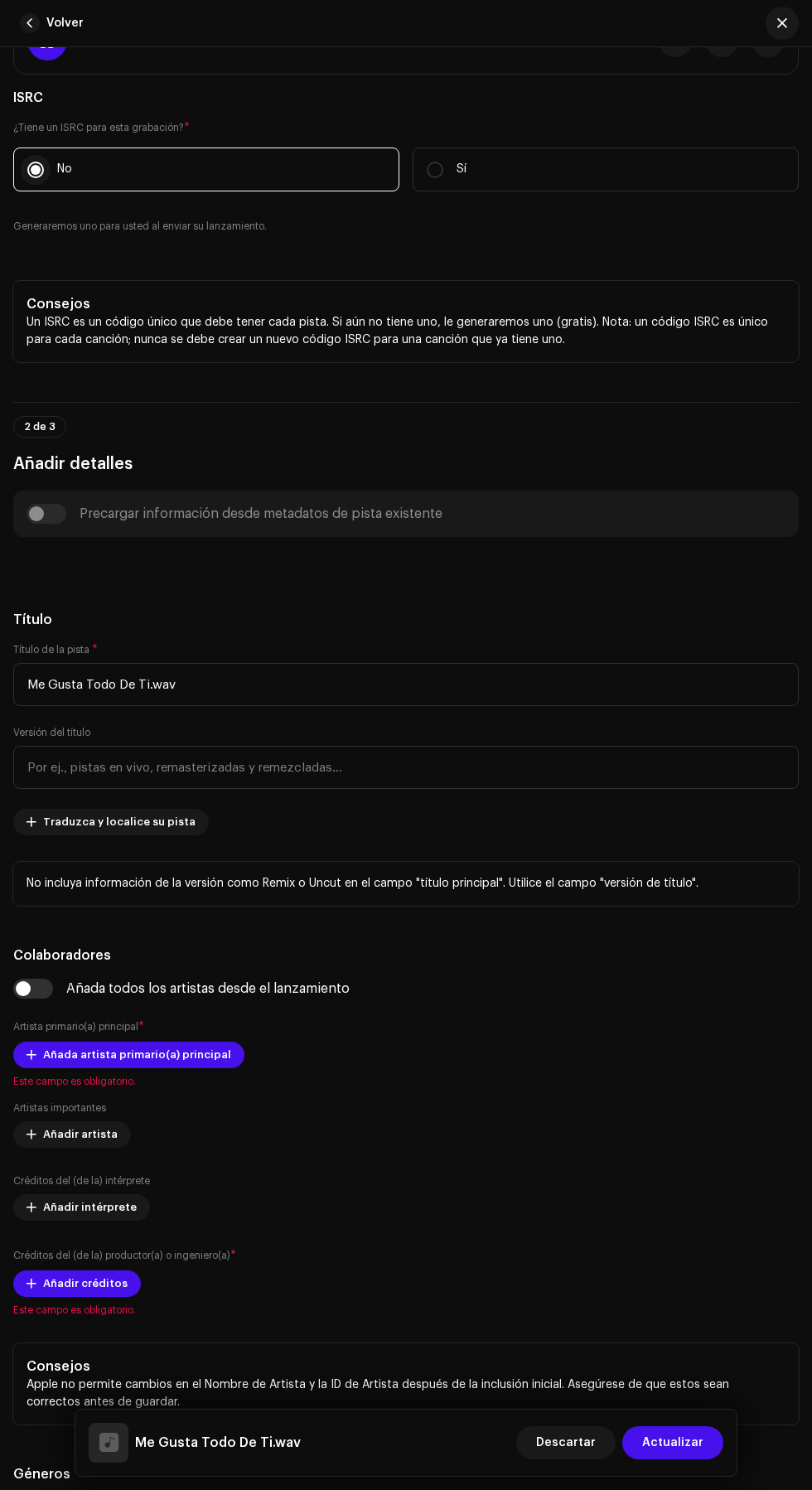
scroll to position [386, 0]
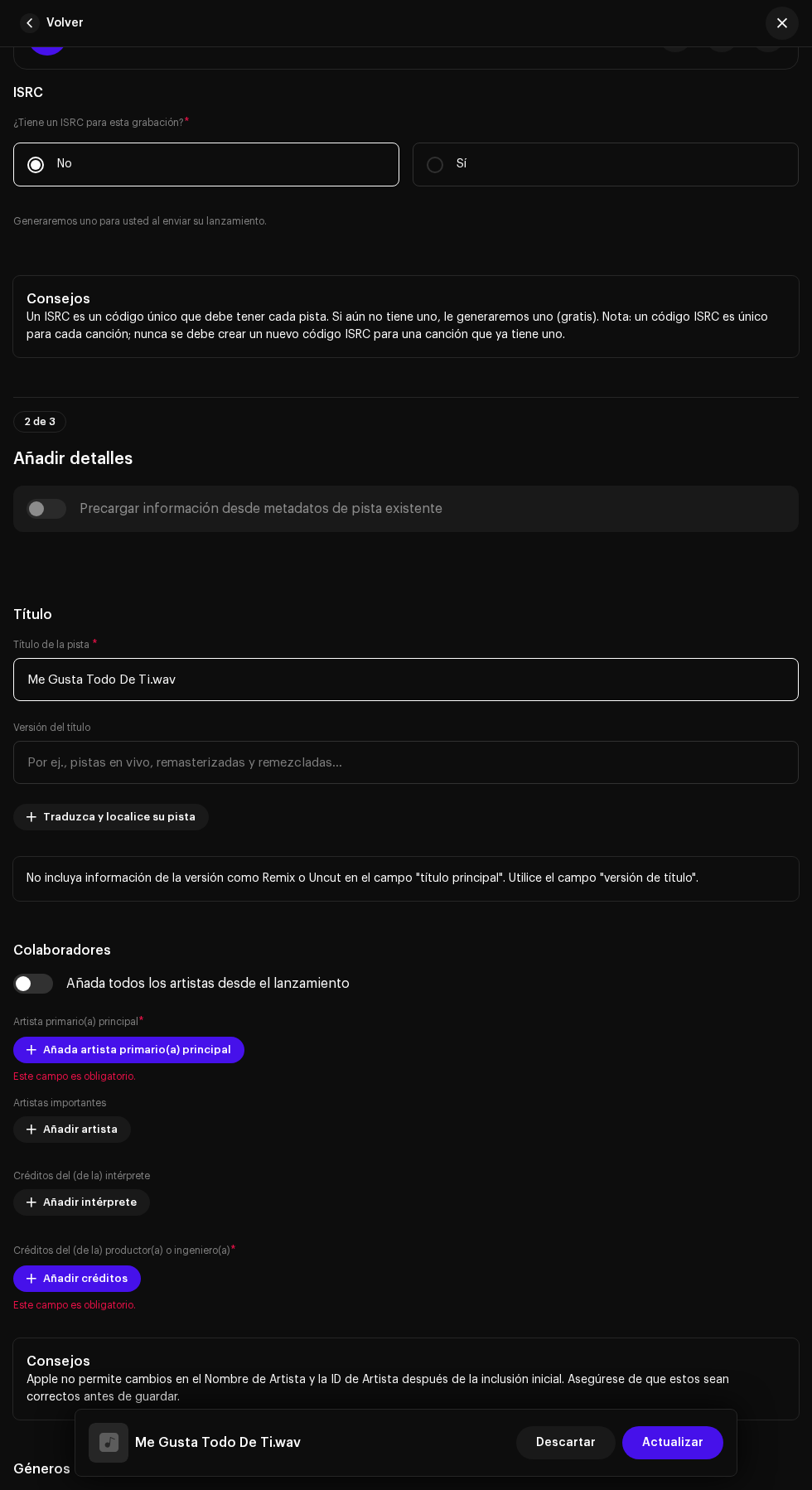
click at [566, 702] on input "Me Gusta Todo De Ti.wav" at bounding box center [406, 680] width 785 height 43
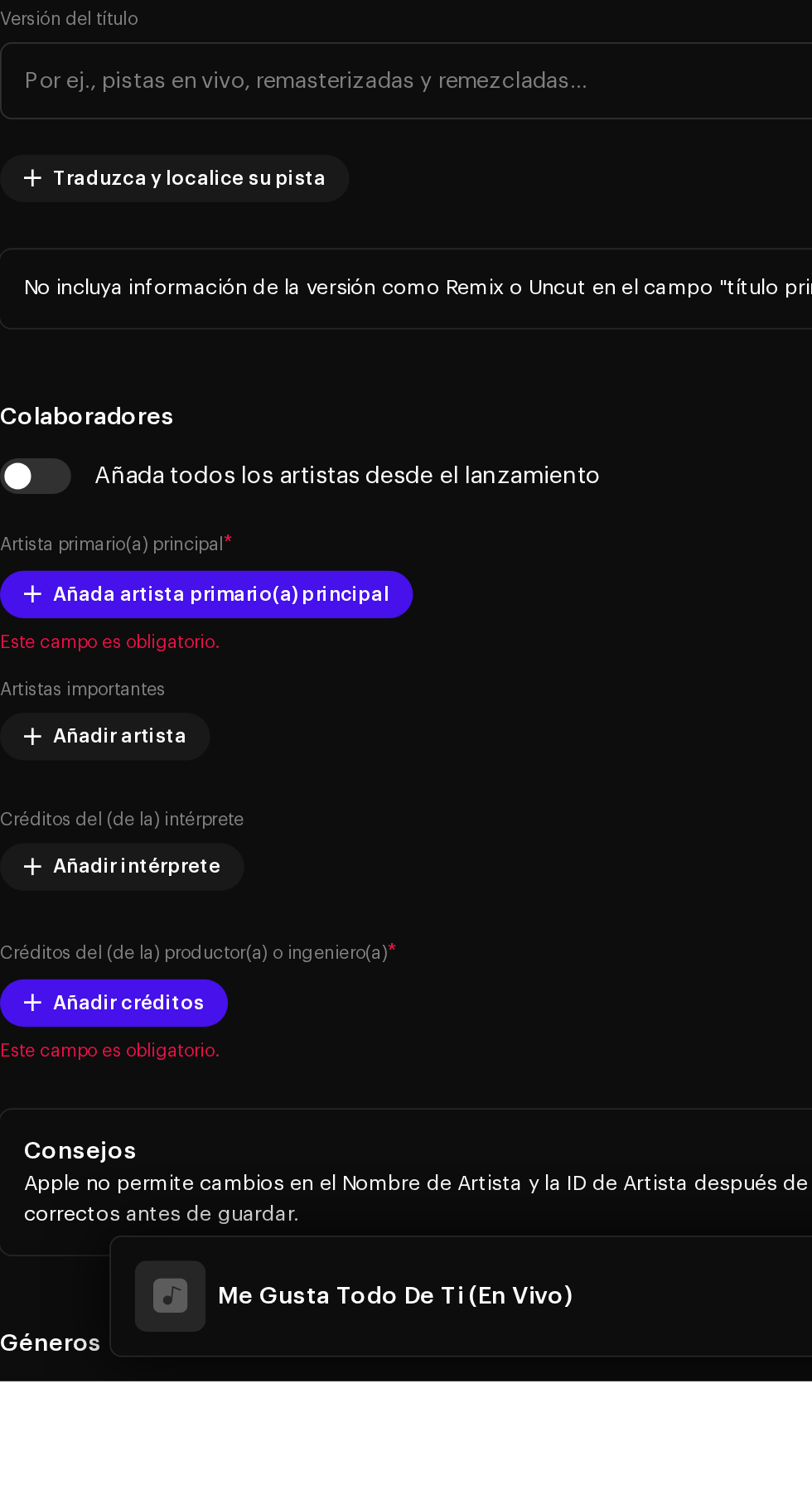
type input "Me Gusta Todo De Ti (En Vivo)"
click at [384, 625] on h5 "Título" at bounding box center [406, 615] width 785 height 20
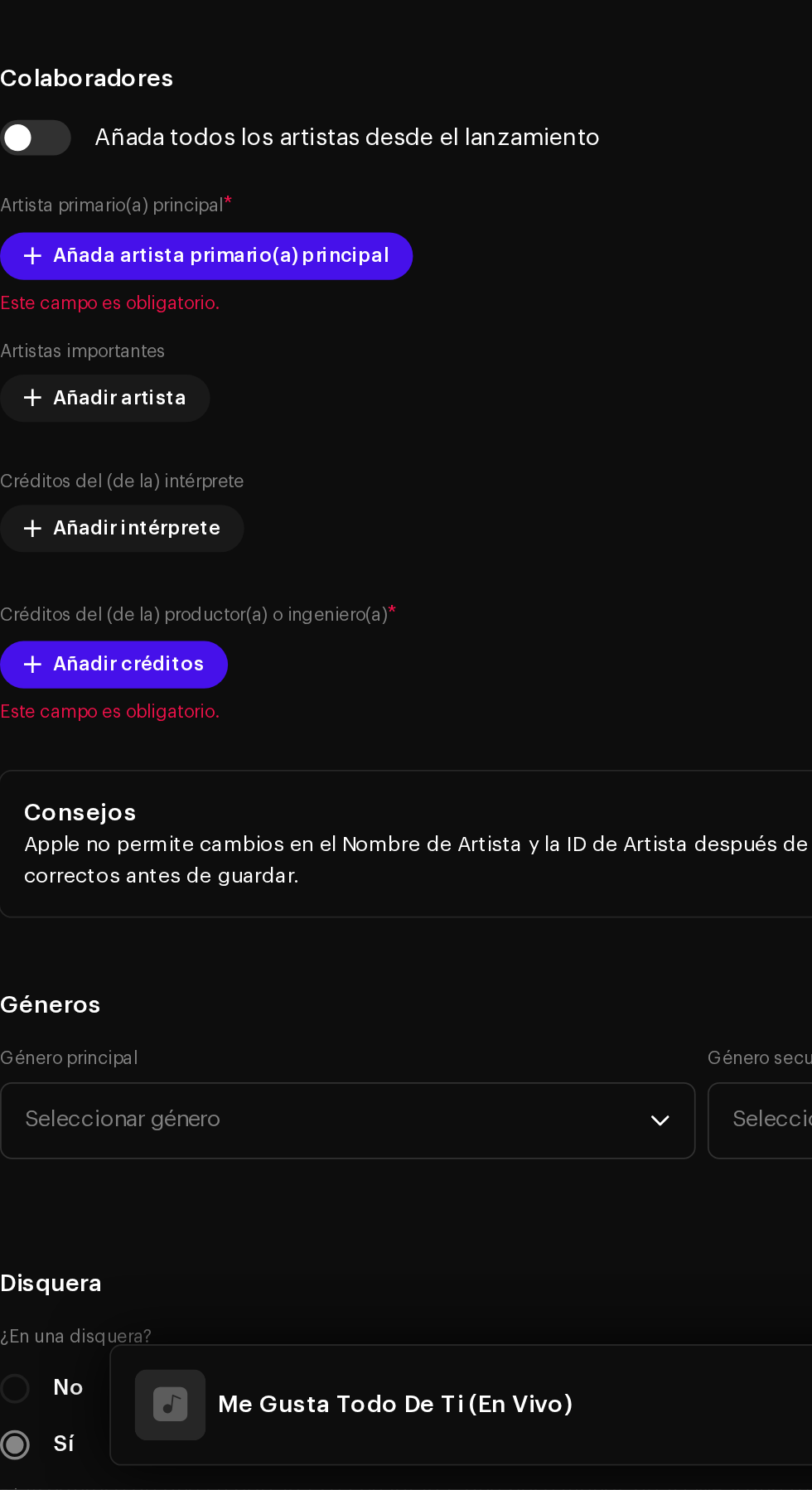
scroll to position [639, 0]
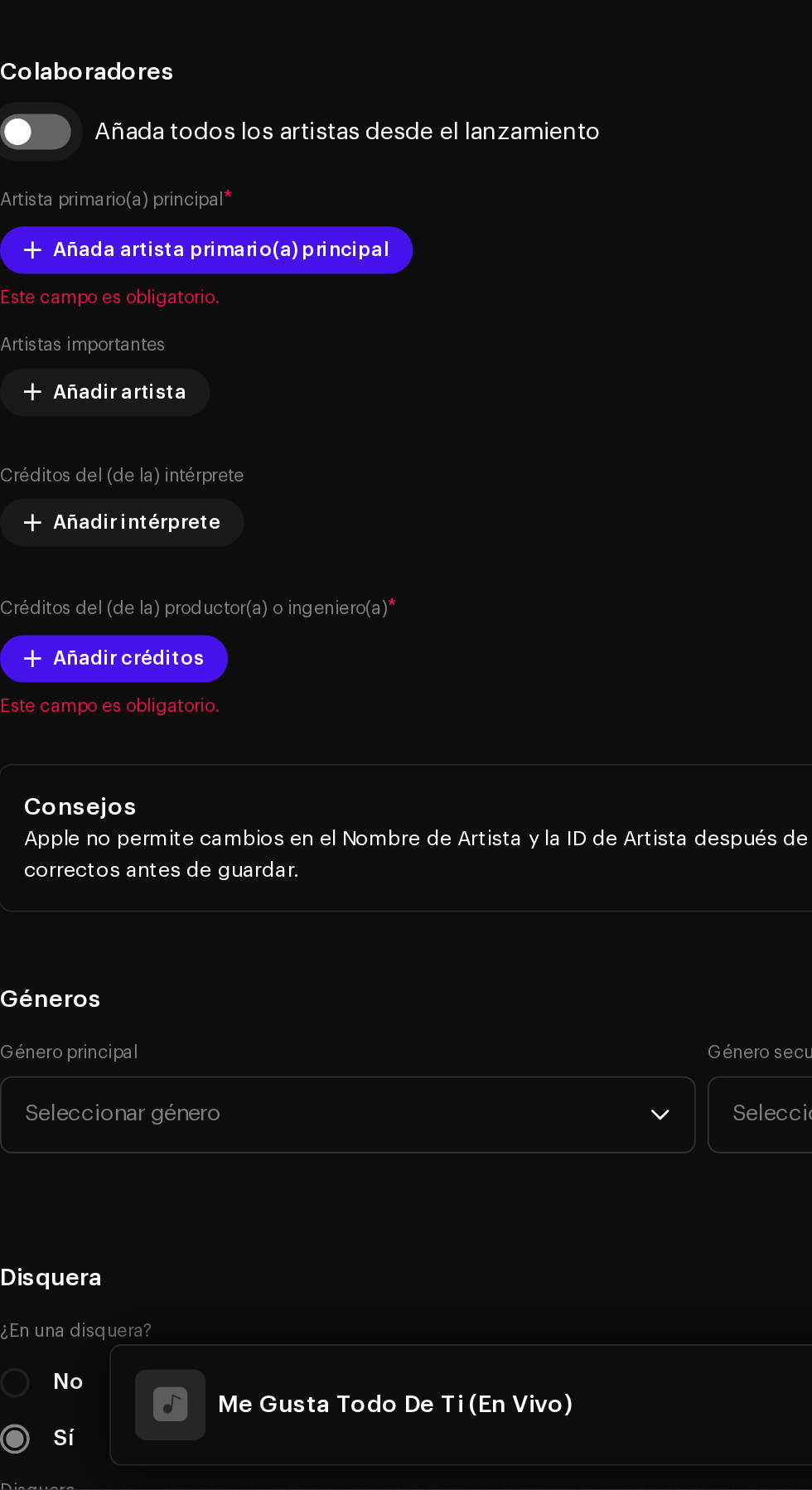
click at [30, 740] on input "checkbox" at bounding box center [33, 730] width 39 height 20
checkbox input "true"
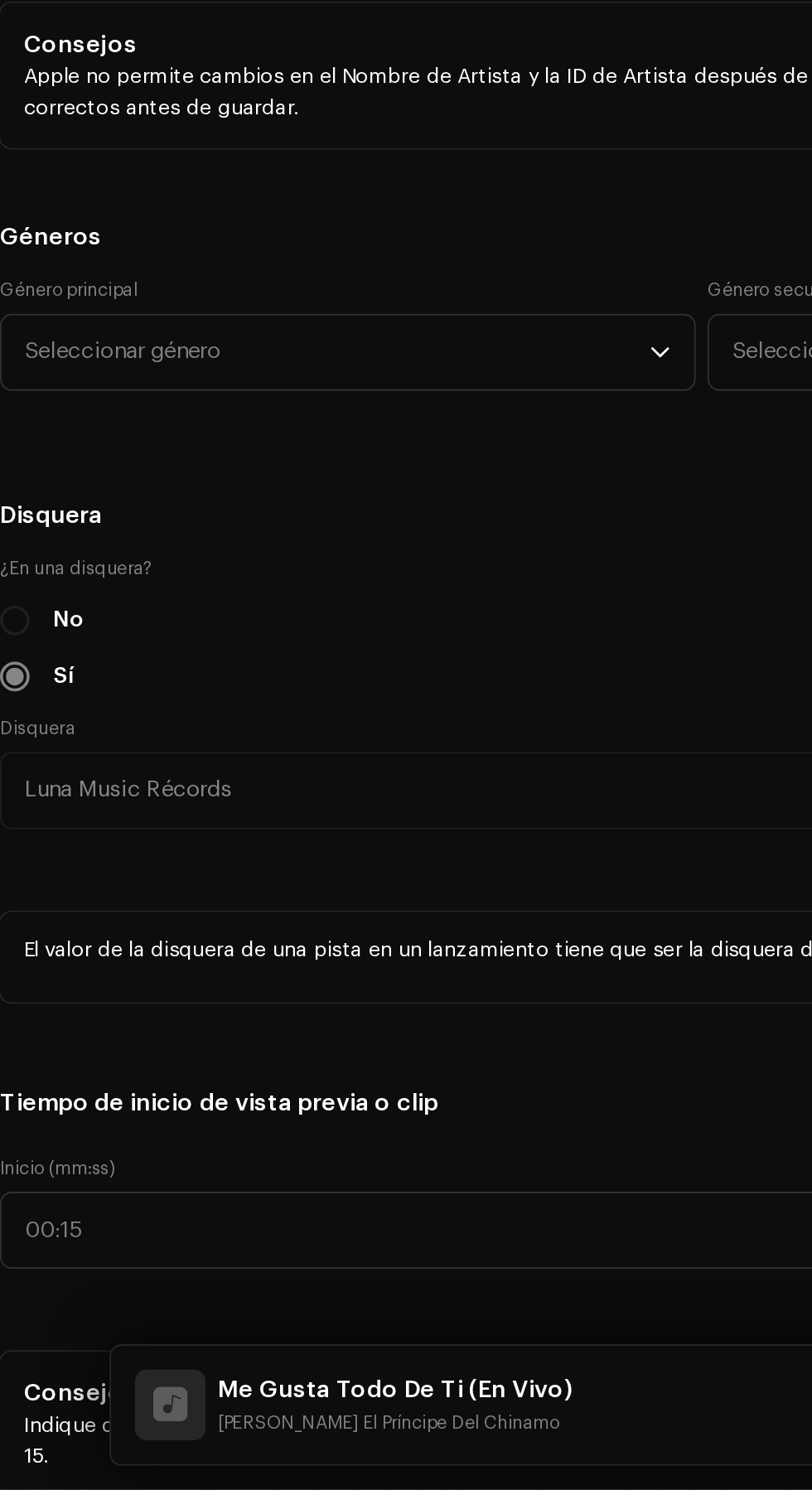
scroll to position [1354, 0]
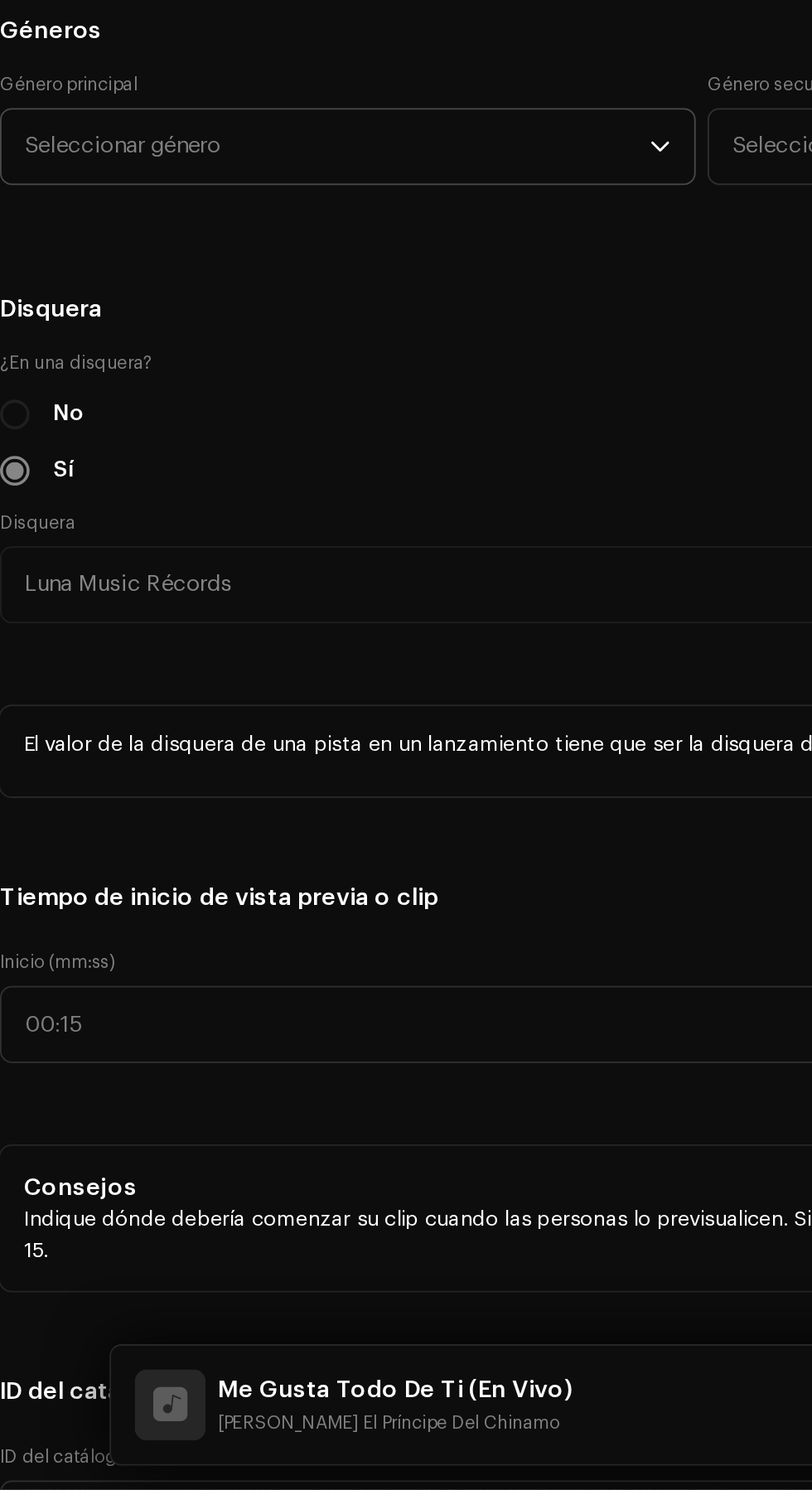
click at [65, 759] on span "Seleccionar género" at bounding box center [202, 738] width 349 height 41
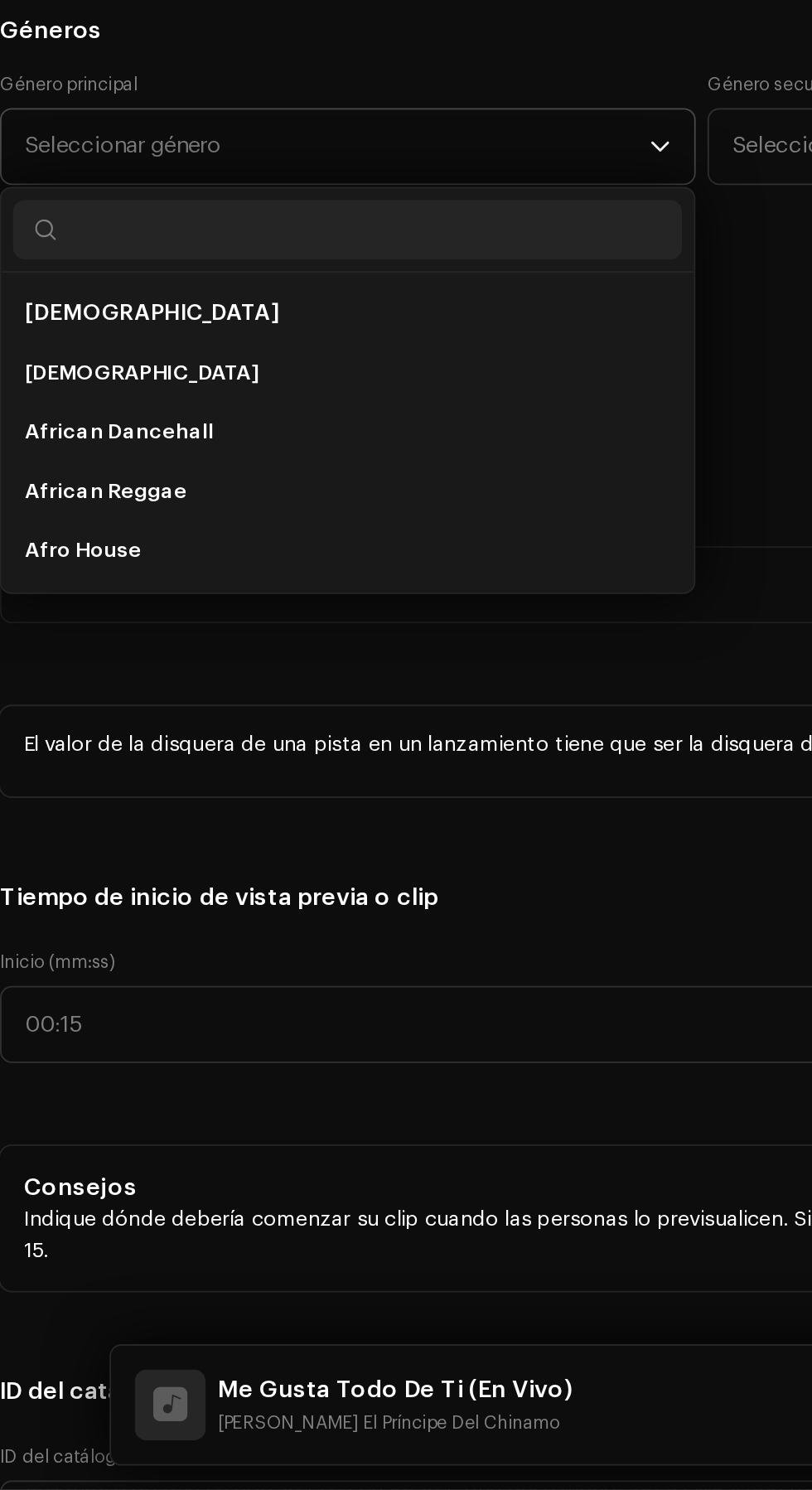
scroll to position [0, 0]
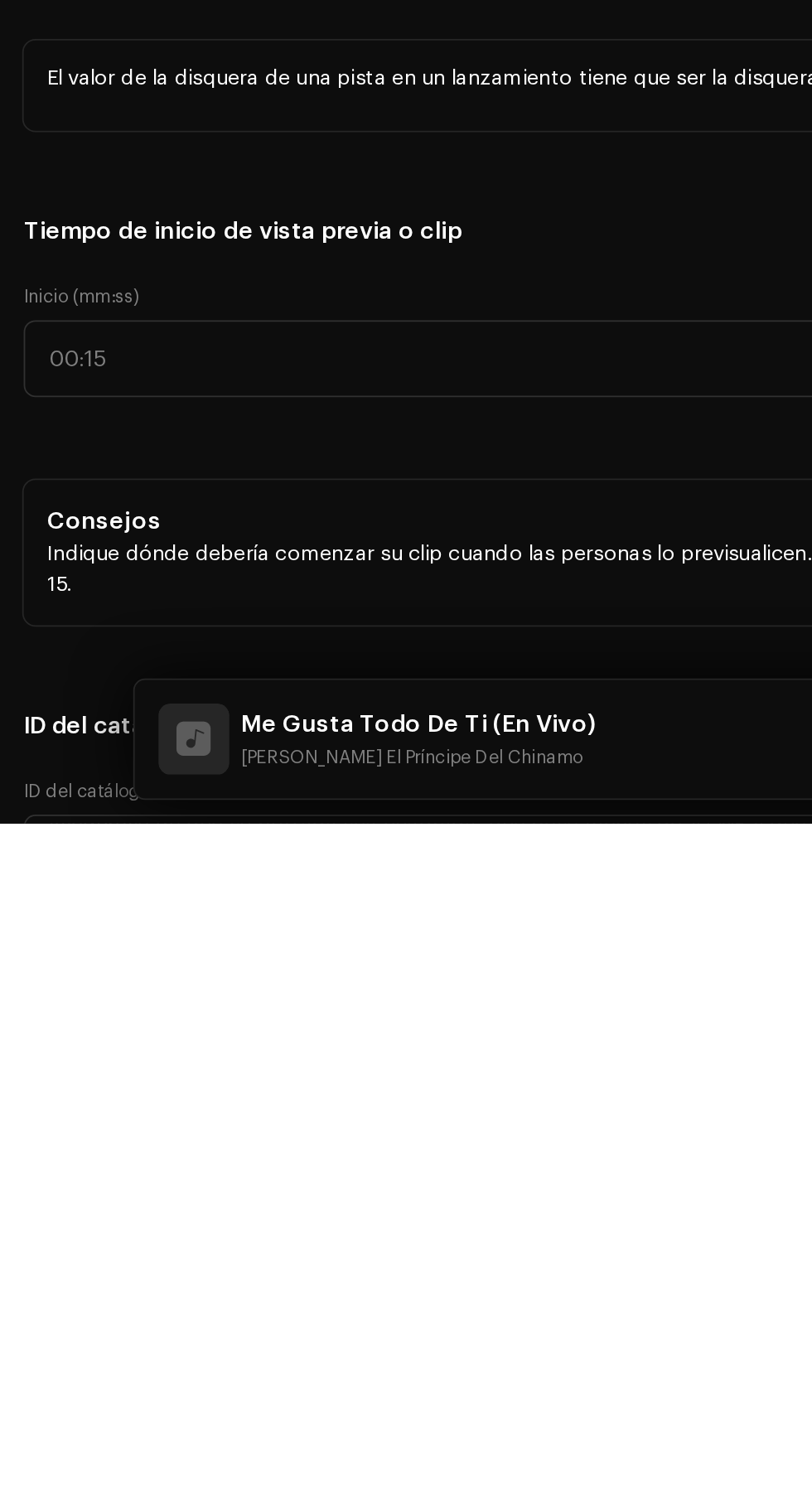
type input "Latin"
click at [191, 882] on li "Latin Rap" at bounding box center [208, 865] width 375 height 34
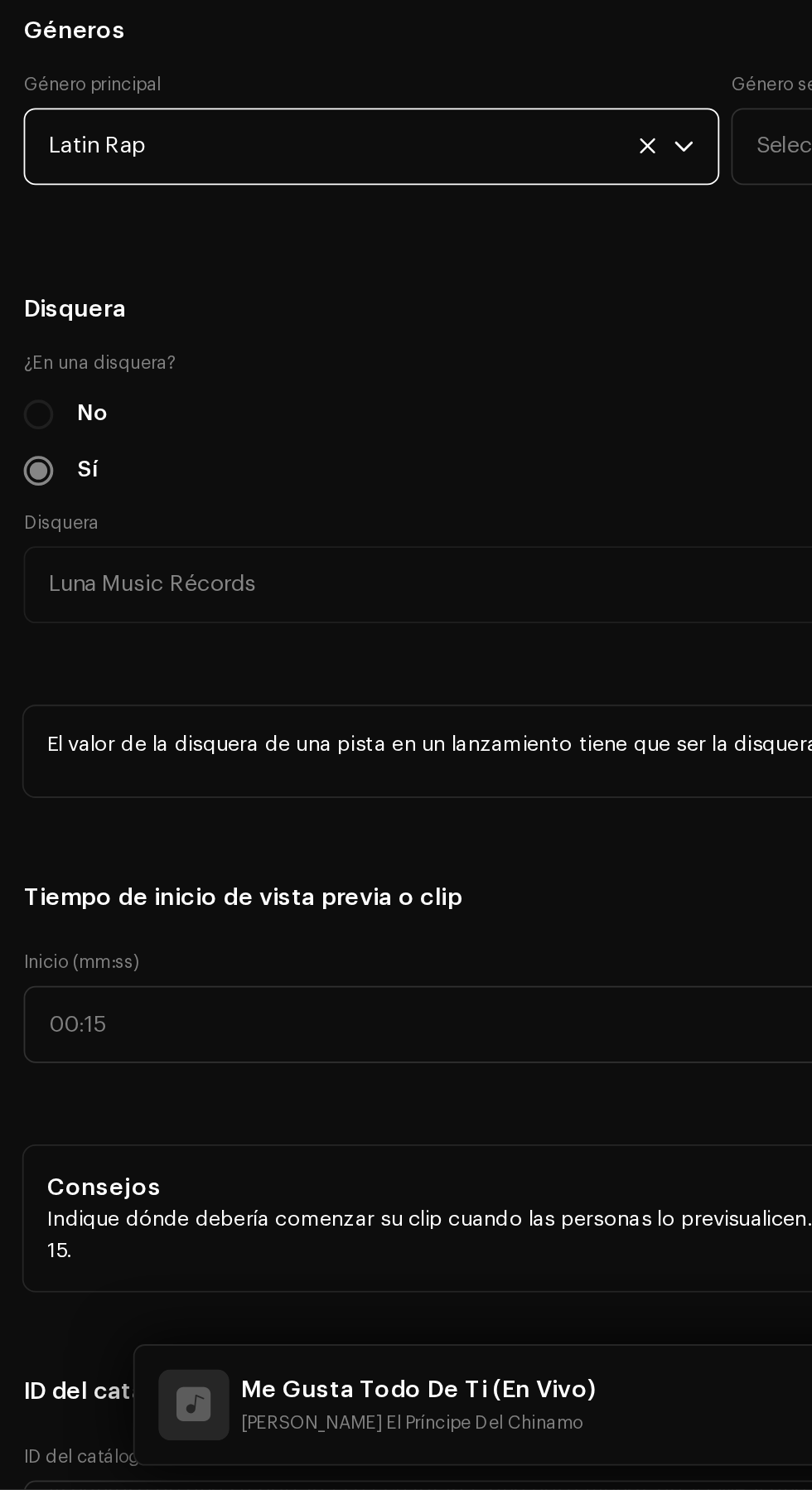
click at [169, 759] on span "Latin Rap" at bounding box center [202, 738] width 349 height 41
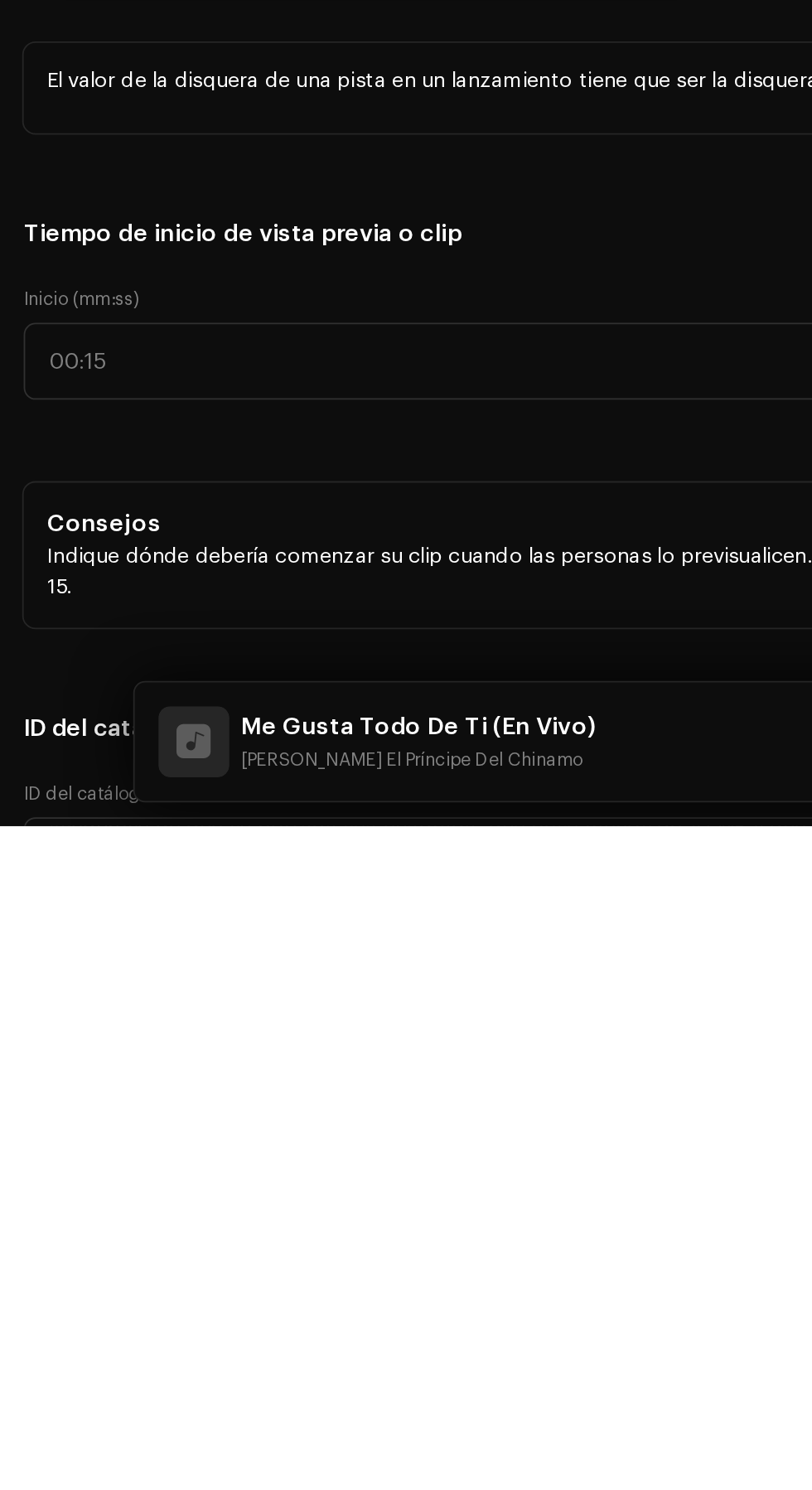
type input "Lat"
click at [204, 882] on li "Latin" at bounding box center [208, 865] width 375 height 34
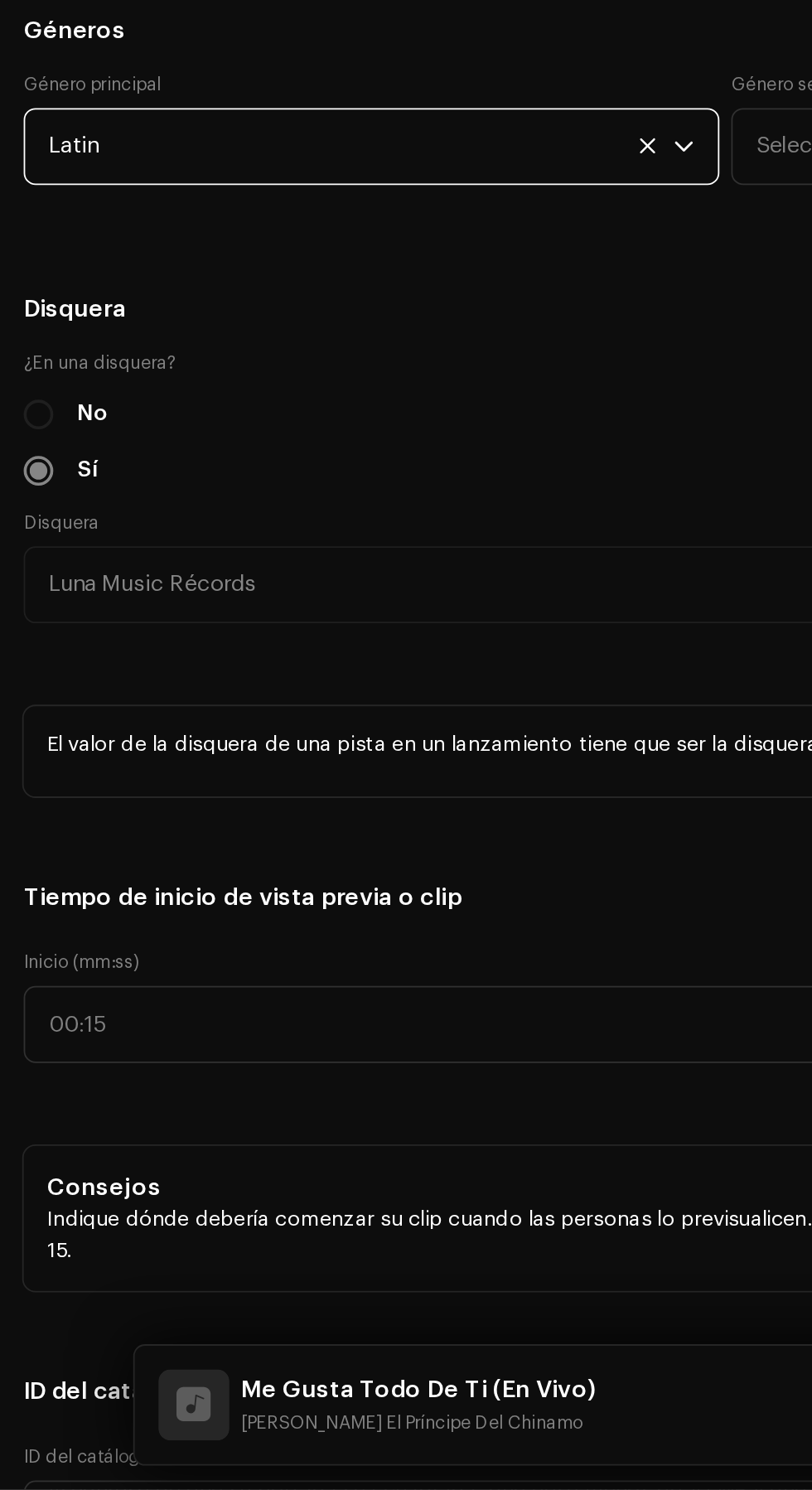
click at [256, 684] on h5 "Géneros" at bounding box center [406, 674] width 785 height 20
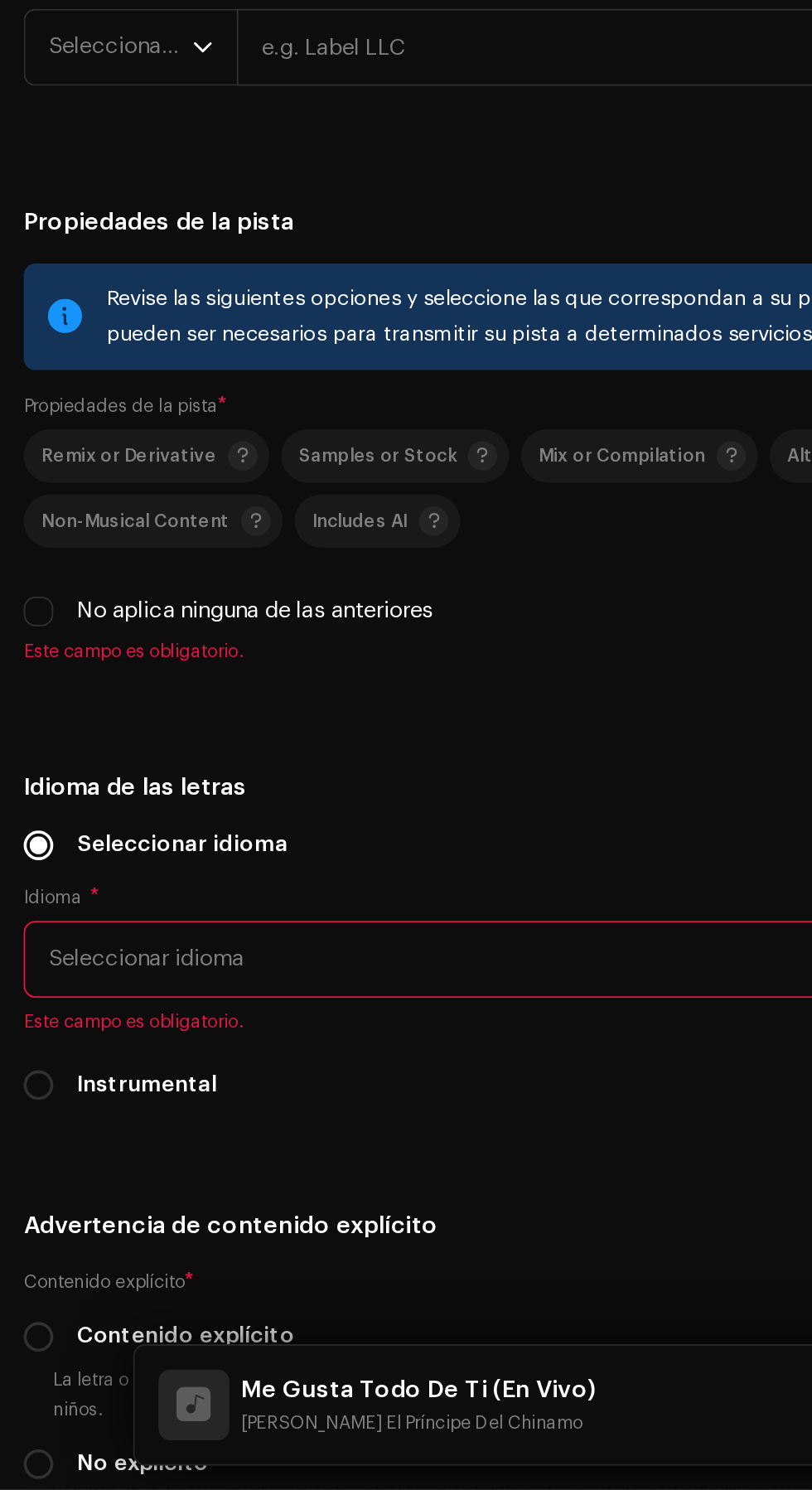
scroll to position [2689, 0]
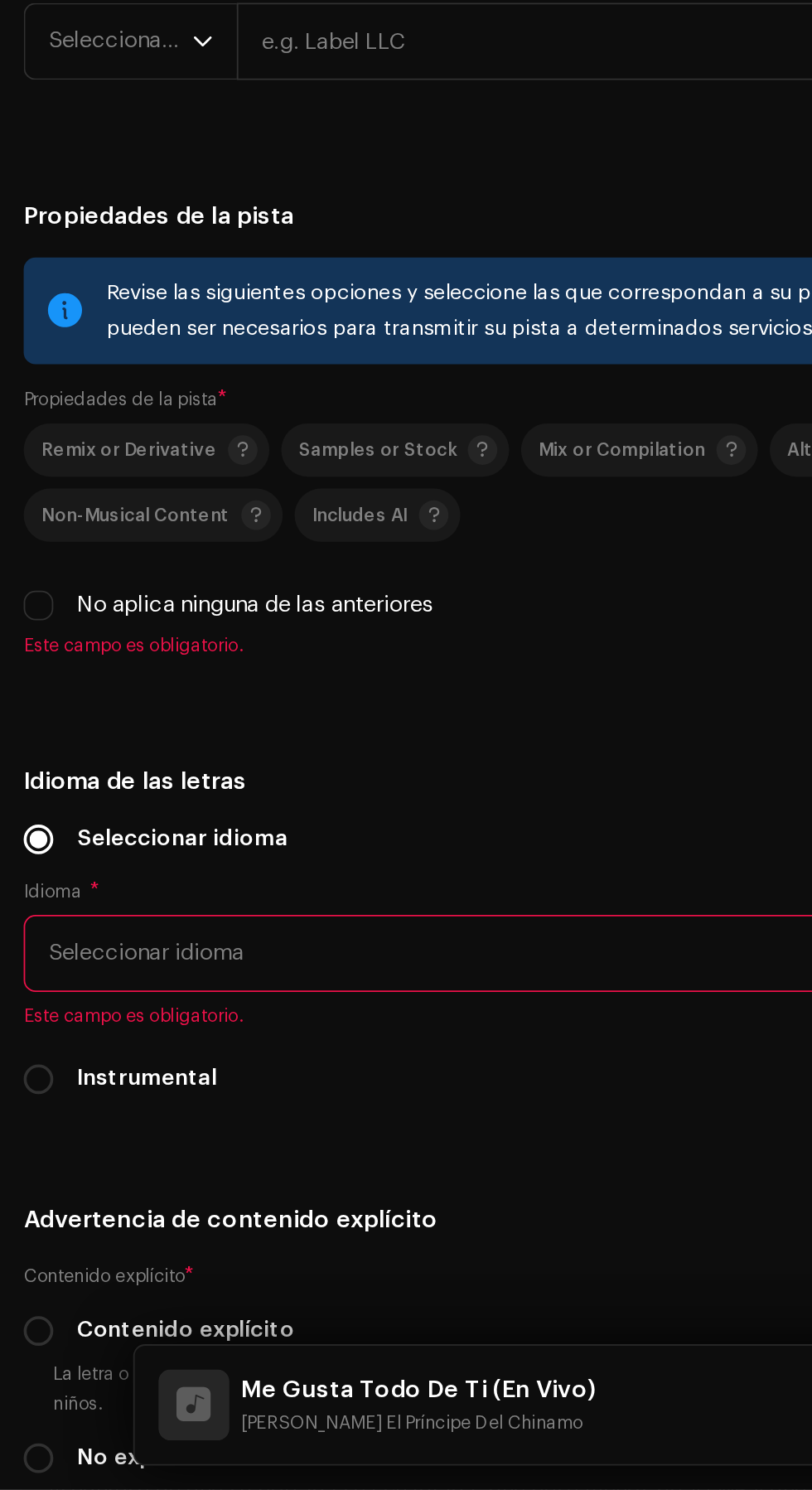
click at [43, 412] on input "radio" at bounding box center [36, 404] width 17 height 17
radio input "true"
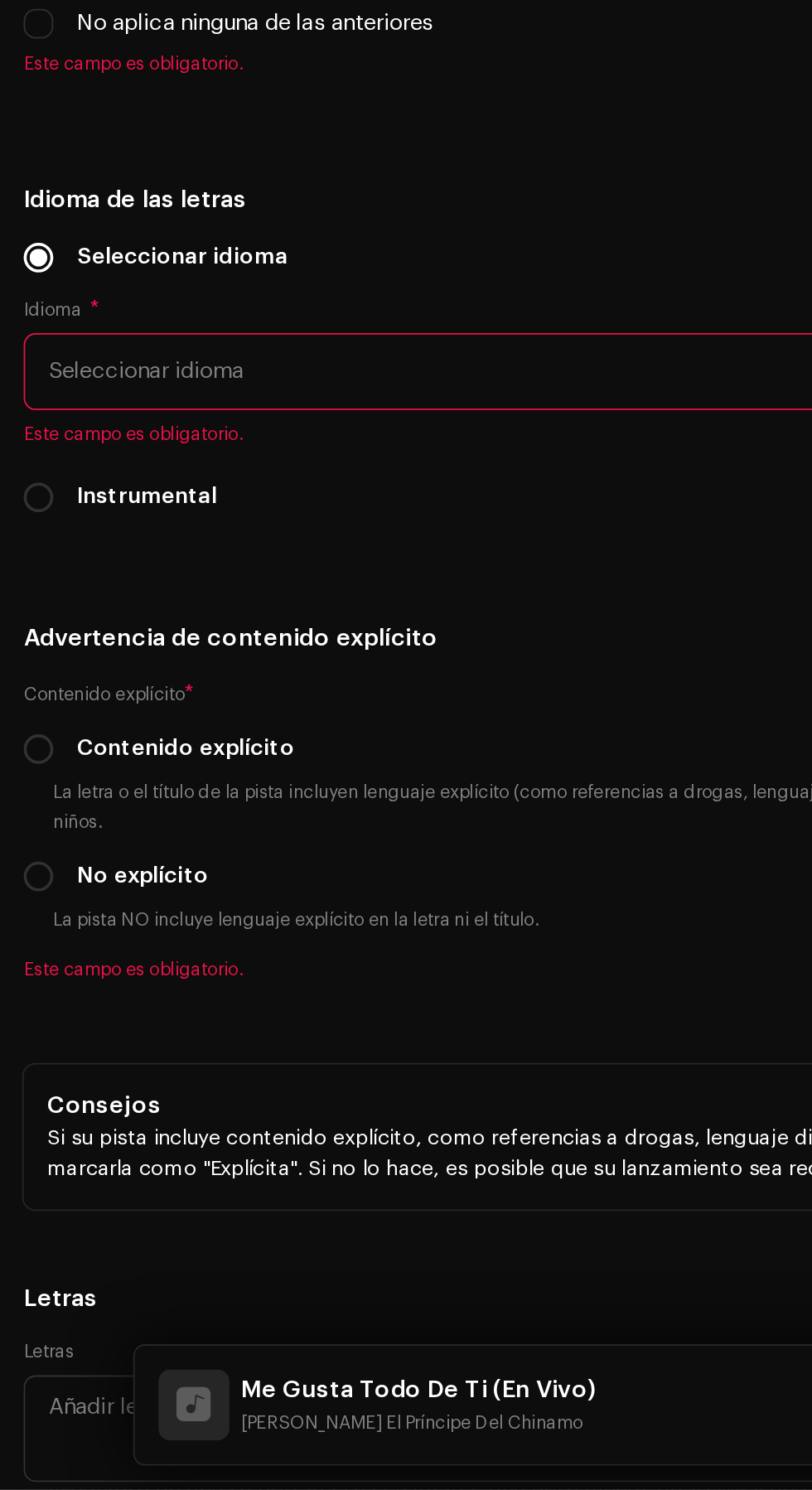
scroll to position [2994, 0]
click at [49, 375] on span "Seleccionar año" at bounding box center [67, 354] width 80 height 41
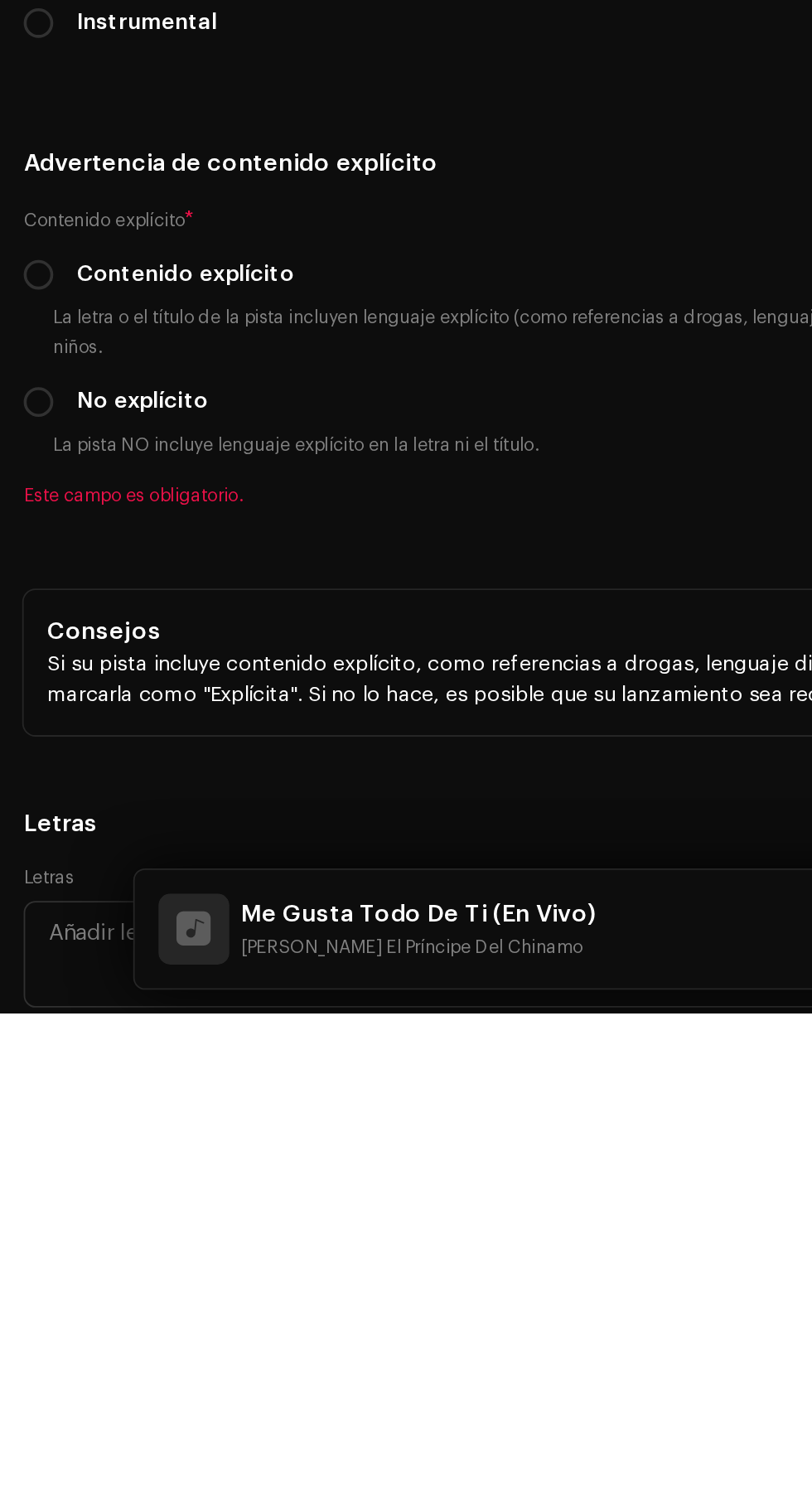
click at [98, 498] on li "2025" at bounding box center [79, 482] width 117 height 34
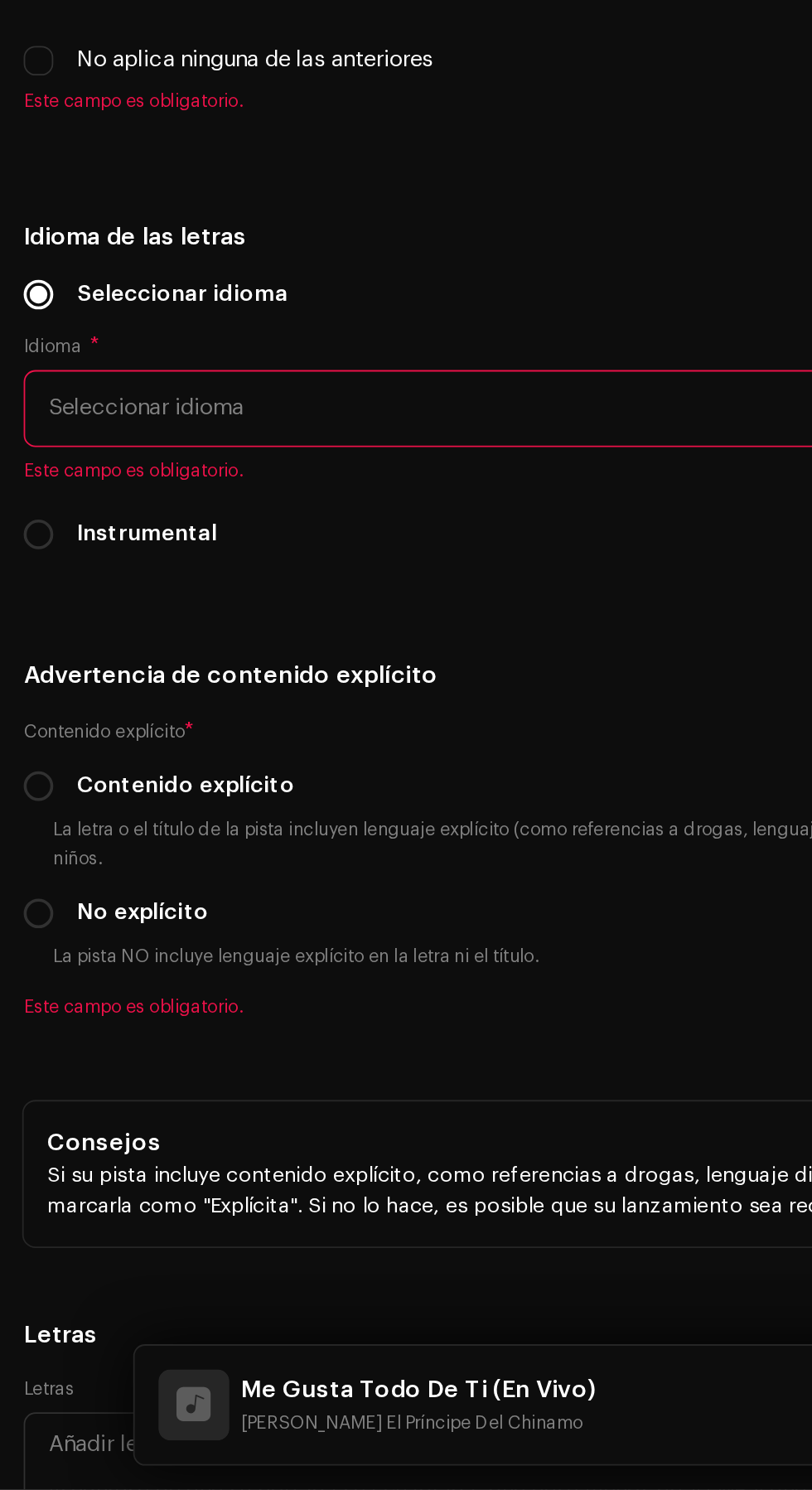
click at [327, 376] on input "text" at bounding box center [465, 355] width 666 height 43
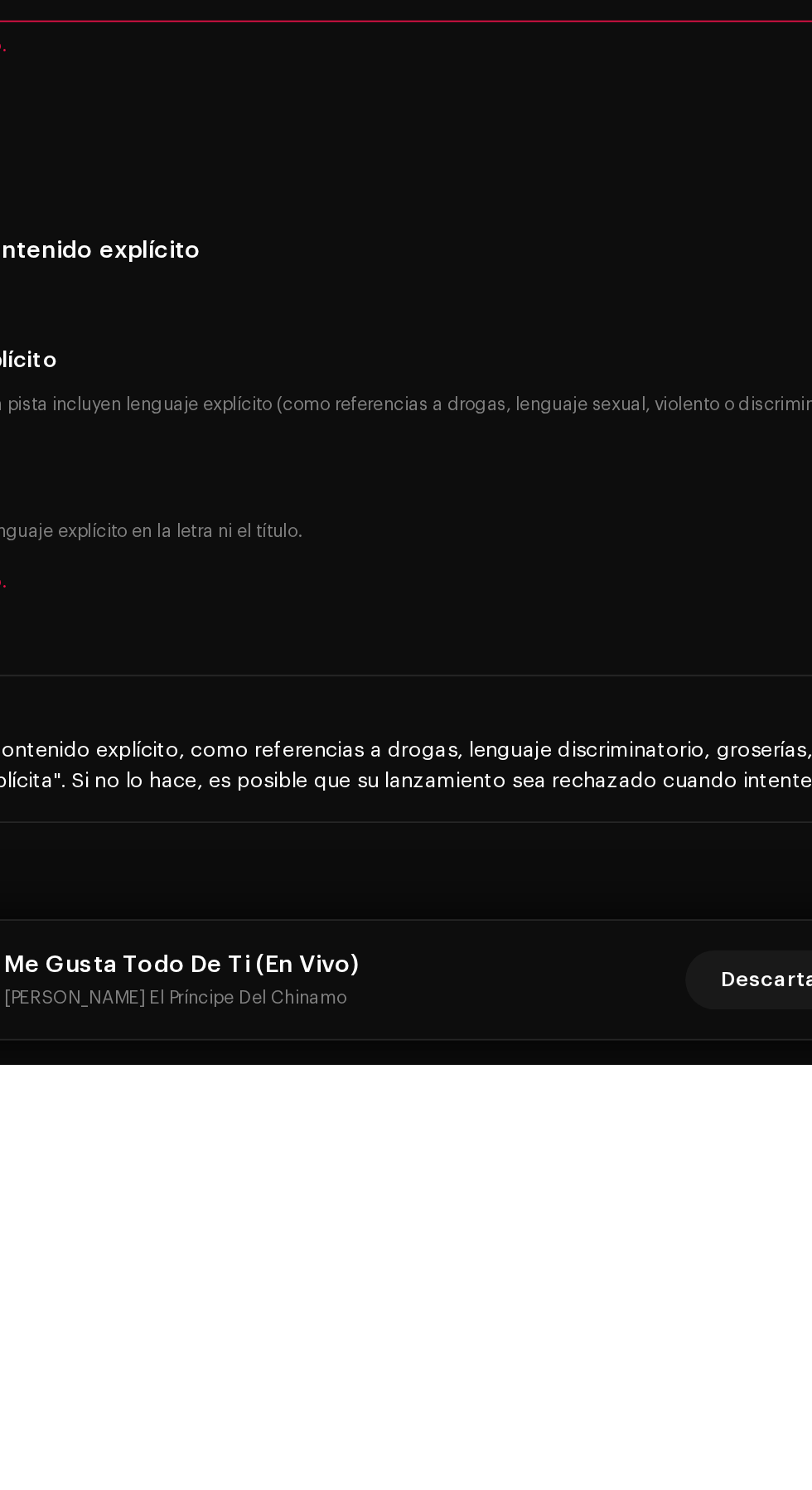
type input "[PERSON_NAME] Music Récords [Powered by M.Flow Músic Entertainment S.A]"
click at [497, 300] on h5 "Derechos de autor" at bounding box center [406, 290] width 785 height 20
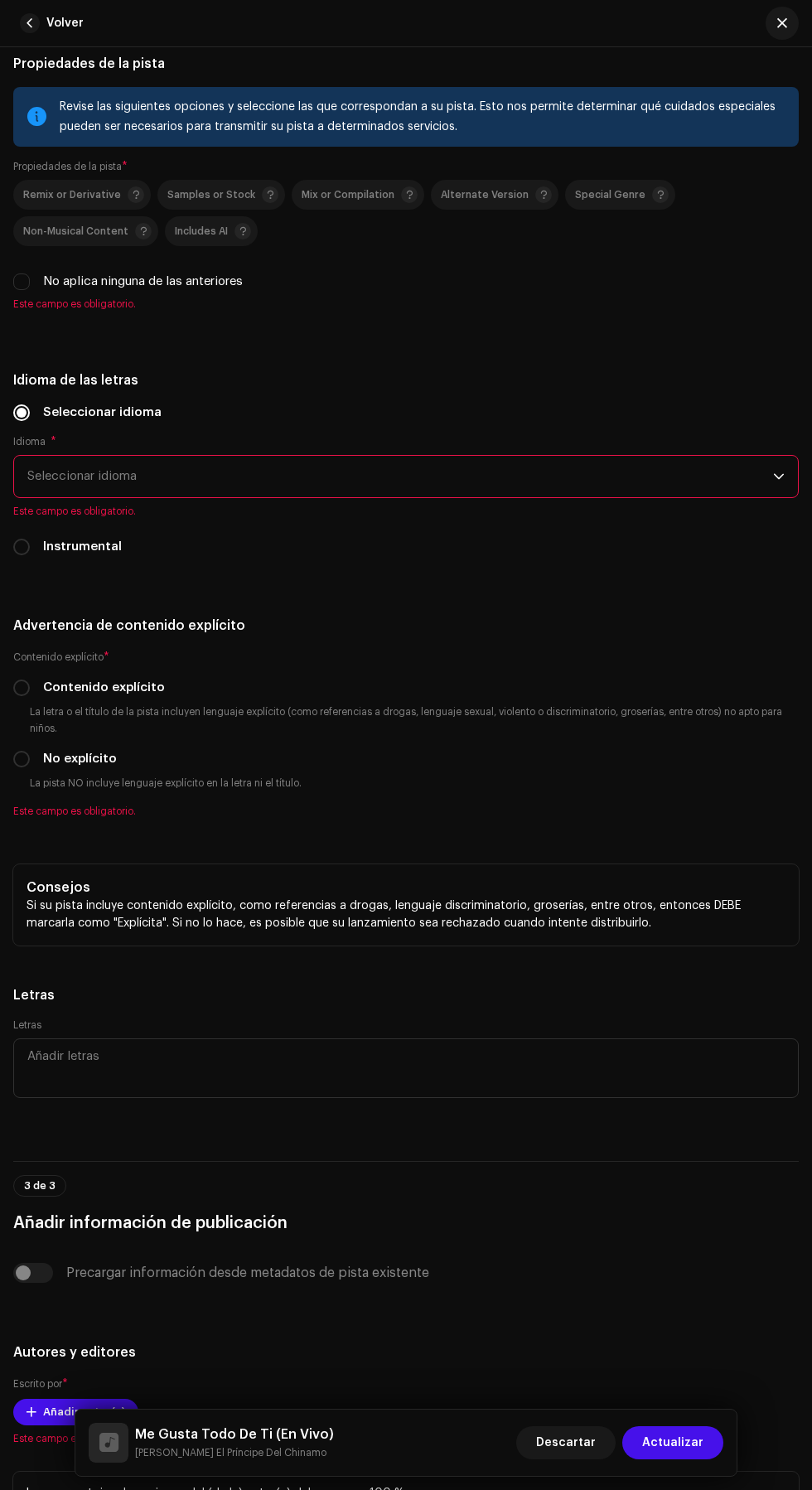
scroll to position [3386, 0]
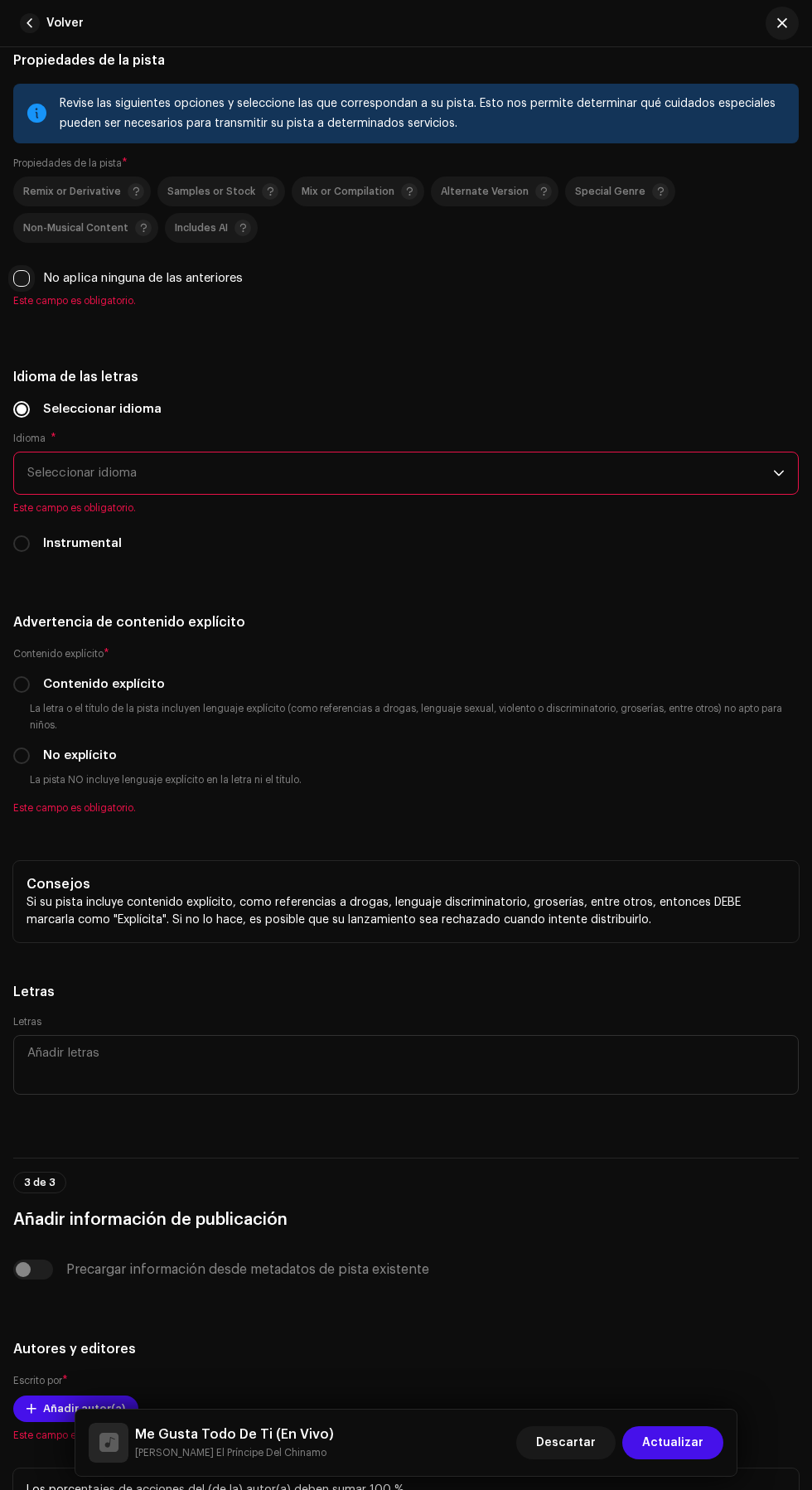
click at [23, 287] on input "No aplica ninguna de las anteriores" at bounding box center [21, 278] width 17 height 17
checkbox input "true"
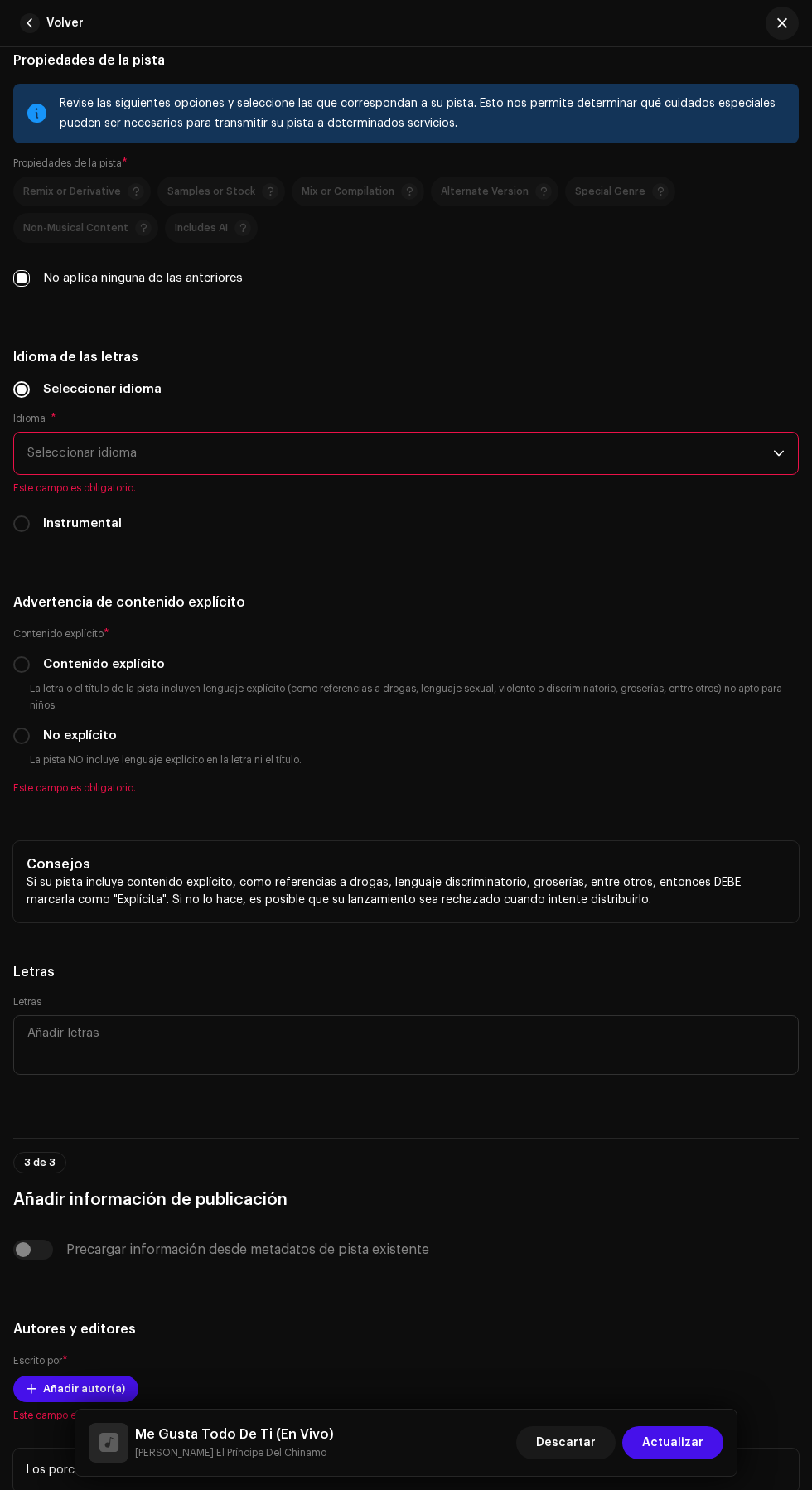
click at [35, 474] on span "Seleccionar idioma" at bounding box center [401, 453] width 746 height 41
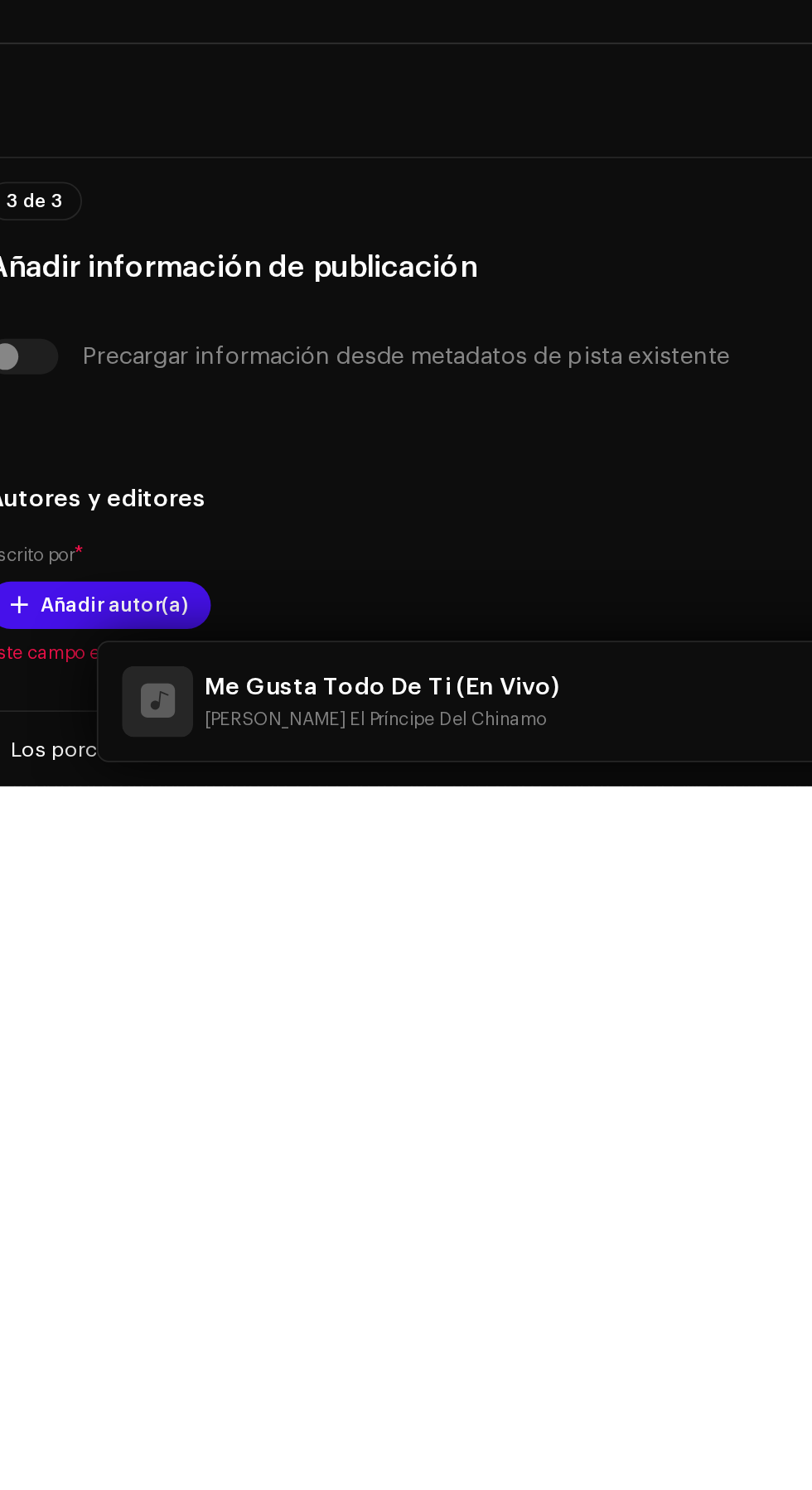
scroll to position [0, 0]
type input "Spa"
click at [212, 563] on li "Spanish" at bounding box center [406, 548] width 771 height 34
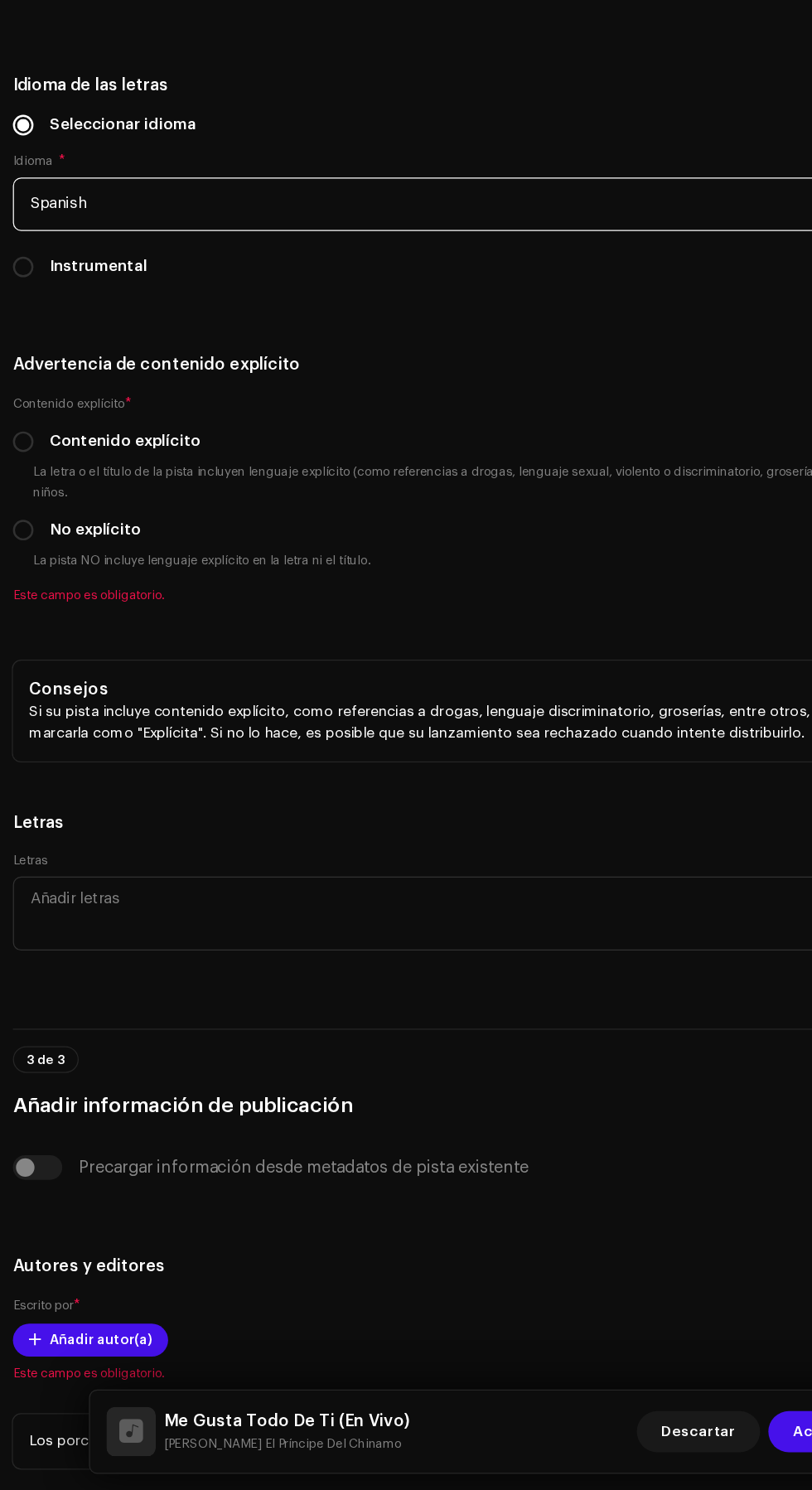
click at [380, 513] on div "Instrumental" at bounding box center [406, 503] width 785 height 18
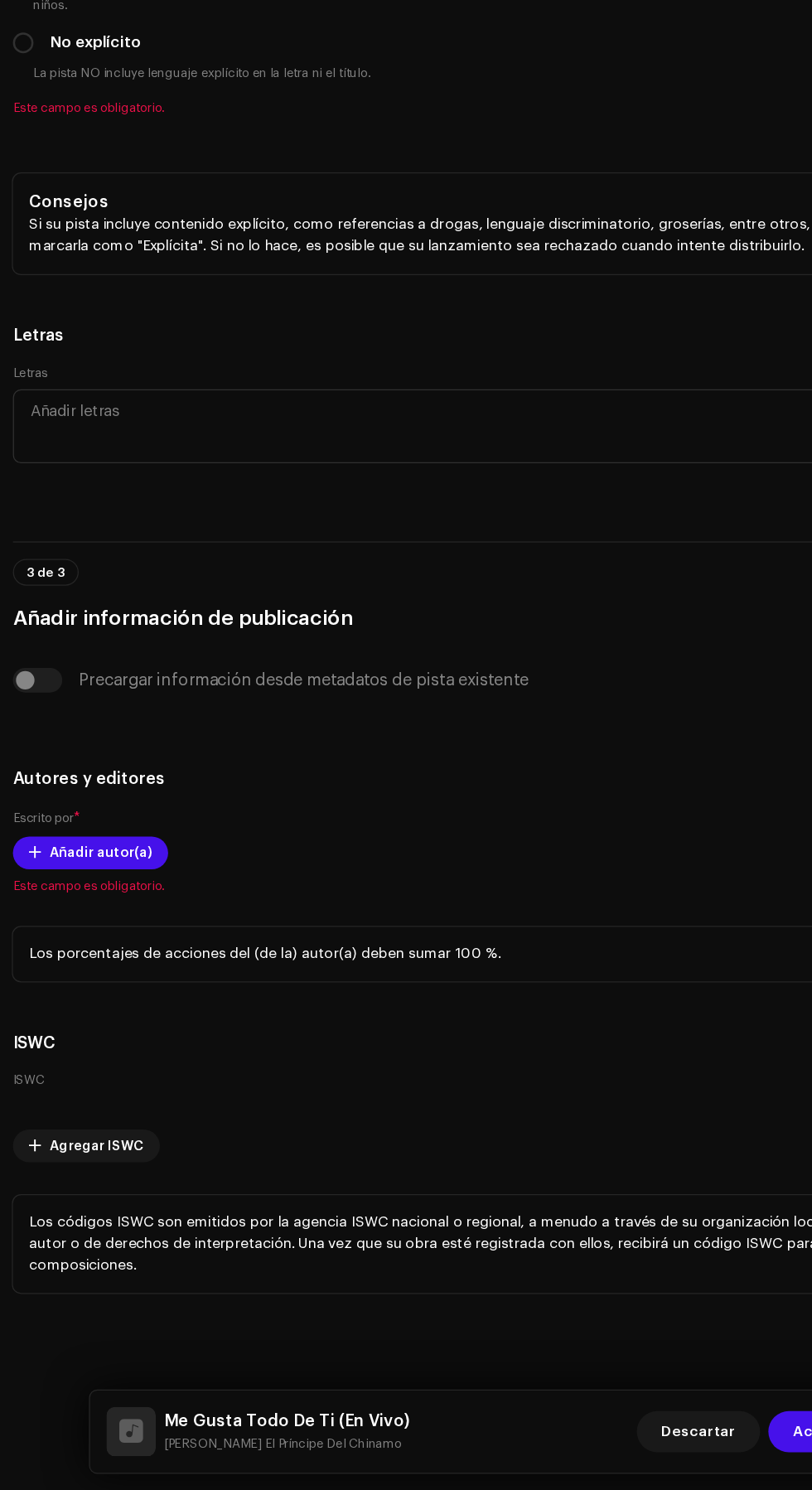
scroll to position [3919, 0]
click at [49, 333] on label "No explícito" at bounding box center [80, 323] width 74 height 18
click at [30, 332] on input "No explícito" at bounding box center [21, 323] width 17 height 17
radio input "true"
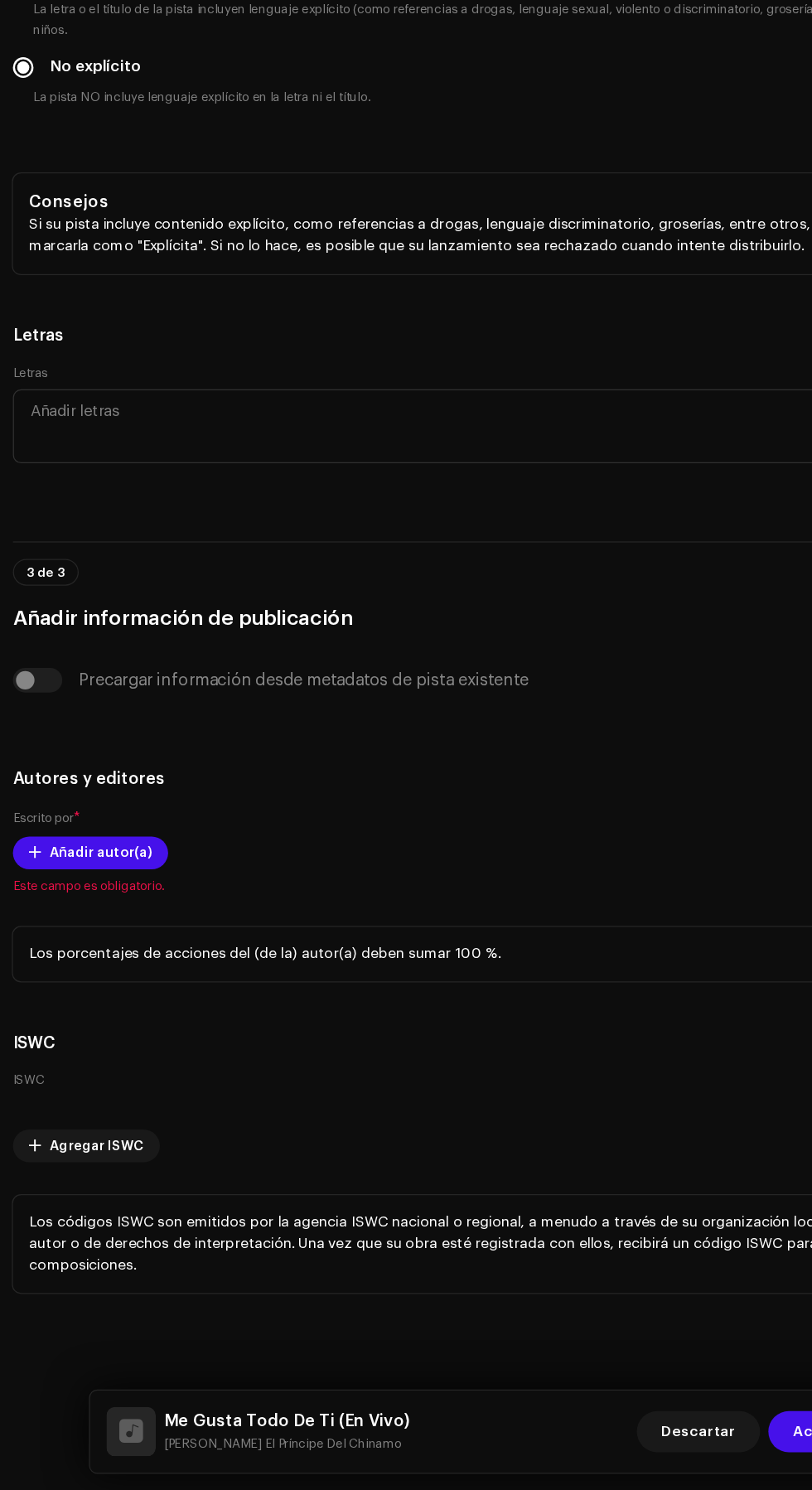
scroll to position [4473, 0]
click at [61, 993] on span "Añadir autor(a)" at bounding box center [84, 977] width 82 height 34
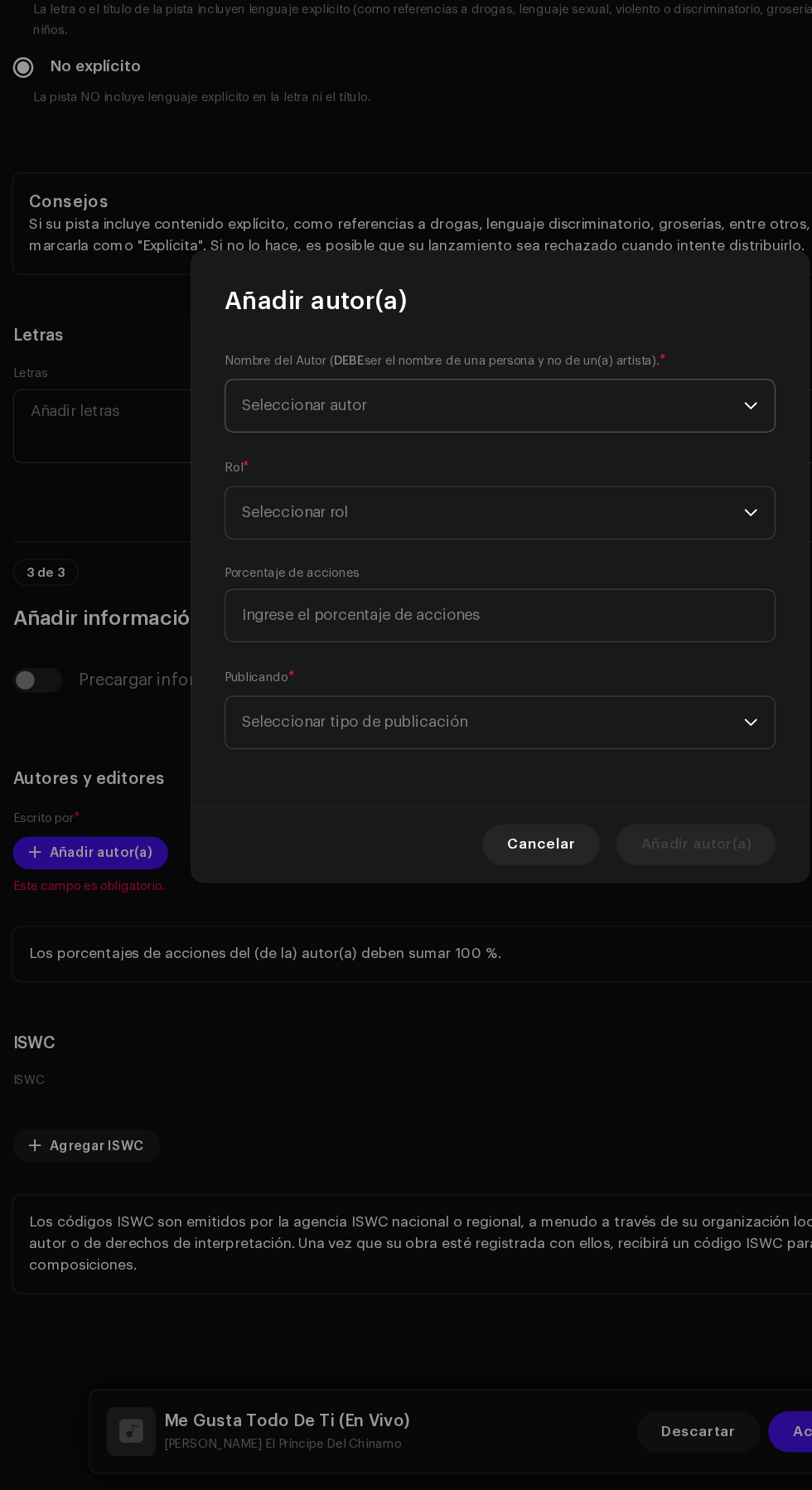
click at [480, 620] on span "Seleccionar autor" at bounding box center [401, 616] width 405 height 41
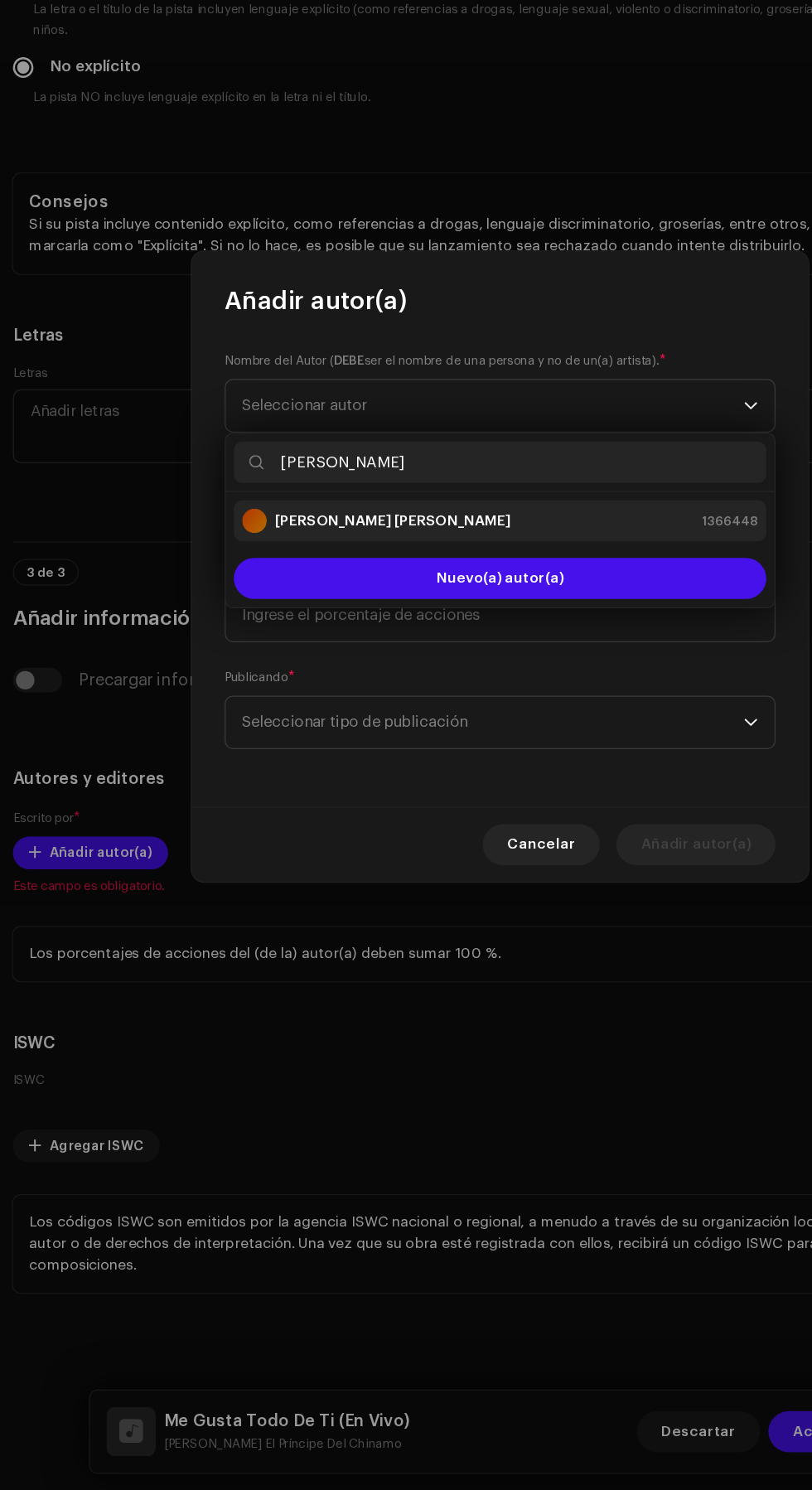
type input "[PERSON_NAME]"
click at [445, 702] on div "[PERSON_NAME] [PERSON_NAME] 1366448" at bounding box center [406, 708] width 416 height 20
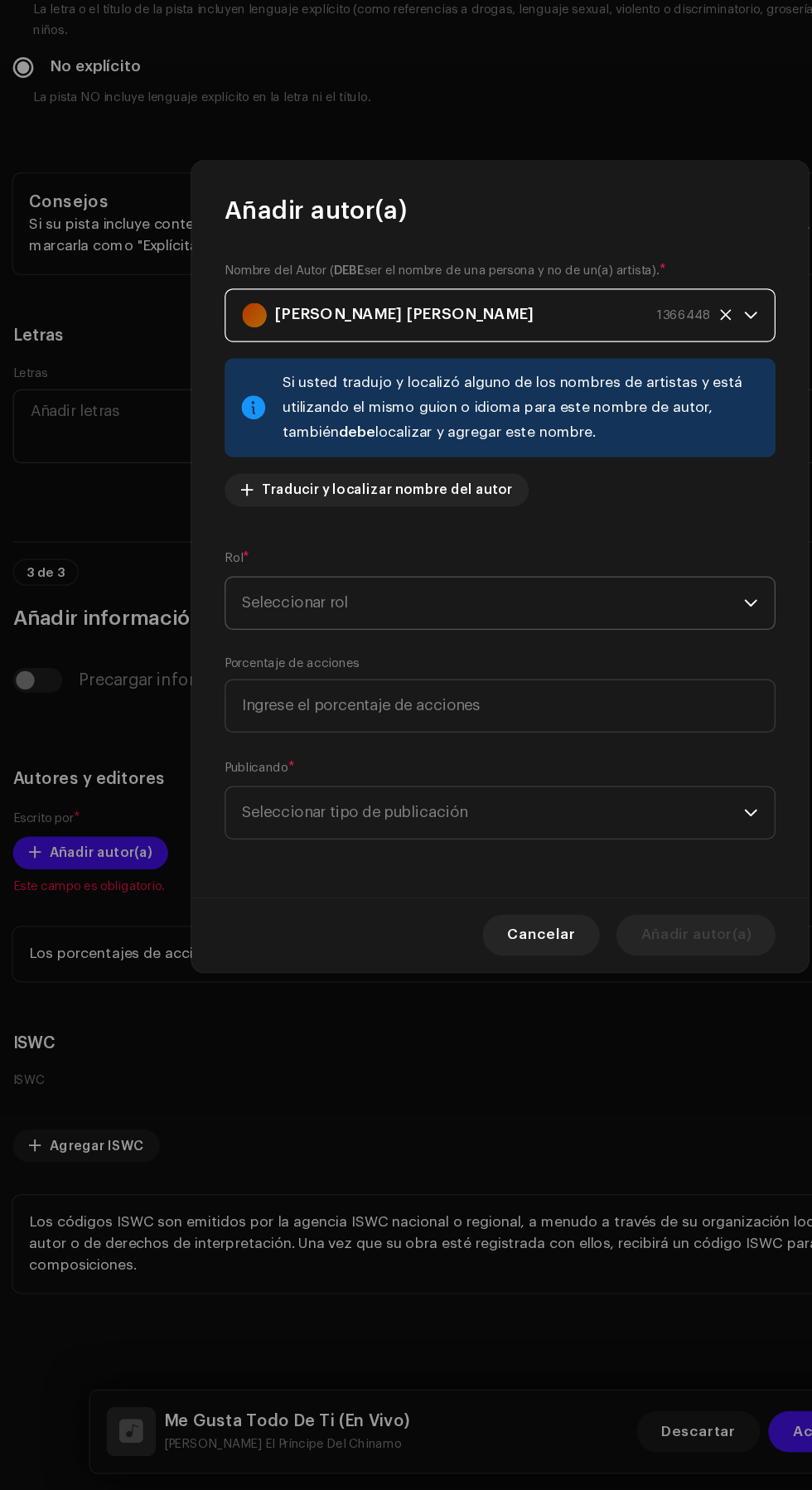
click at [524, 771] on span "Seleccionar rol" at bounding box center [401, 775] width 405 height 41
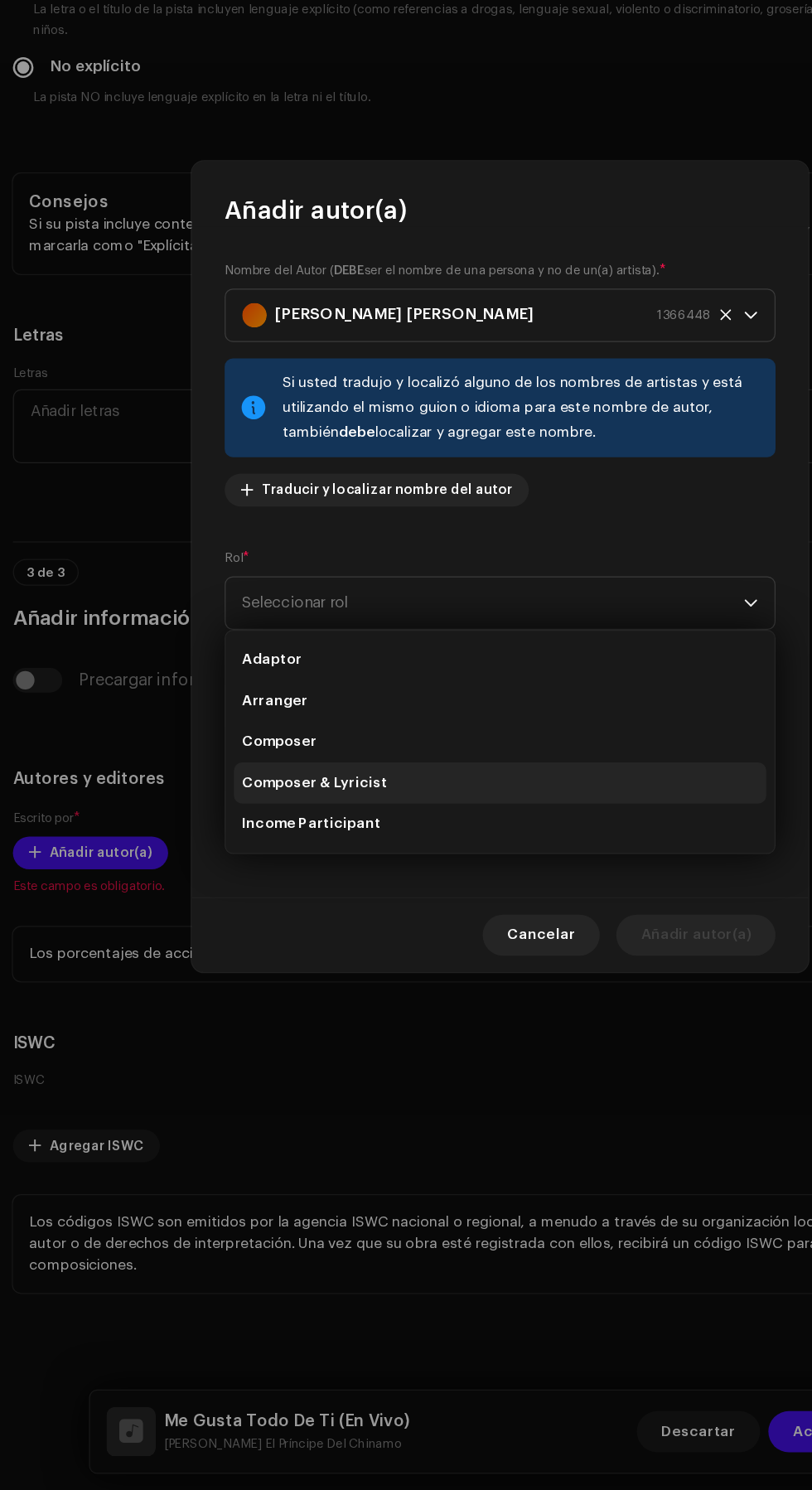
click at [424, 919] on li "Composer & Lyricist" at bounding box center [406, 920] width 429 height 34
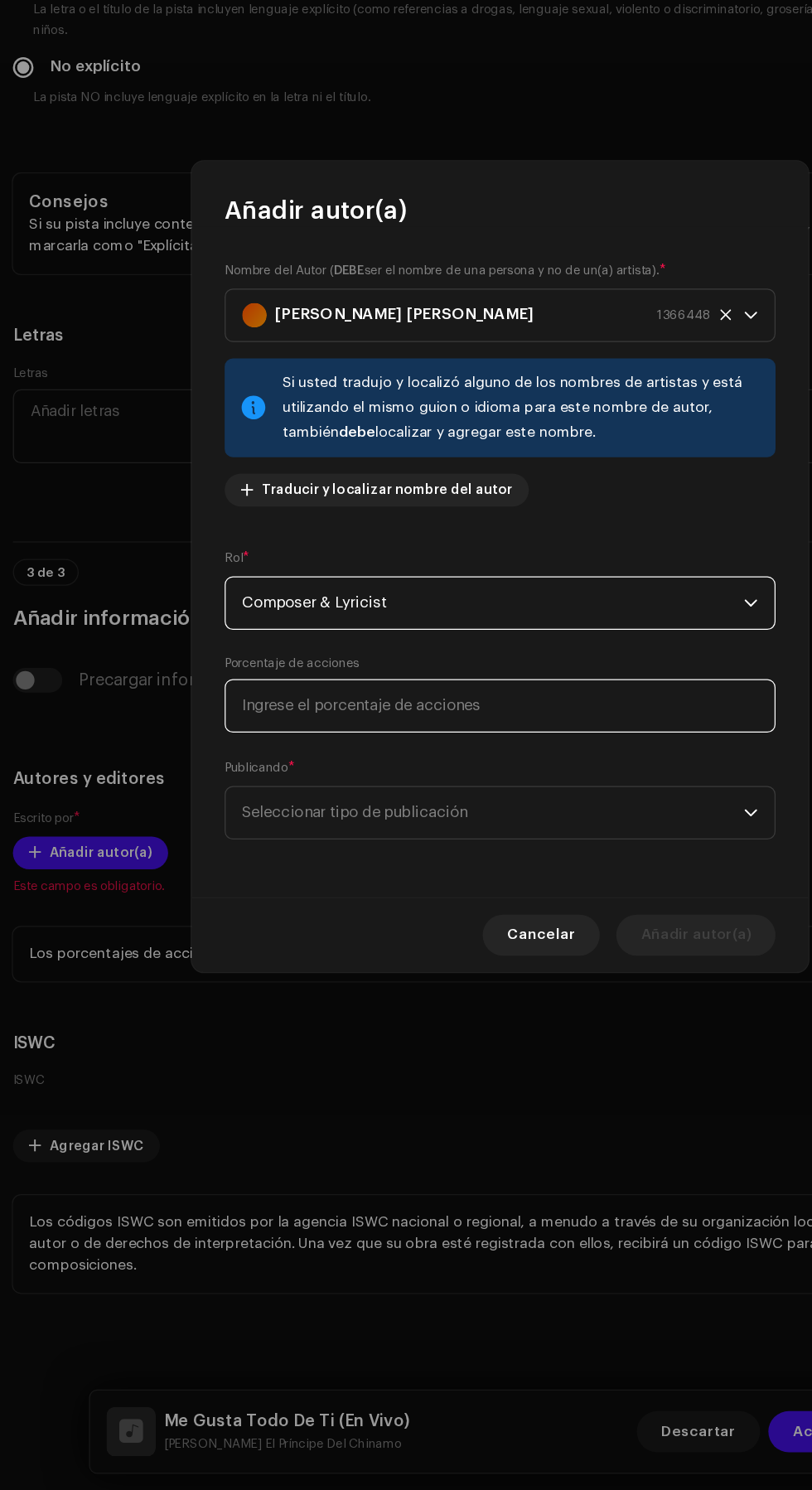
click at [455, 857] on input at bounding box center [406, 857] width 444 height 43
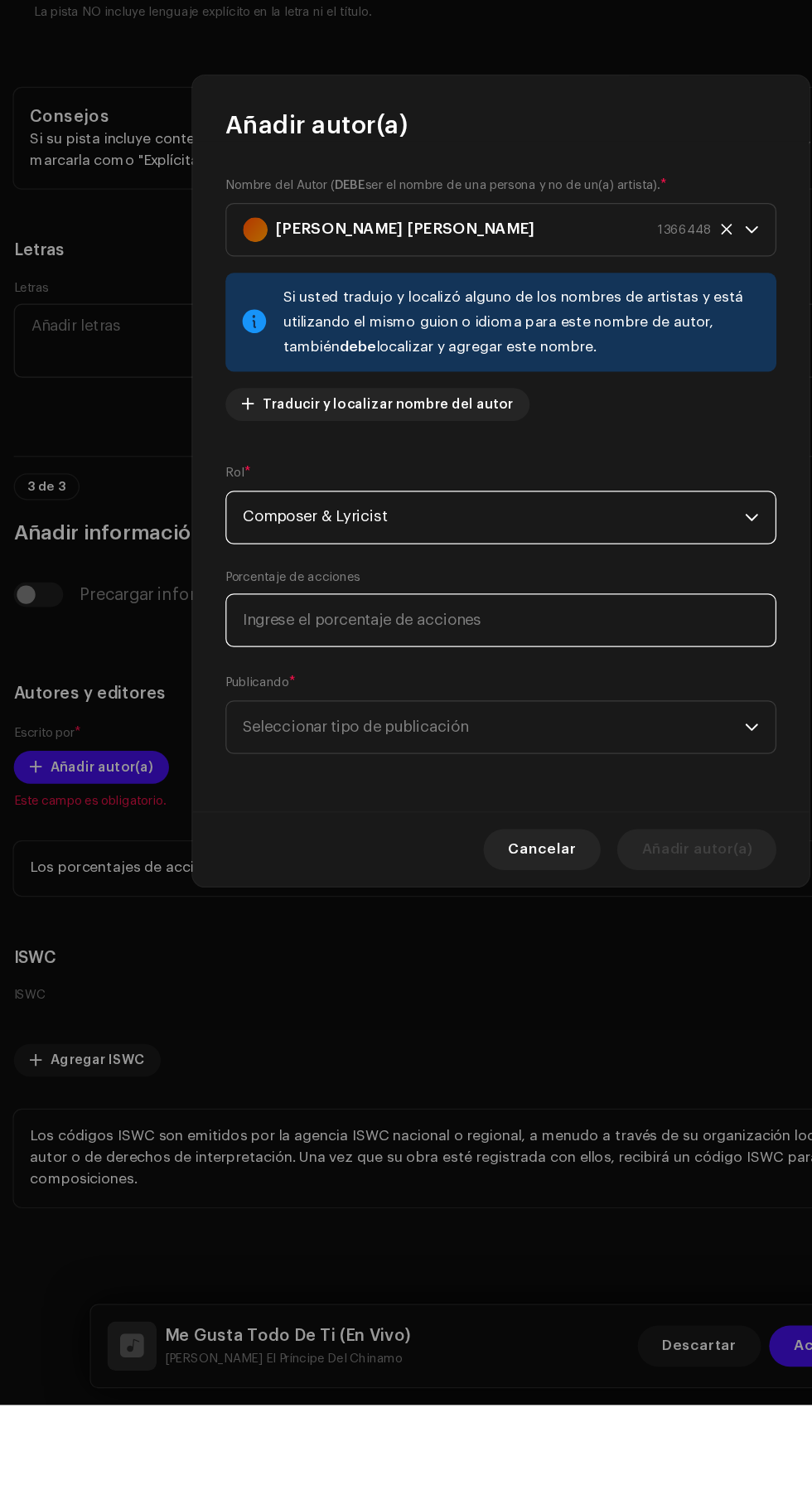
scroll to position [0, 0]
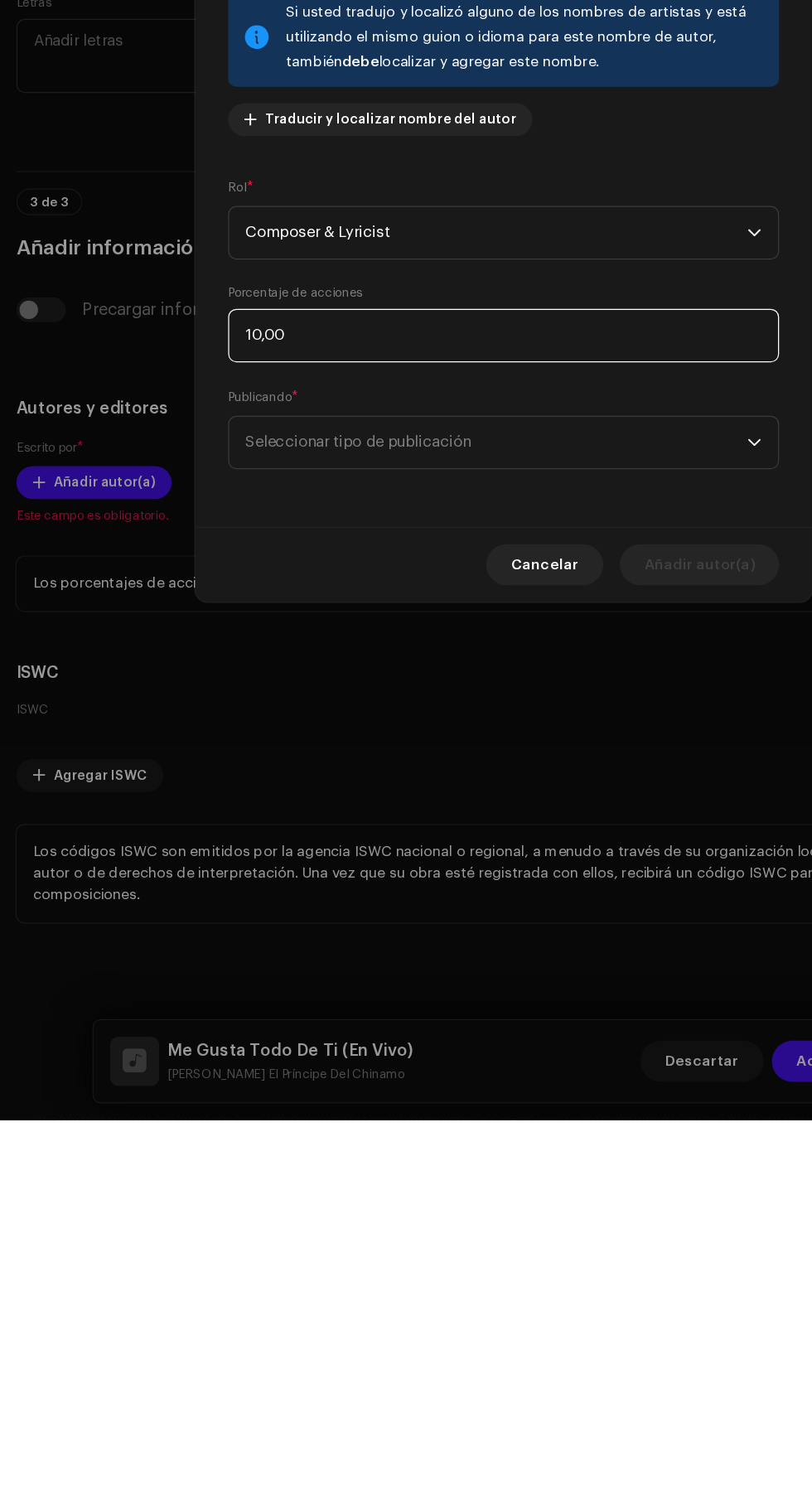
type input "100,00"
click at [537, 953] on span "Seleccionar tipo de publicación" at bounding box center [401, 944] width 405 height 41
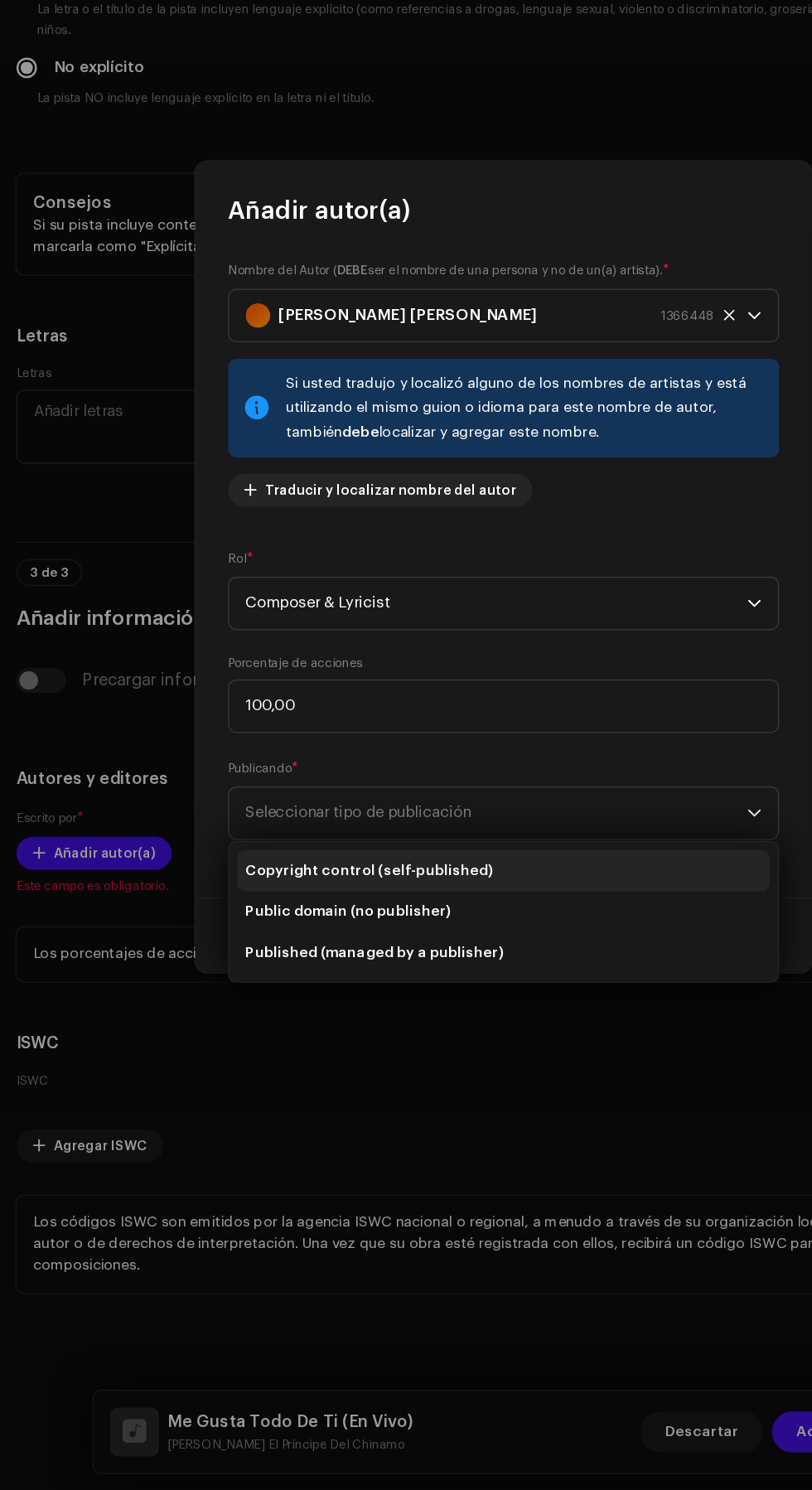
click at [437, 984] on li "Copyright control (self-published)" at bounding box center [406, 991] width 429 height 34
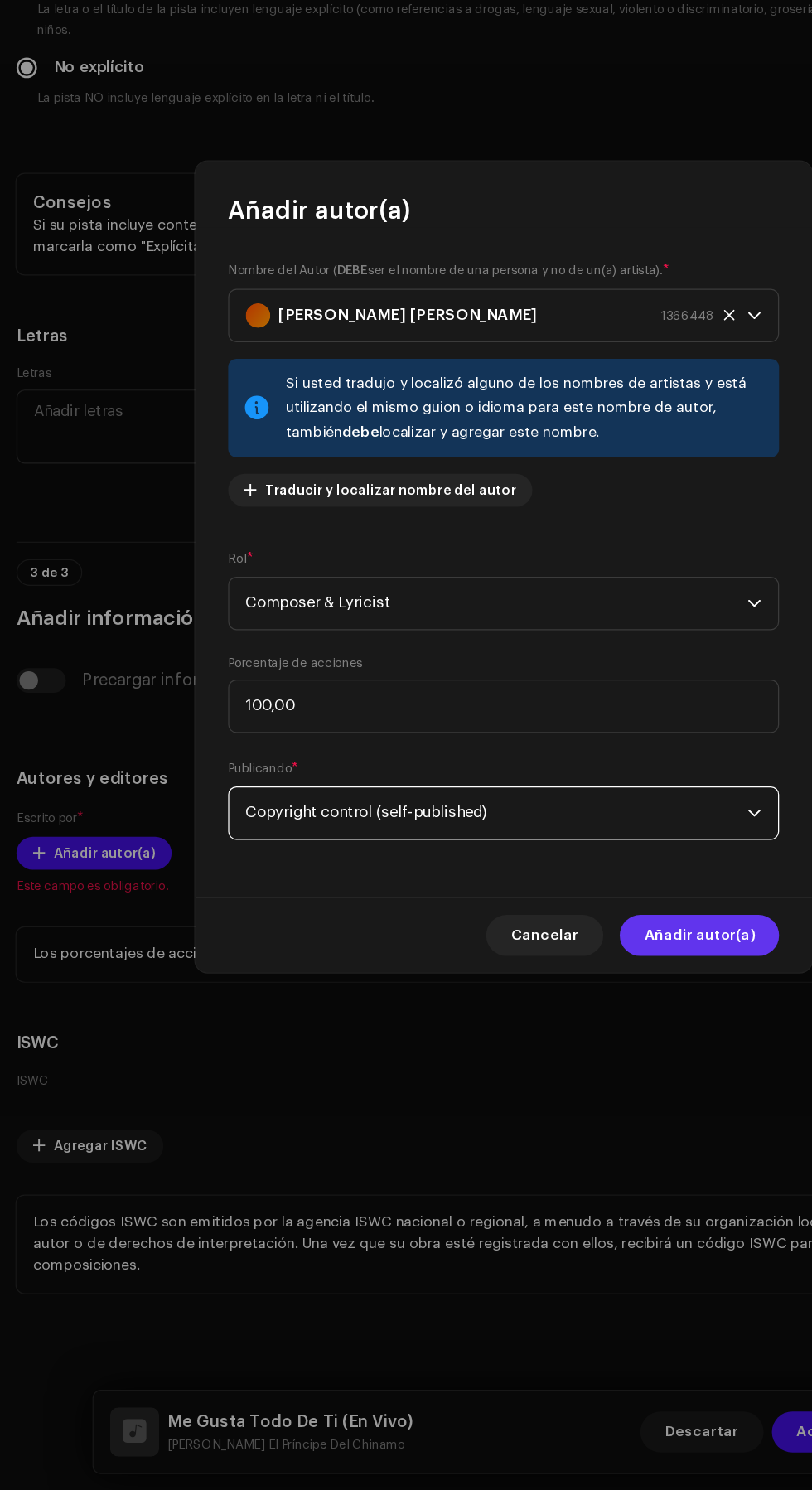
click at [579, 1046] on span "Añadir autor(a)" at bounding box center [564, 1043] width 89 height 34
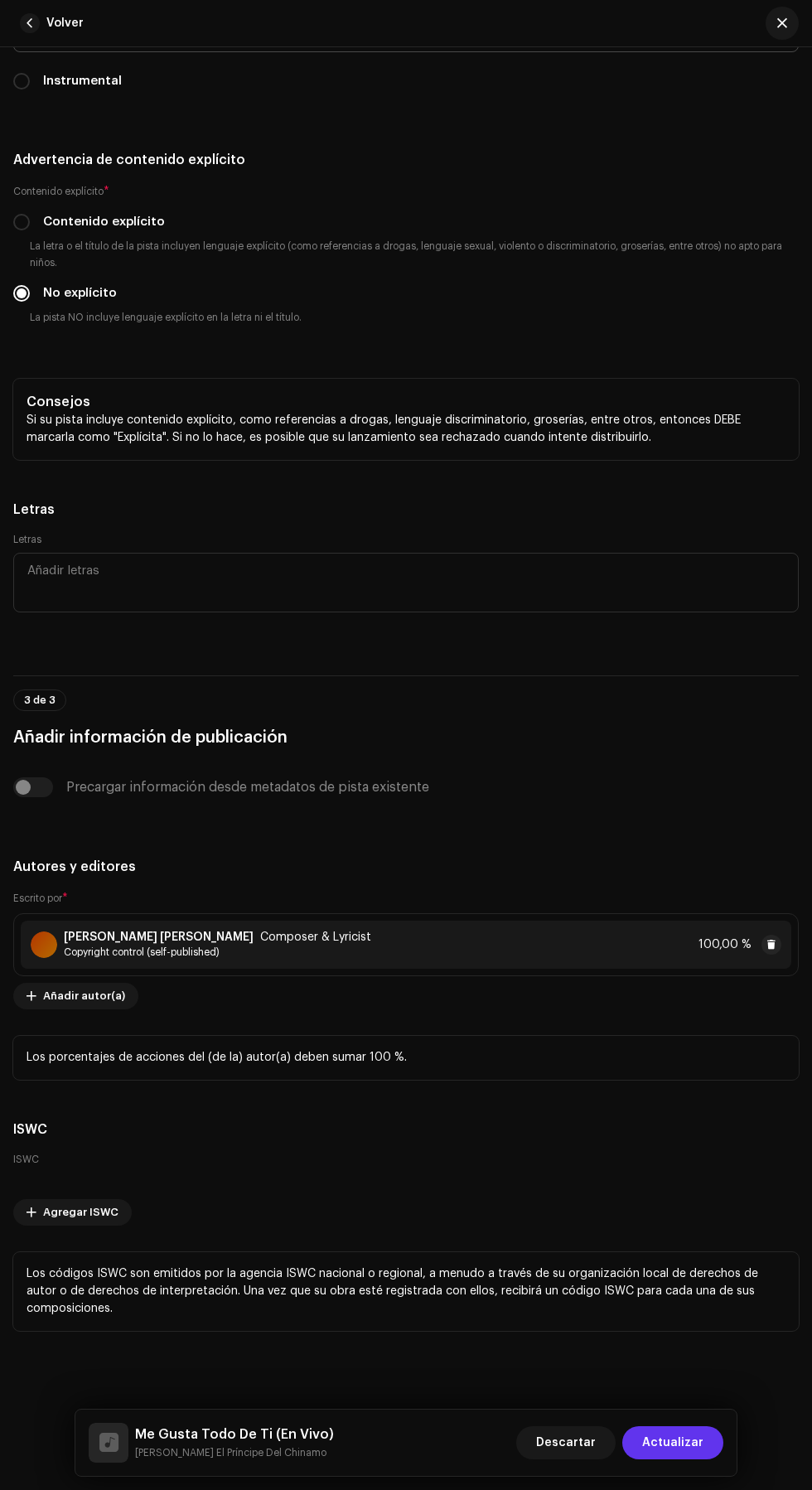
click at [696, 1449] on span "Actualizar" at bounding box center [673, 1443] width 61 height 34
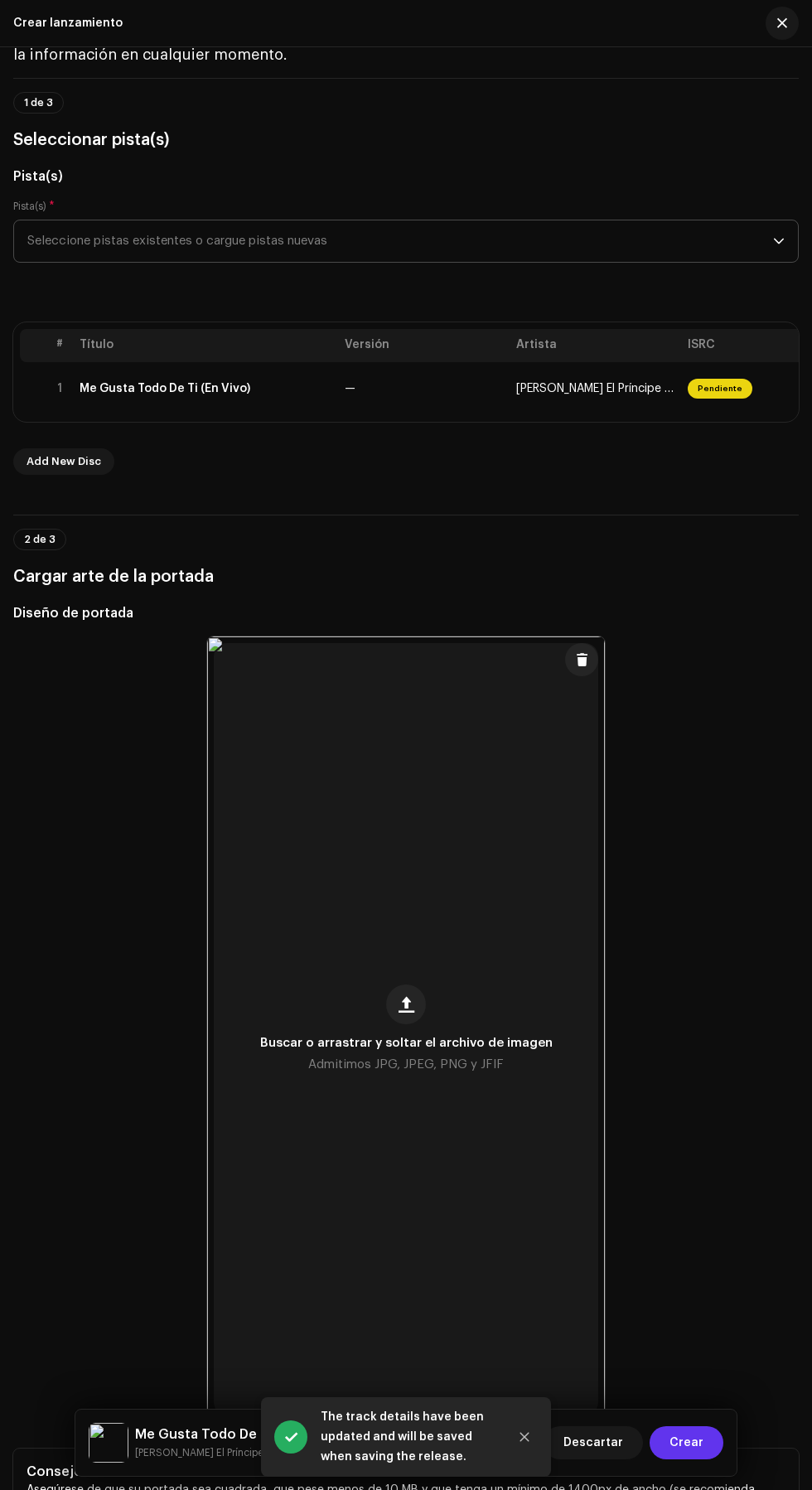
click at [690, 1443] on span "Crear" at bounding box center [687, 1443] width 34 height 34
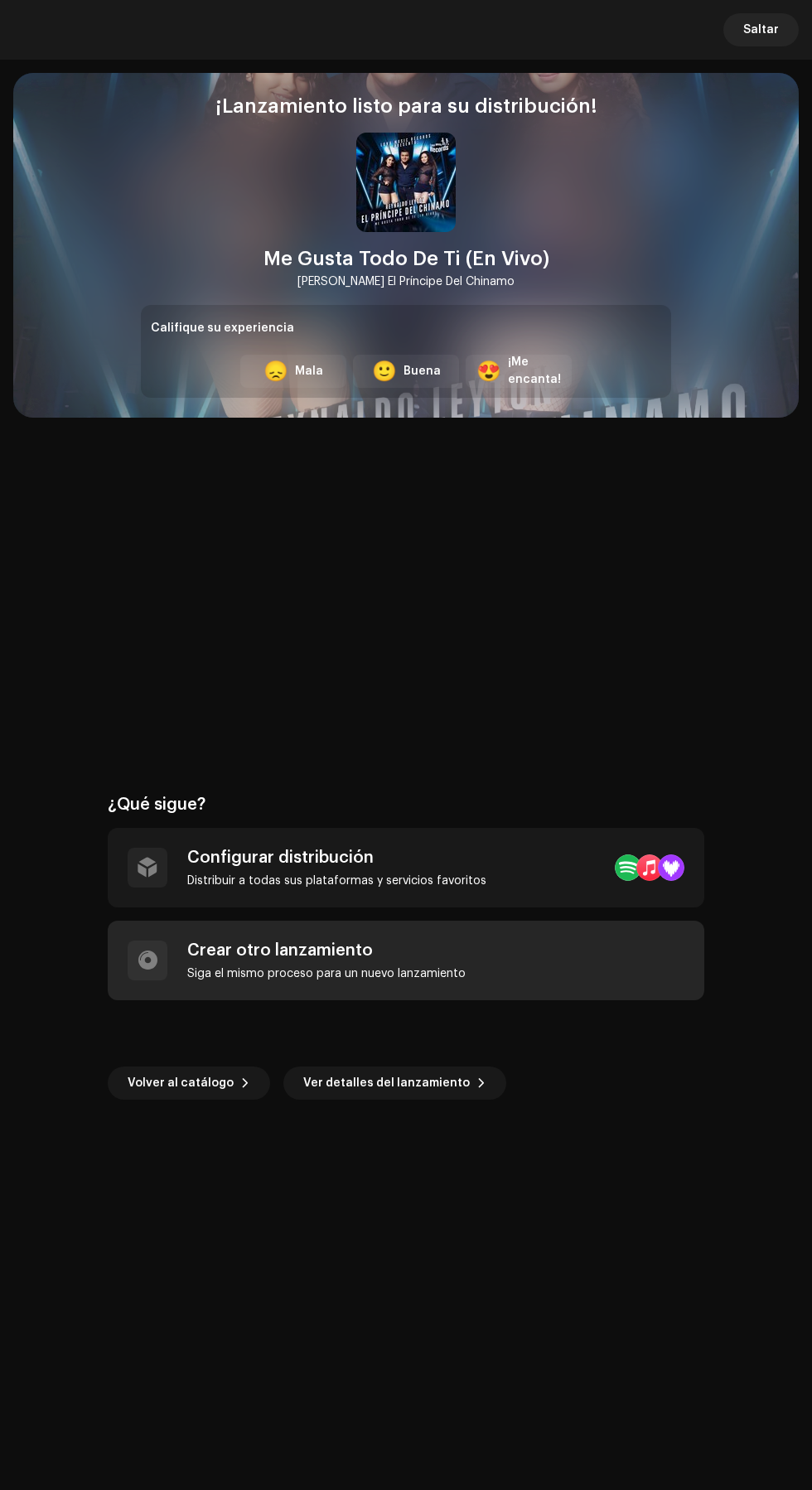
click at [489, 976] on div "Crear otro lanzamiento Siga el mismo proceso para un nuevo lanzamiento" at bounding box center [406, 960] width 597 height 80
radio input "false"
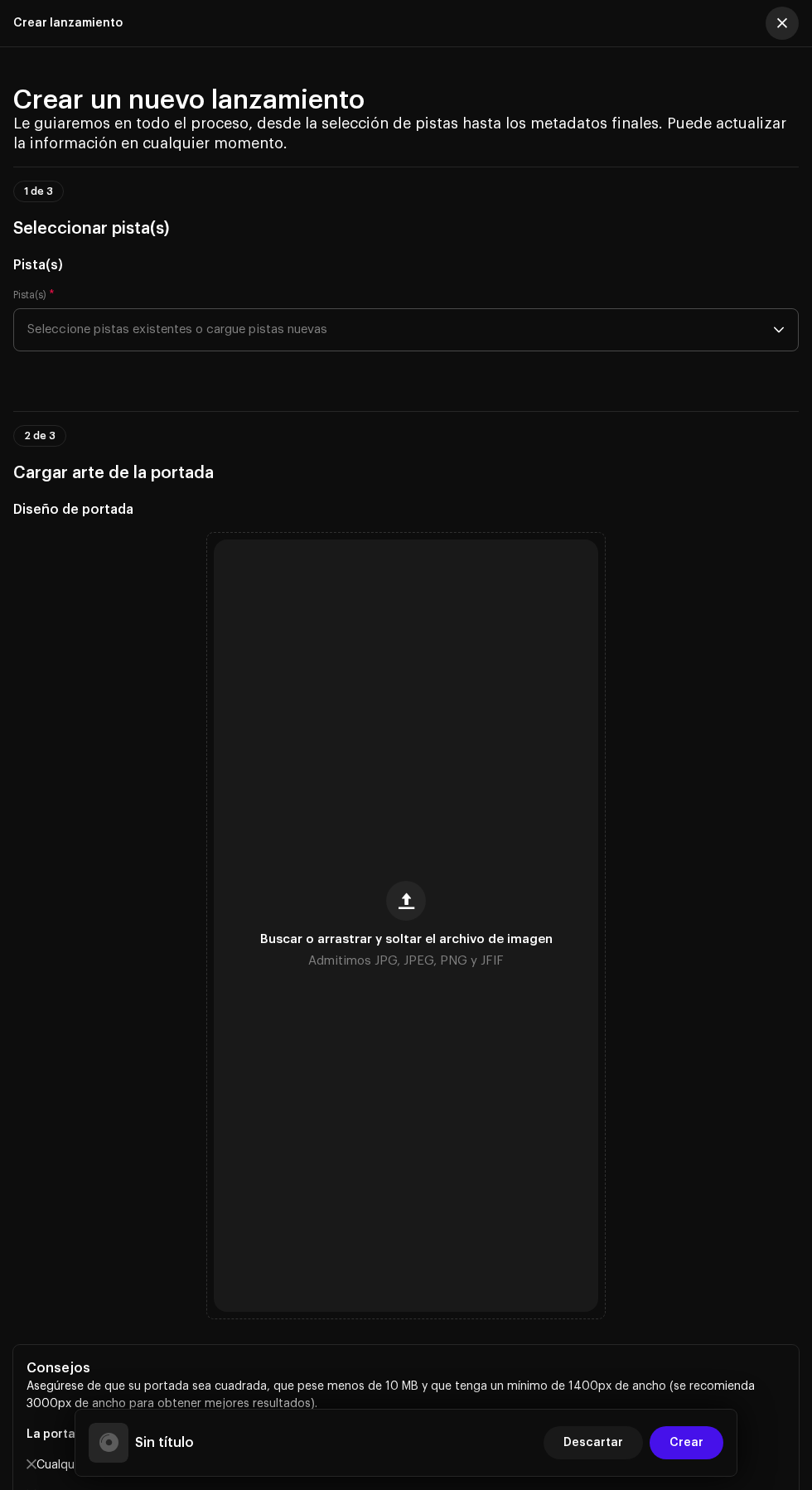
click at [782, 24] on span "button" at bounding box center [782, 23] width 10 height 13
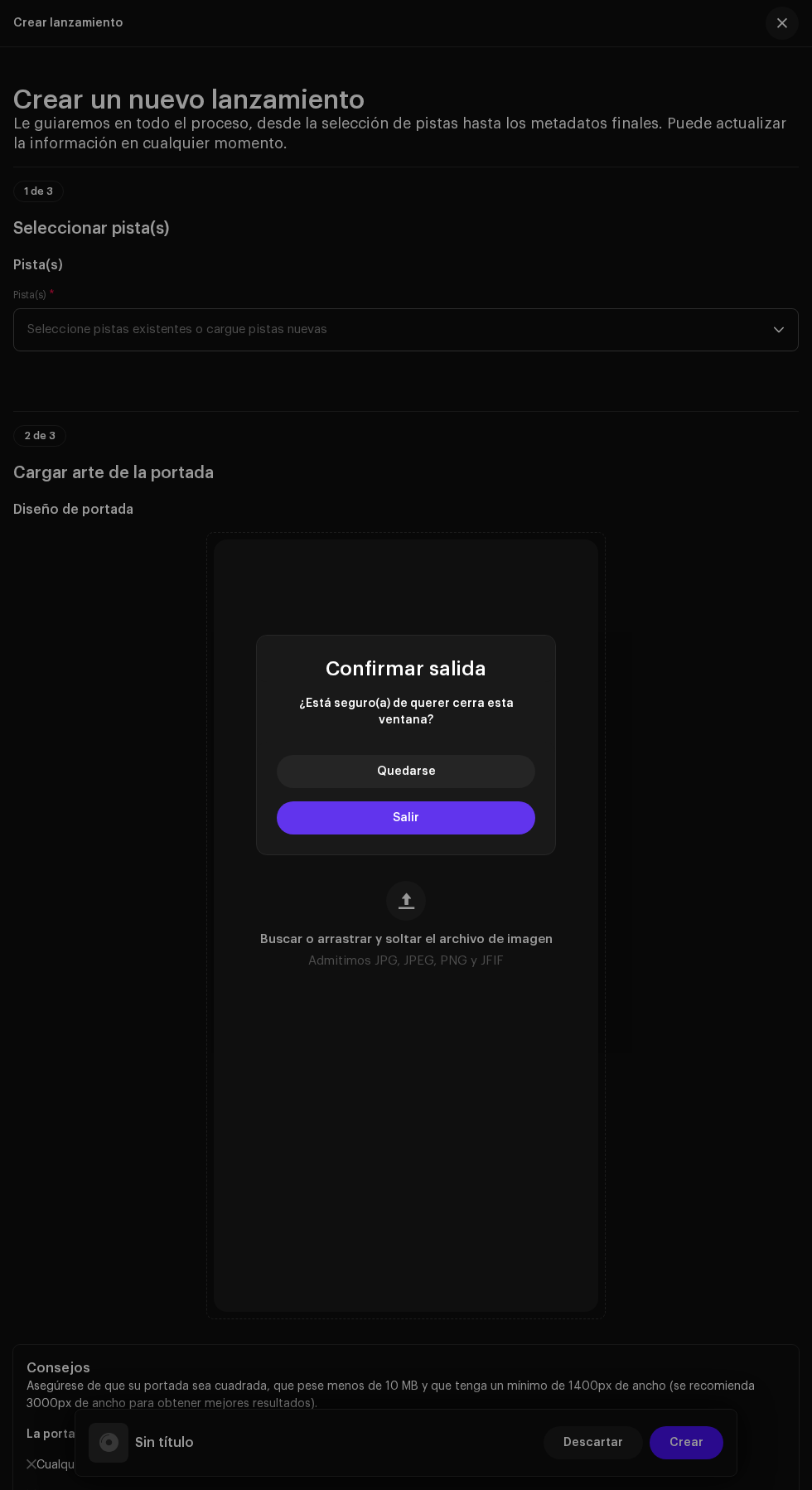
click at [508, 820] on button "Salir" at bounding box center [406, 818] width 258 height 34
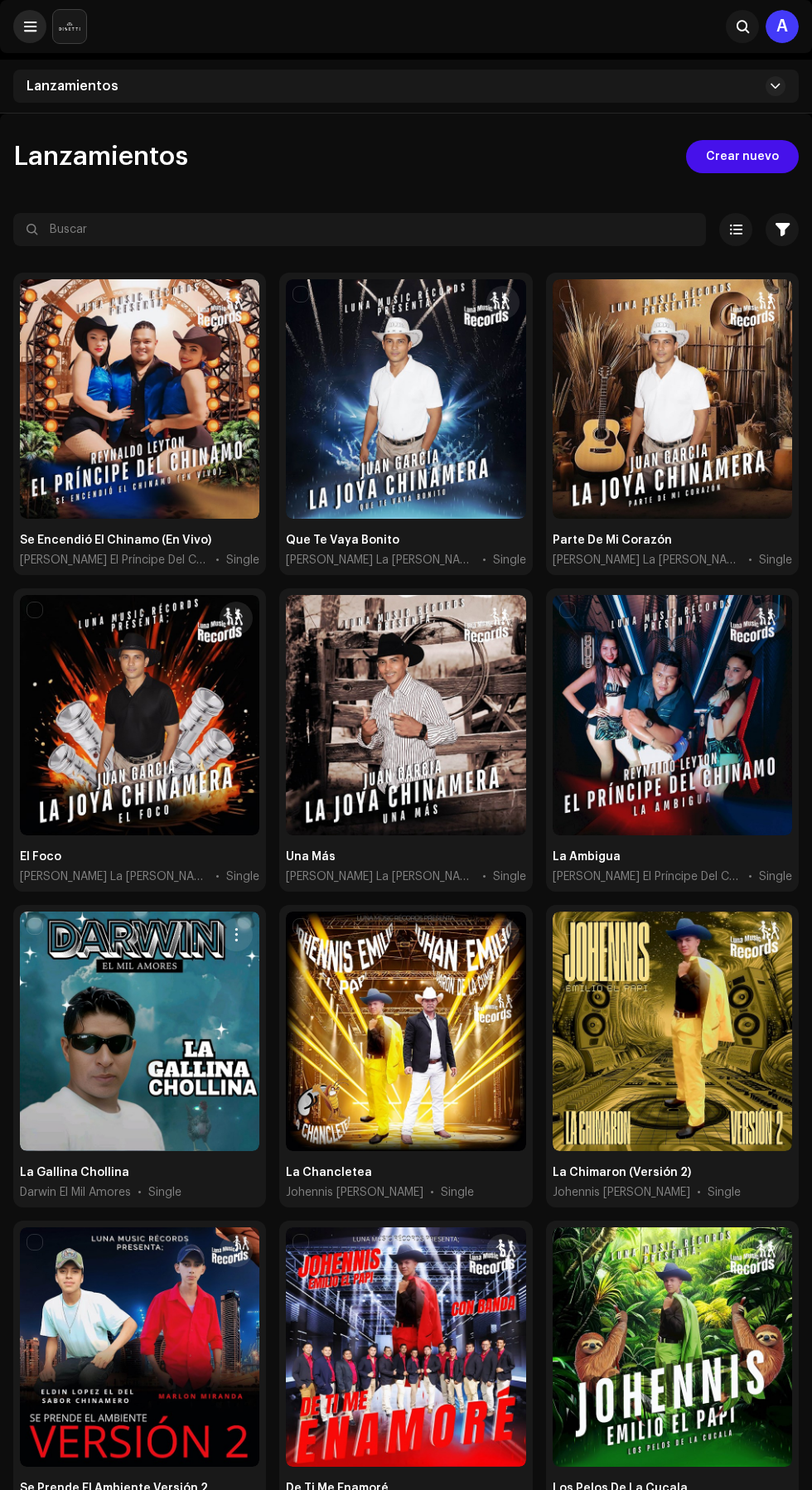
click at [33, 25] on span at bounding box center [30, 26] width 13 height 13
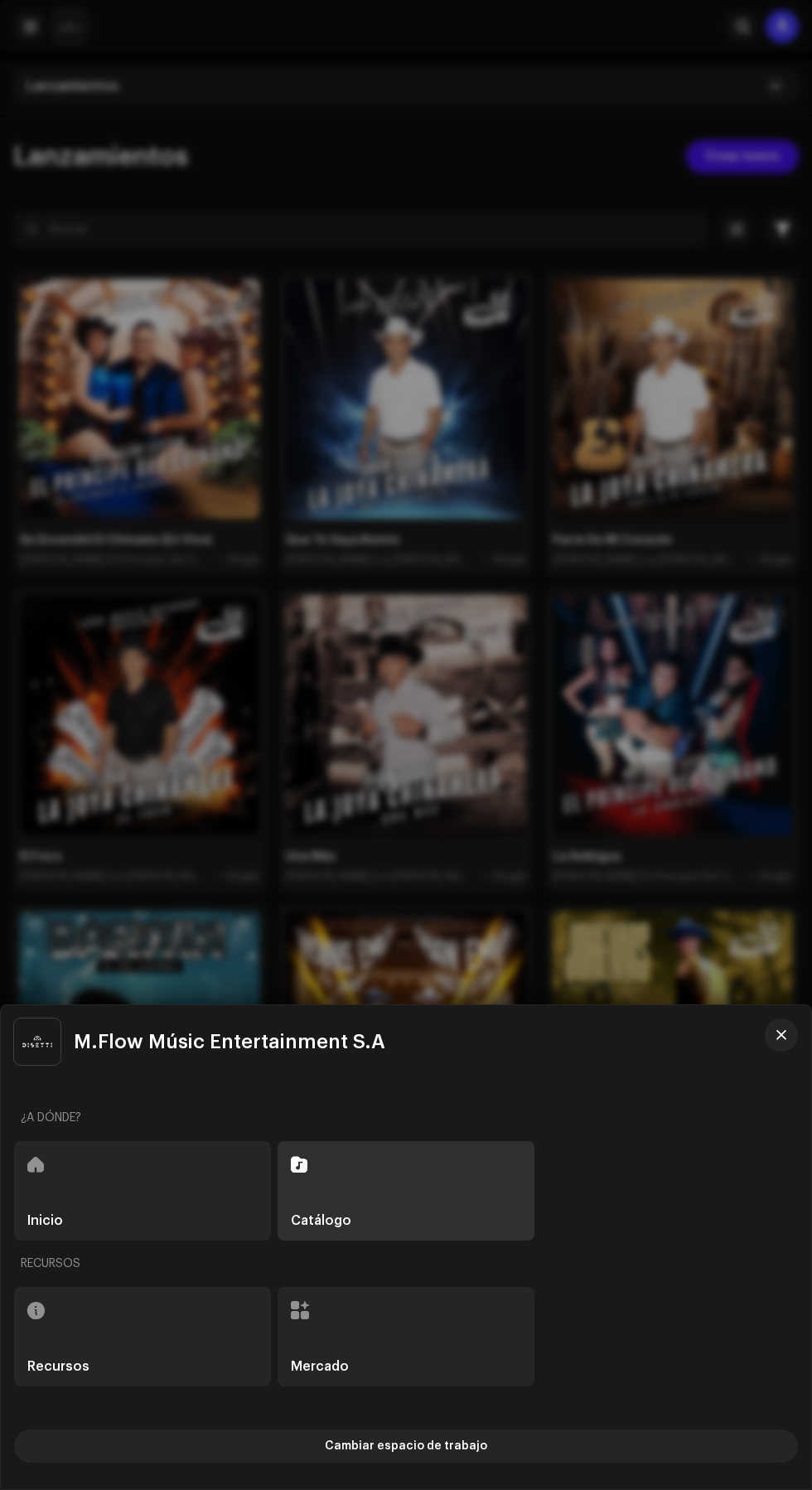
click at [443, 1189] on div "Catálogo" at bounding box center [406, 1191] width 257 height 100
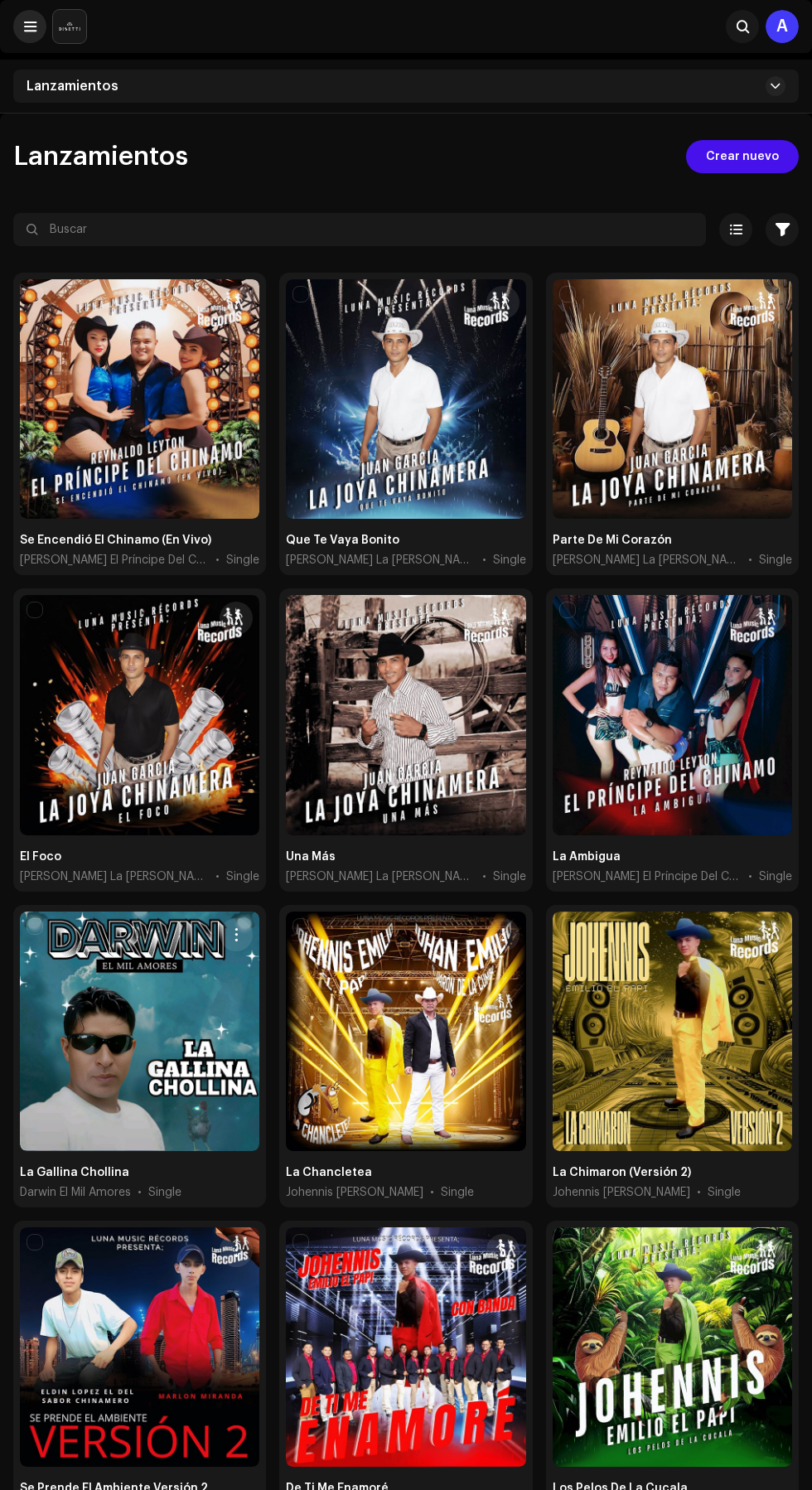
click at [30, 26] on span at bounding box center [30, 26] width 13 height 13
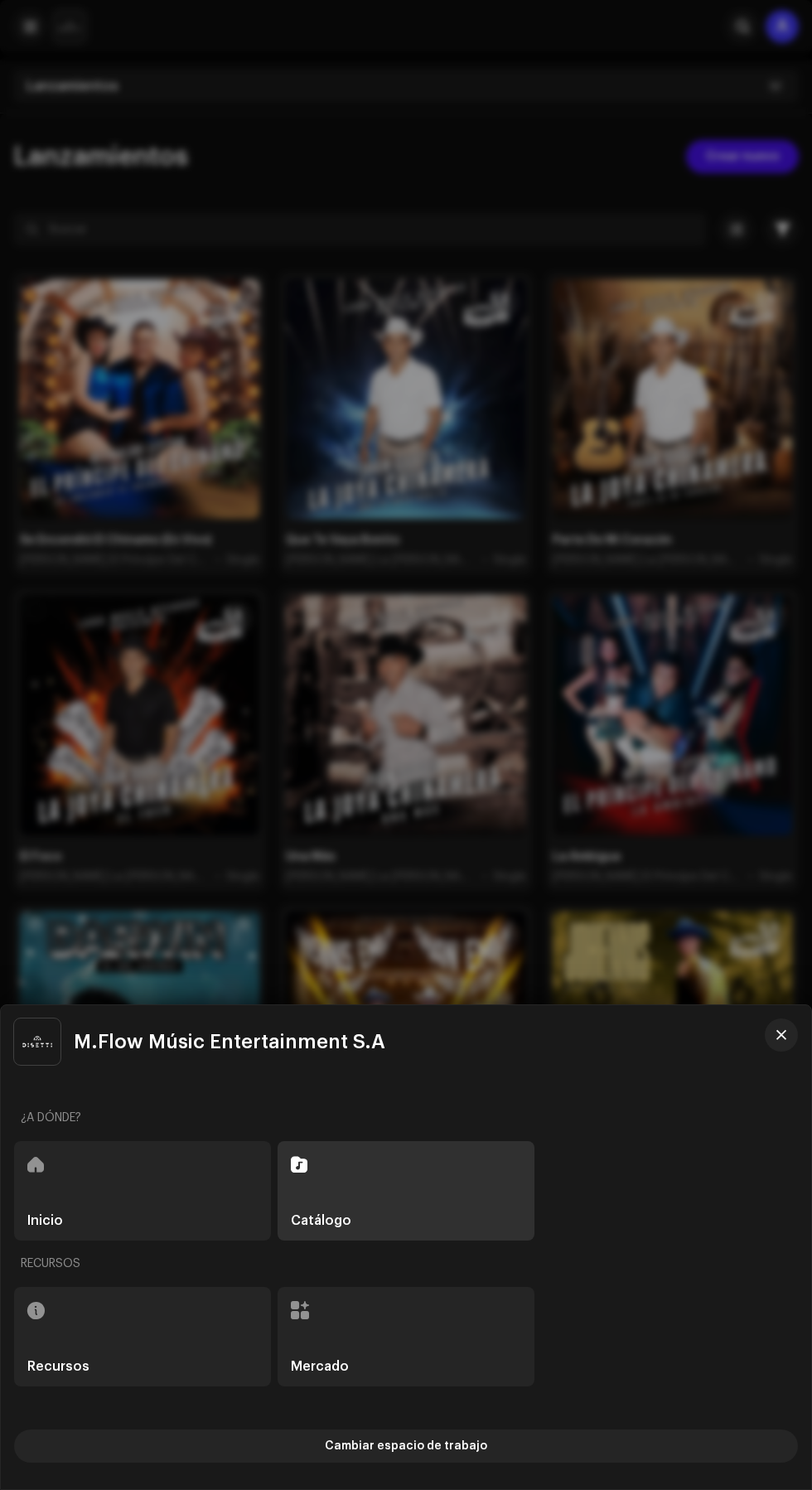
click at [169, 1199] on div "Inicio" at bounding box center [142, 1191] width 257 height 100
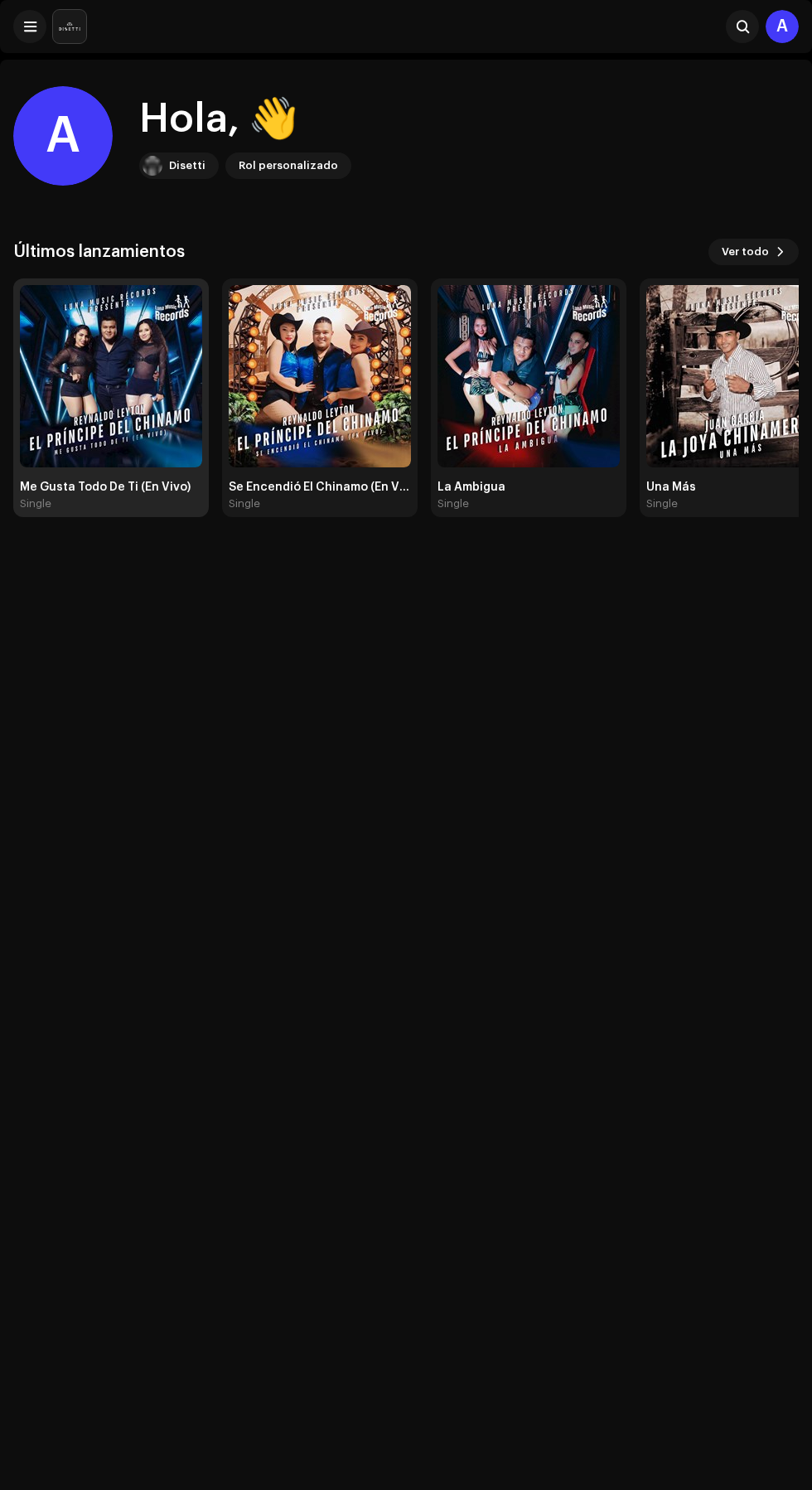
click at [74, 431] on img at bounding box center [111, 376] width 183 height 183
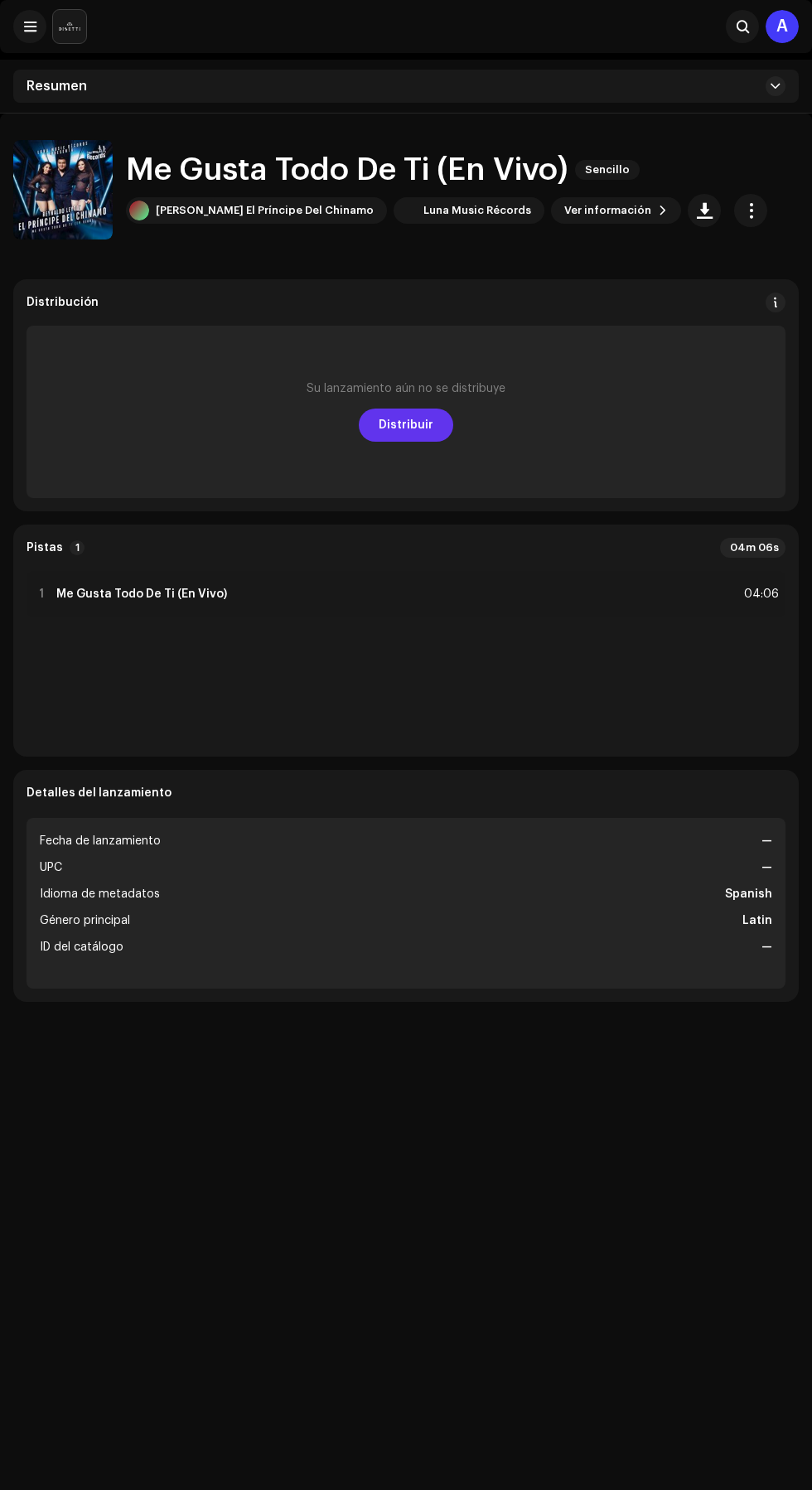
click at [426, 418] on span "Distribuir" at bounding box center [406, 425] width 54 height 34
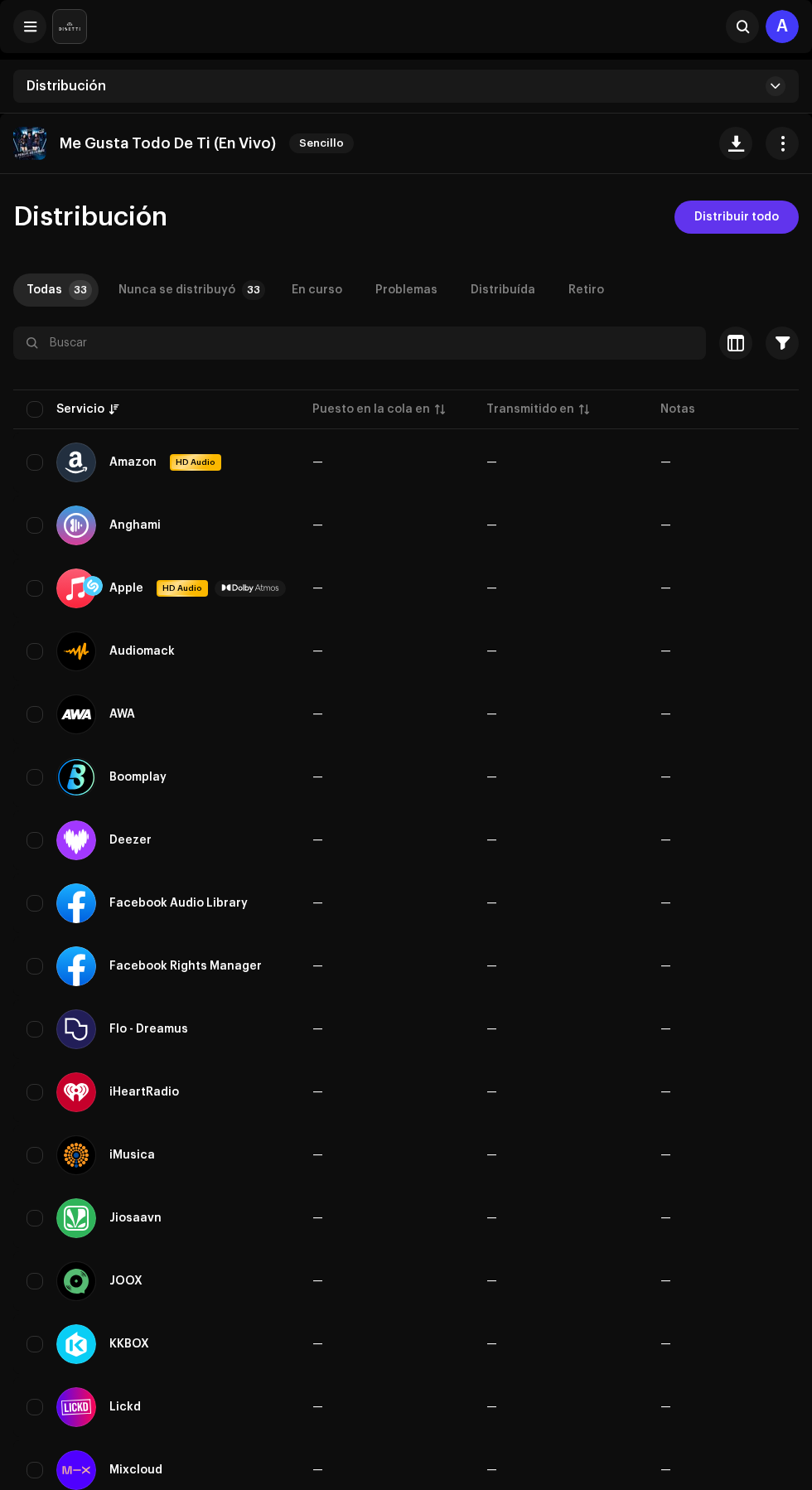
click at [758, 213] on span "Distribuir todo" at bounding box center [737, 217] width 85 height 34
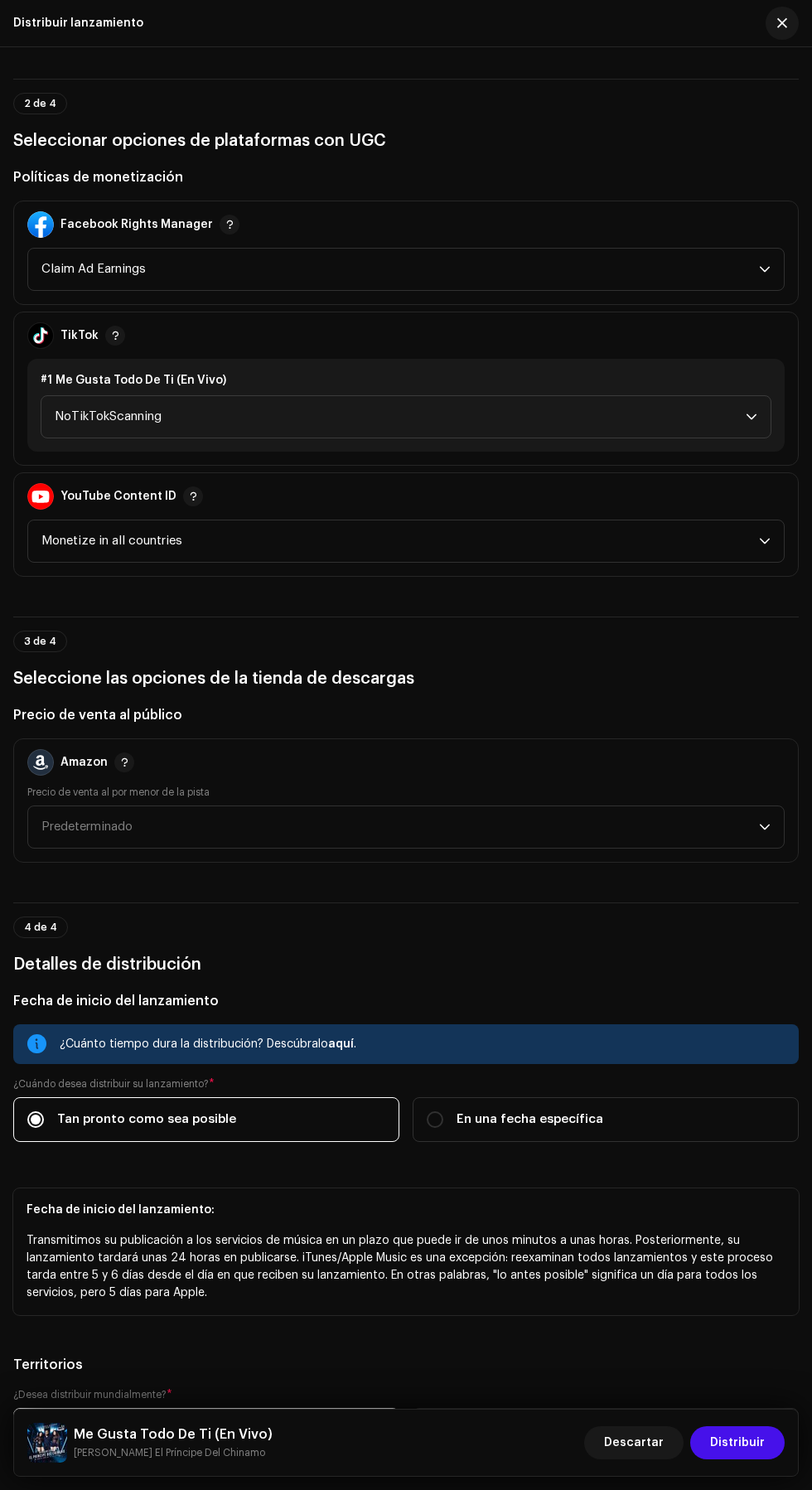
scroll to position [1896, 0]
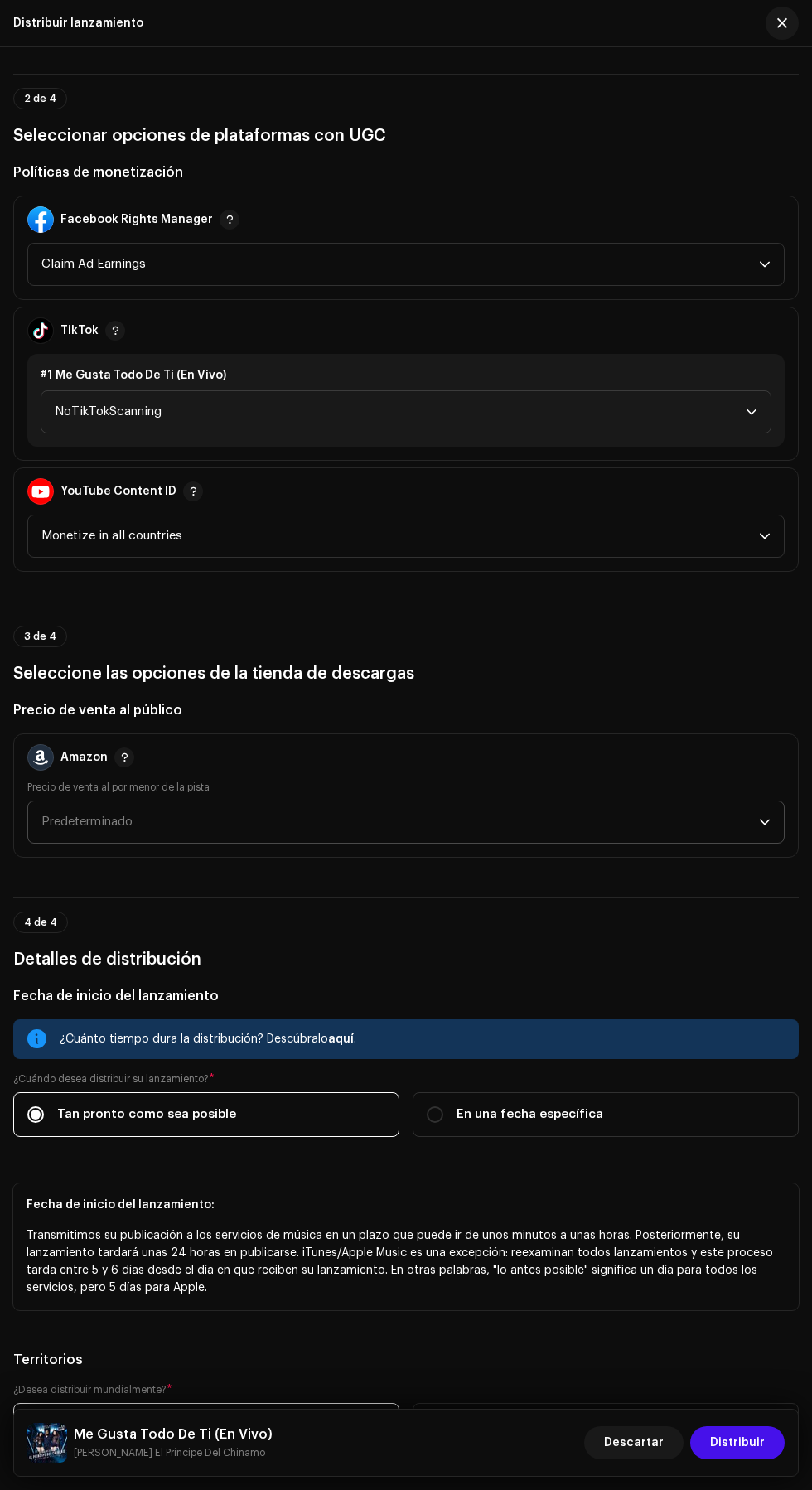
click at [537, 843] on span "Predeterminado" at bounding box center [400, 822] width 717 height 41
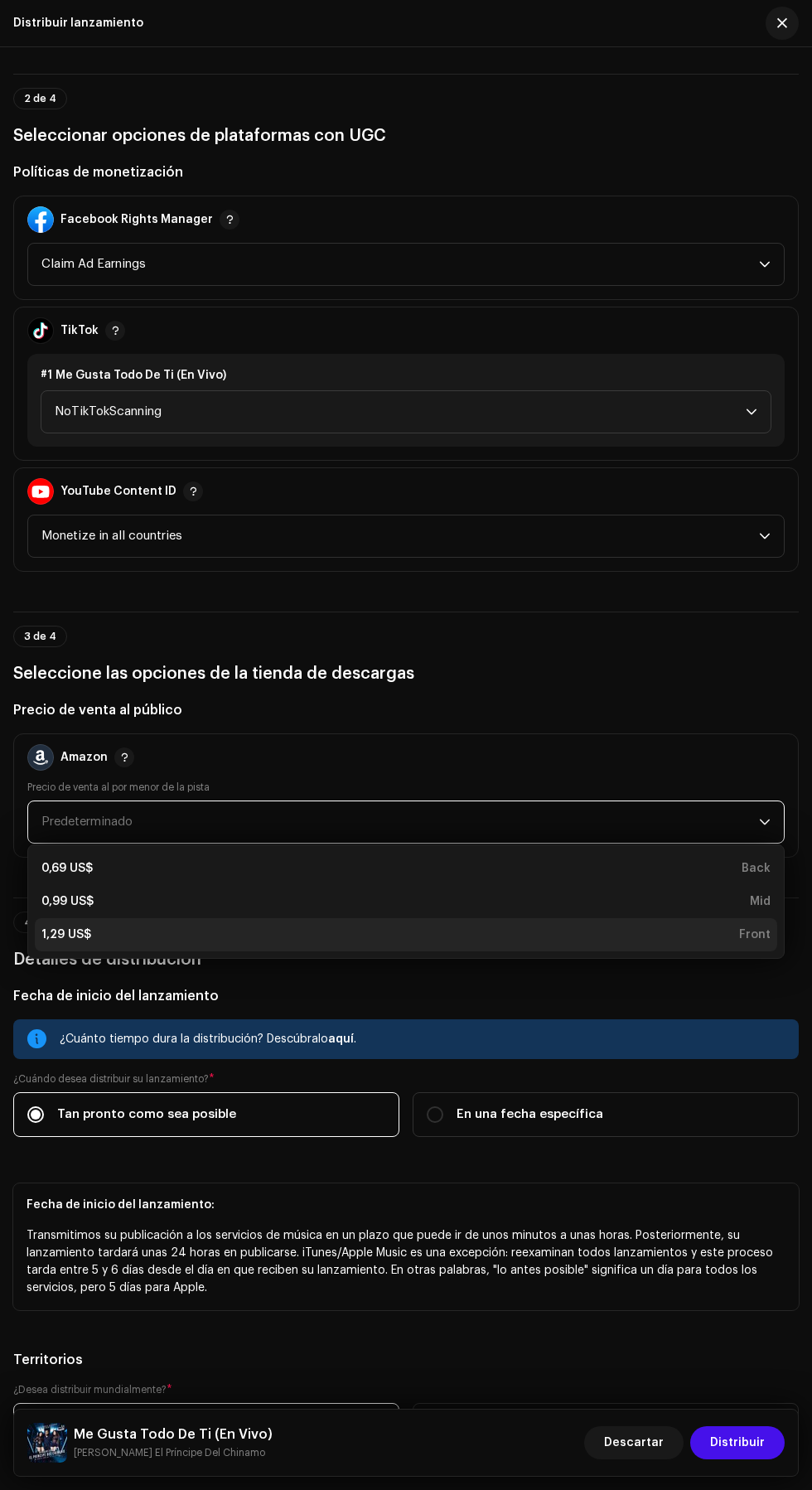
click at [505, 943] on div "1,29 US$ Front" at bounding box center [406, 934] width 729 height 17
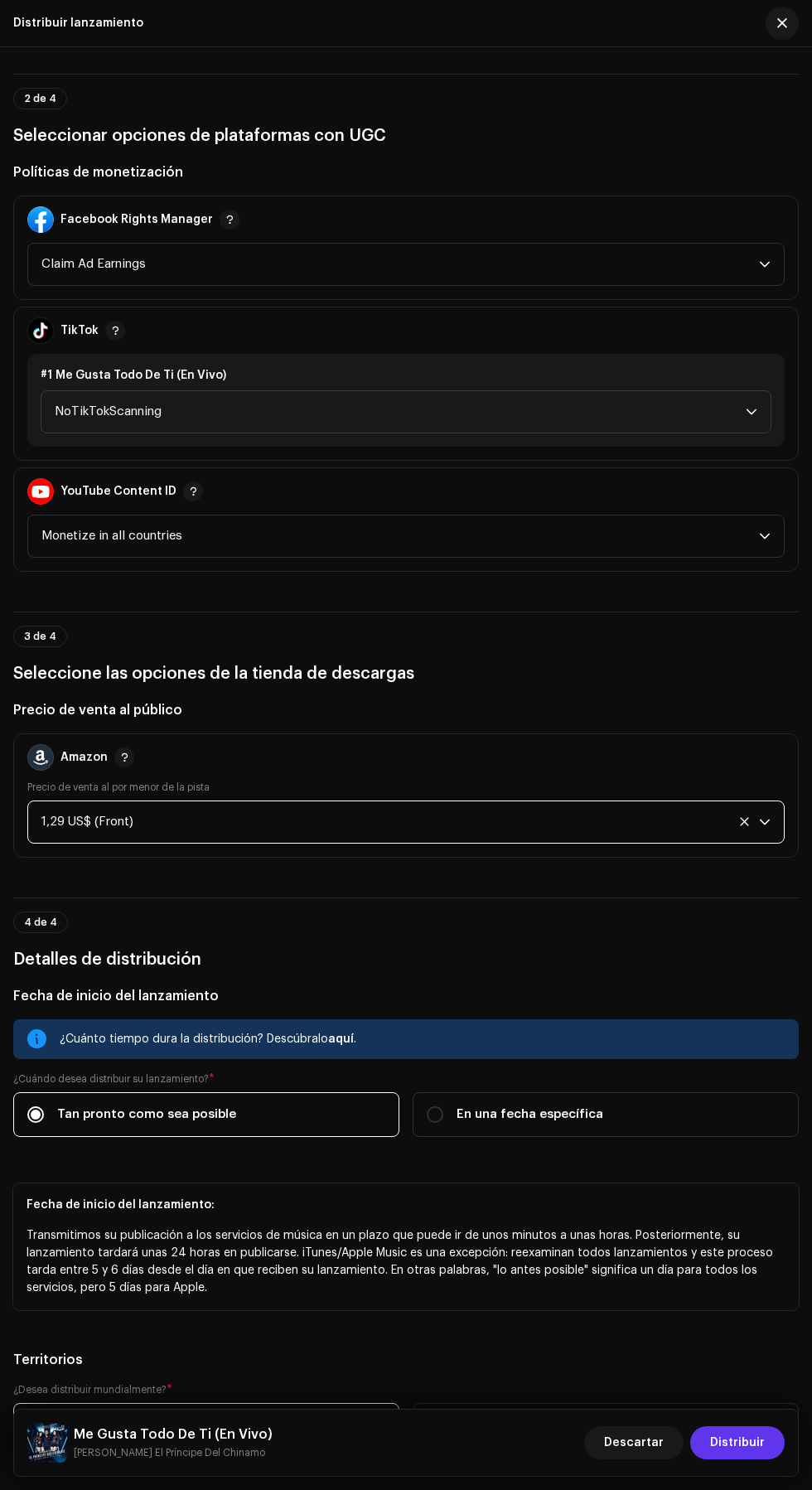
click at [746, 1443] on span "Distribuir" at bounding box center [737, 1443] width 54 height 34
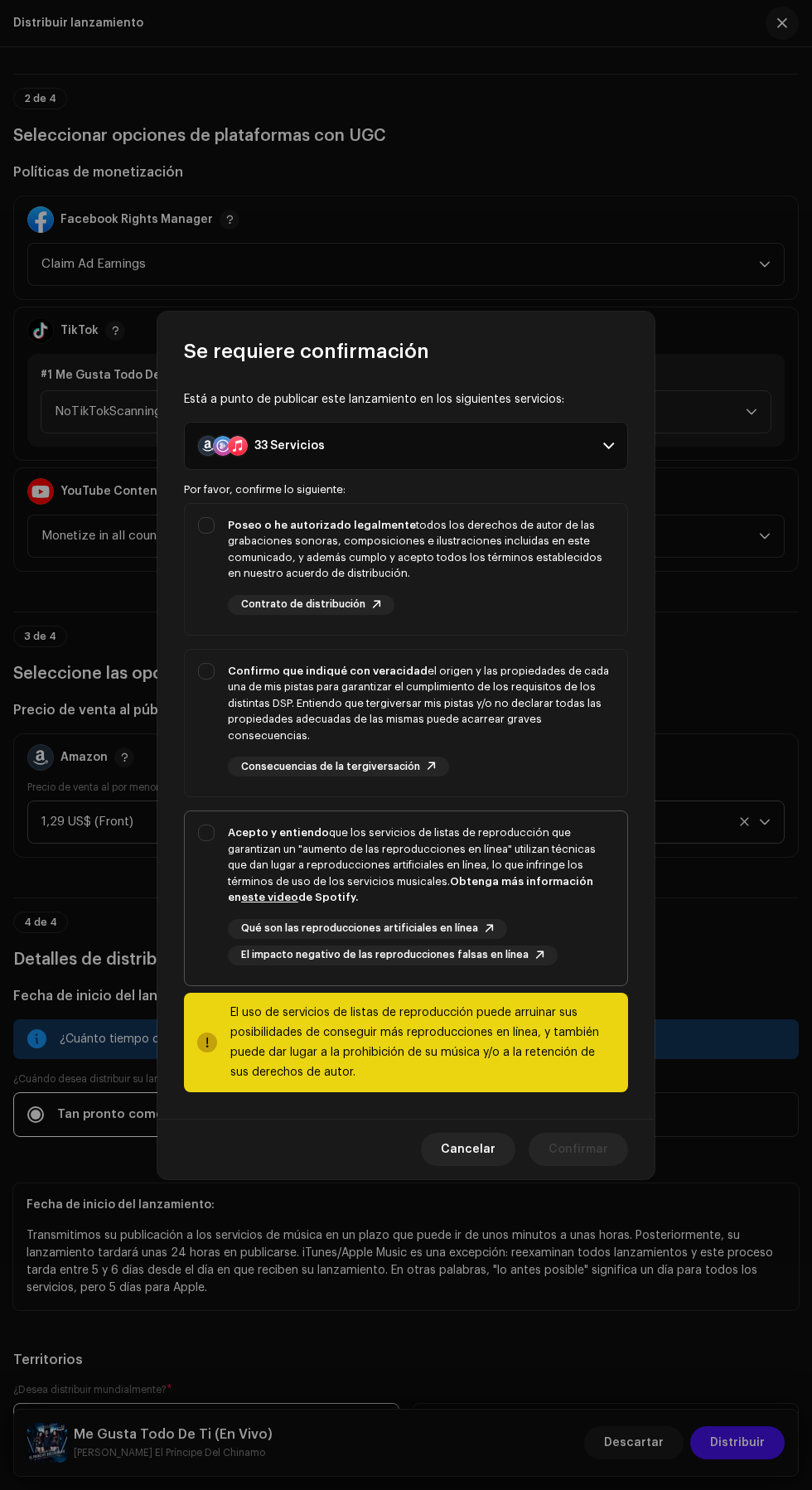
click at [468, 878] on strong "Obtenga más información en este video de Spotify." at bounding box center [410, 890] width 365 height 28
checkbox input "true"
click at [471, 719] on div "Confirmo que indiqué con veracidad el origen y las propiedades de cada una de m…" at bounding box center [420, 704] width 386 height 81
checkbox input "true"
click at [497, 558] on div "Poseo o he autorizado legalmente todos los derechos de autor de las grabaciones…" at bounding box center [420, 550] width 386 height 65
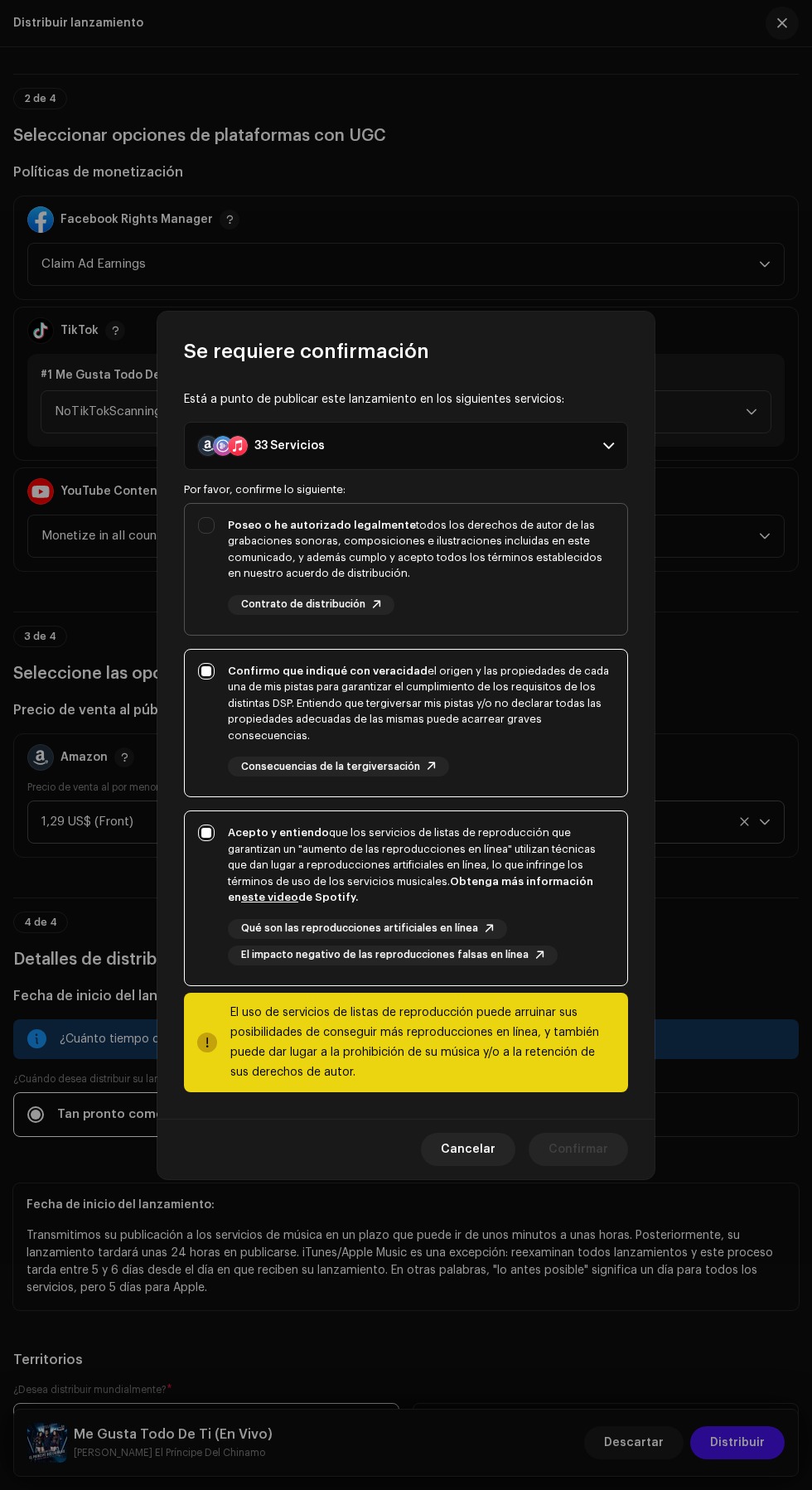
checkbox input "true"
click at [583, 1151] on span "Confirmar" at bounding box center [578, 1150] width 59 height 34
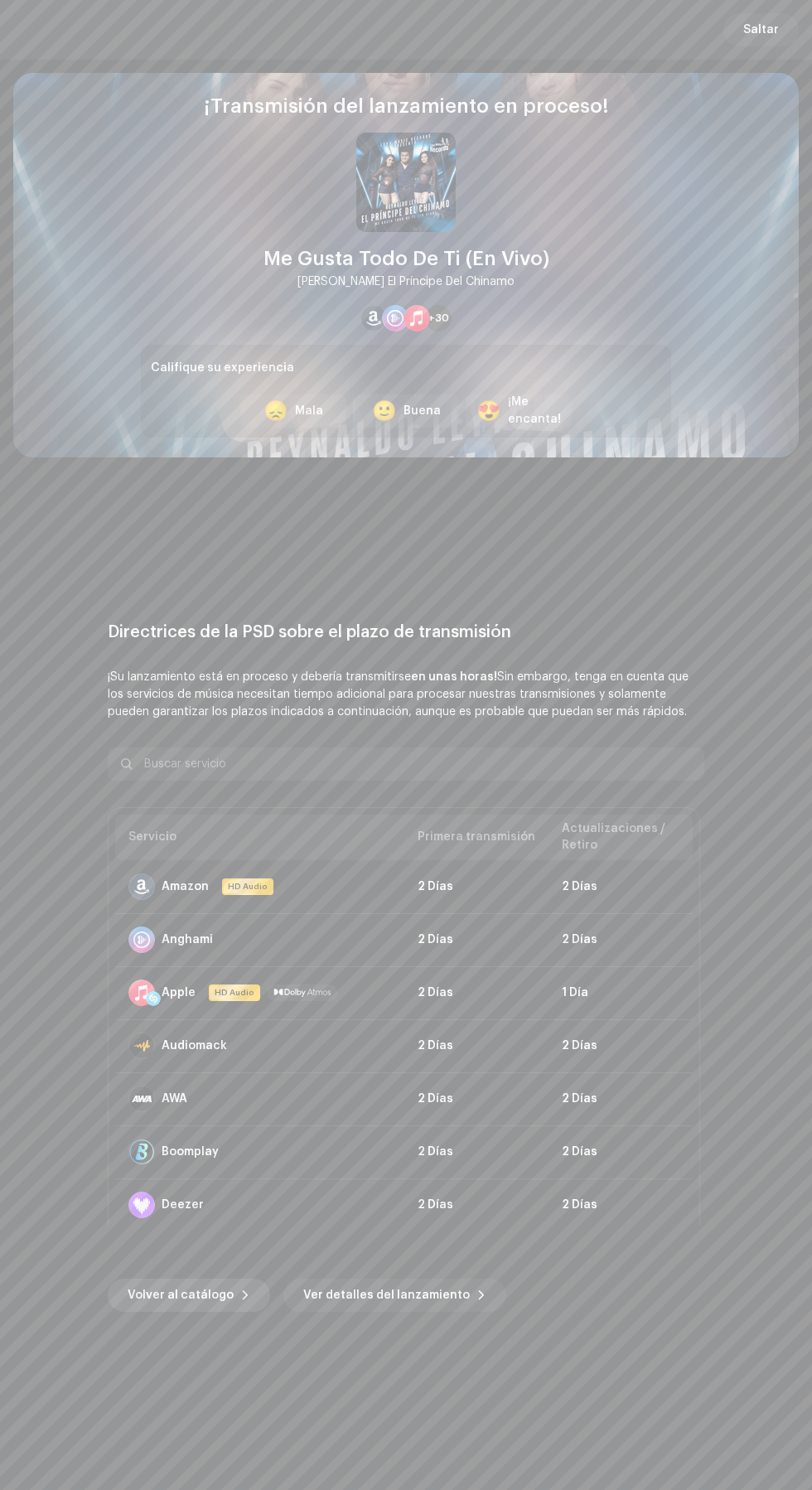
click at [206, 1296] on span "Volver al catálogo" at bounding box center [181, 1296] width 107 height 34
